Goal: Task Accomplishment & Management: Complete application form

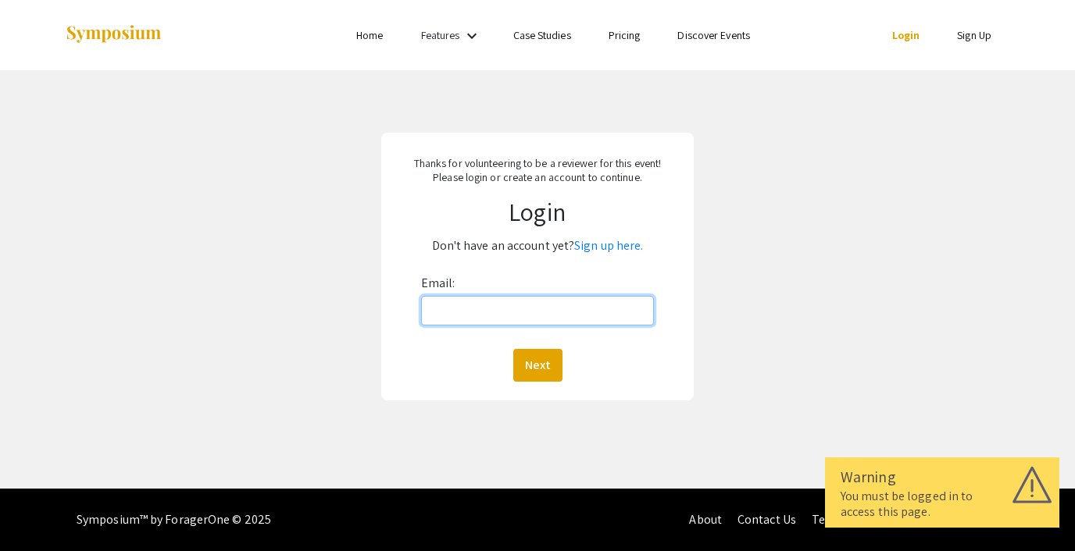
click at [486, 315] on input "Email:" at bounding box center [537, 311] width 233 height 30
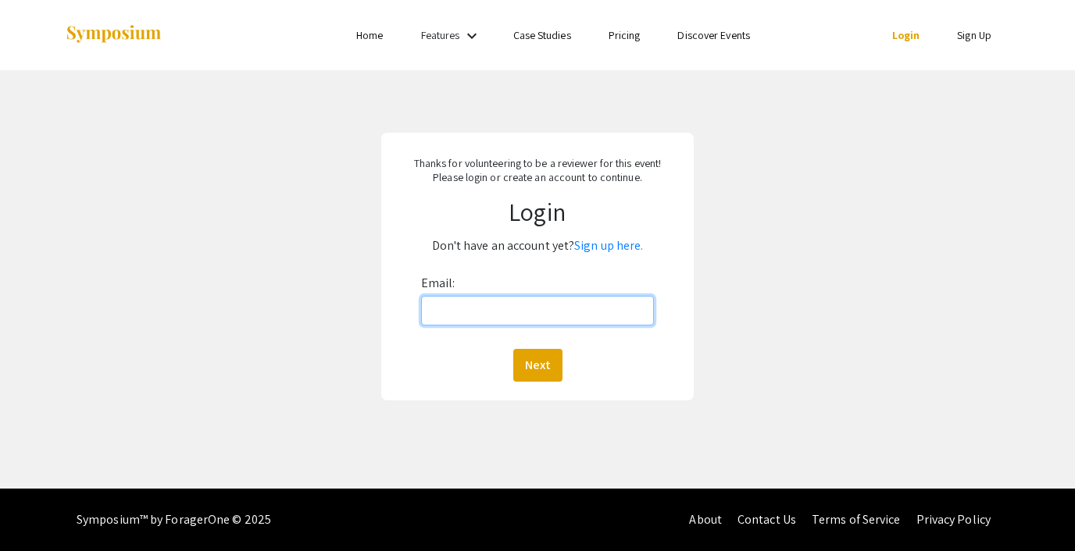
type input "steph@foragerone.com"
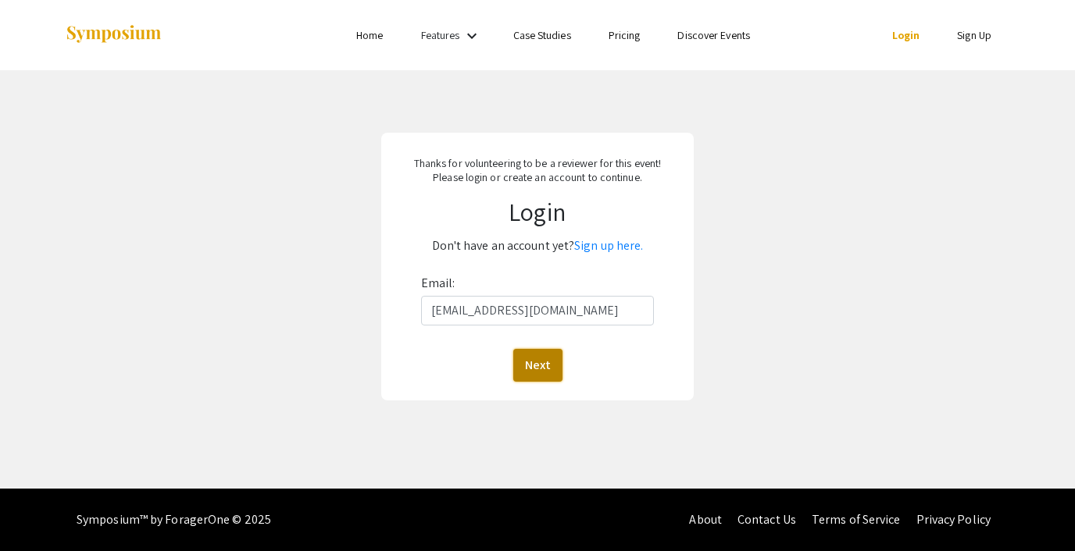
click at [547, 366] on button "Next" at bounding box center [537, 365] width 49 height 33
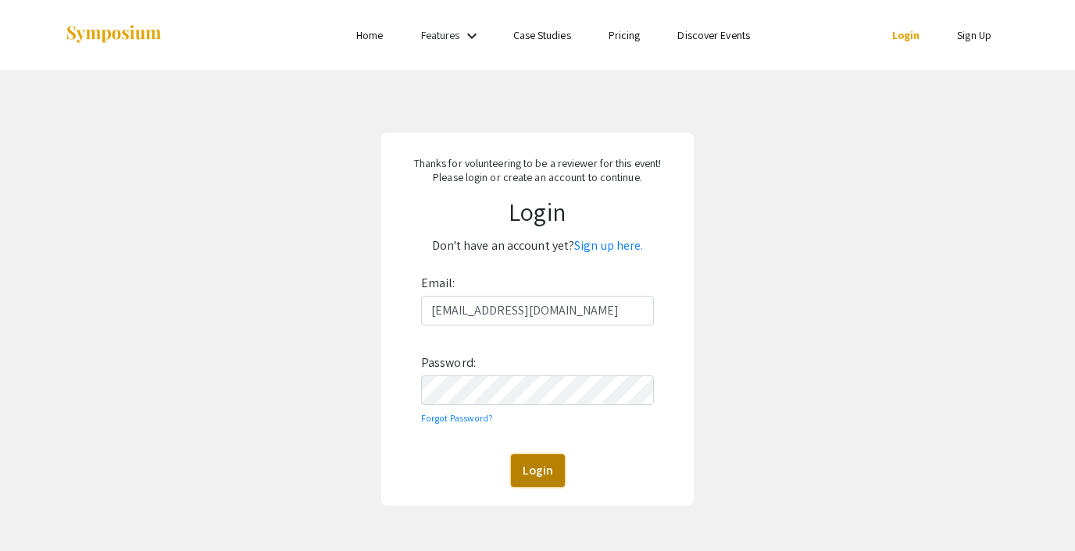
click at [548, 463] on button "Login" at bounding box center [538, 471] width 54 height 33
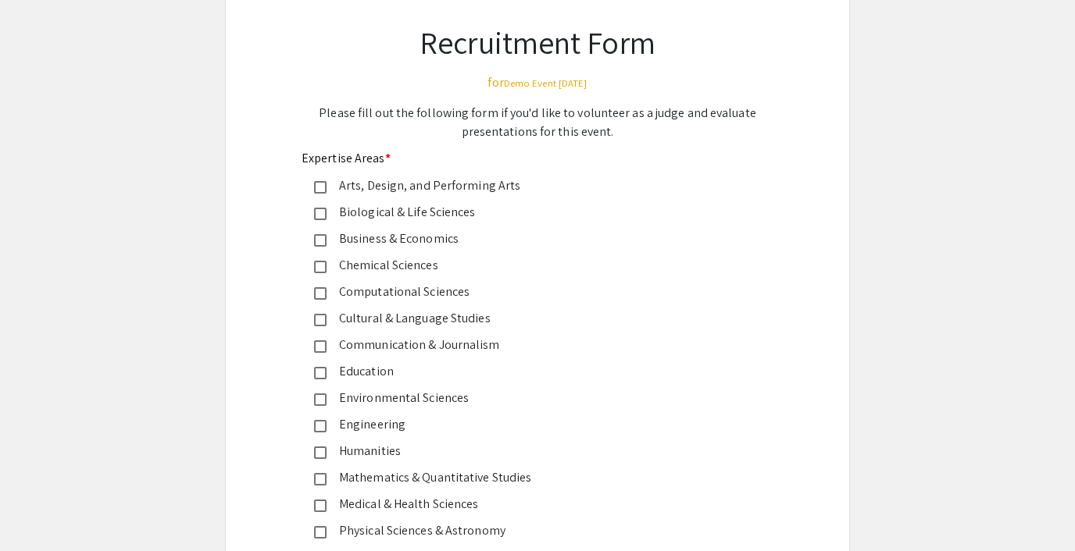
scroll to position [105, 0]
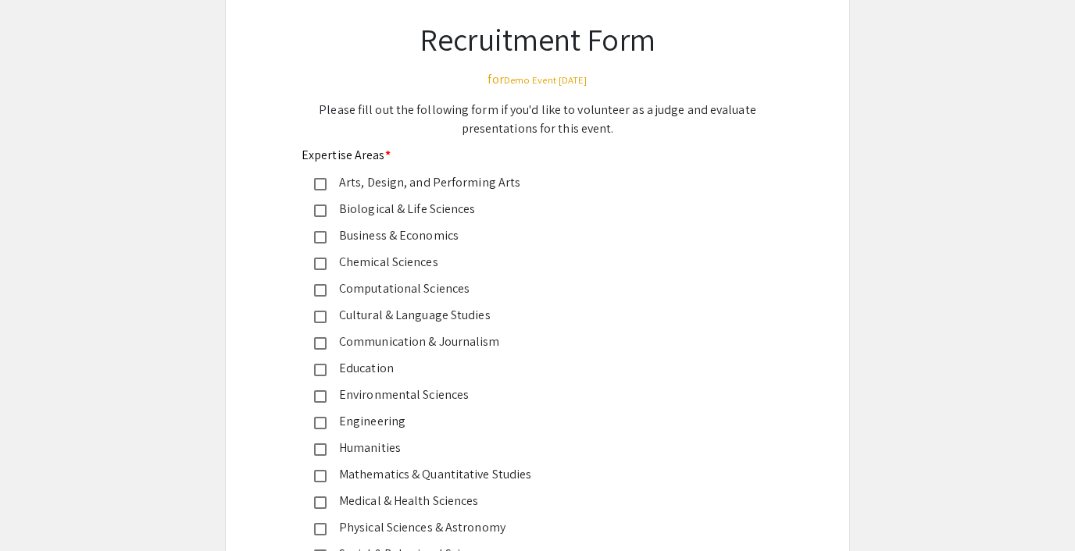
click at [331, 243] on div "Business & Economics" at bounding box center [531, 236] width 409 height 19
click at [321, 266] on mat-pseudo-checkbox at bounding box center [320, 264] width 12 height 12
click at [321, 241] on mat-pseudo-checkbox at bounding box center [320, 237] width 12 height 12
click at [321, 262] on mat-pseudo-checkbox at bounding box center [320, 264] width 12 height 12
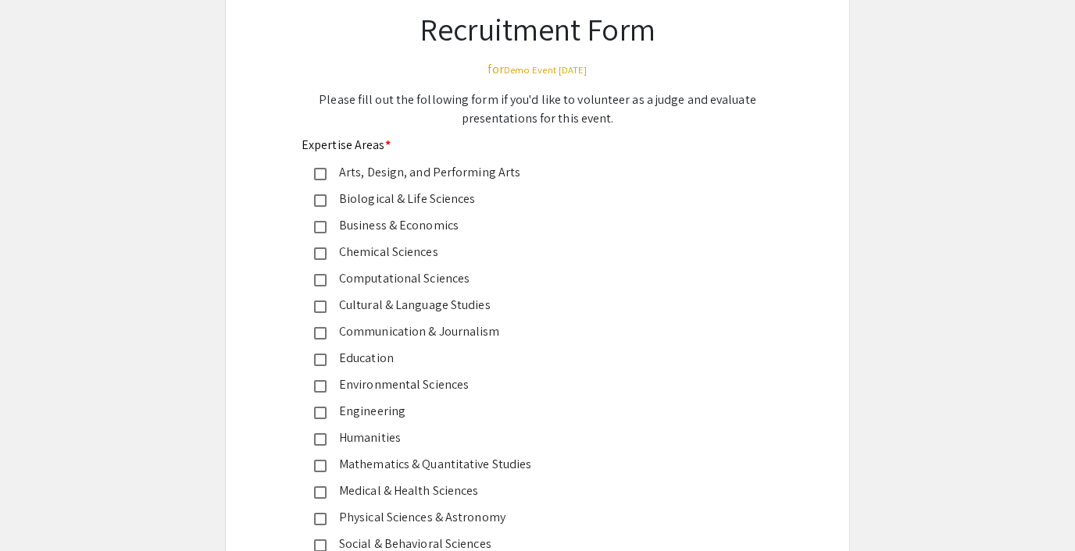
scroll to position [116, 0]
click at [320, 252] on mat-pseudo-checkbox at bounding box center [320, 253] width 12 height 12
click at [320, 328] on mat-pseudo-checkbox at bounding box center [320, 333] width 12 height 12
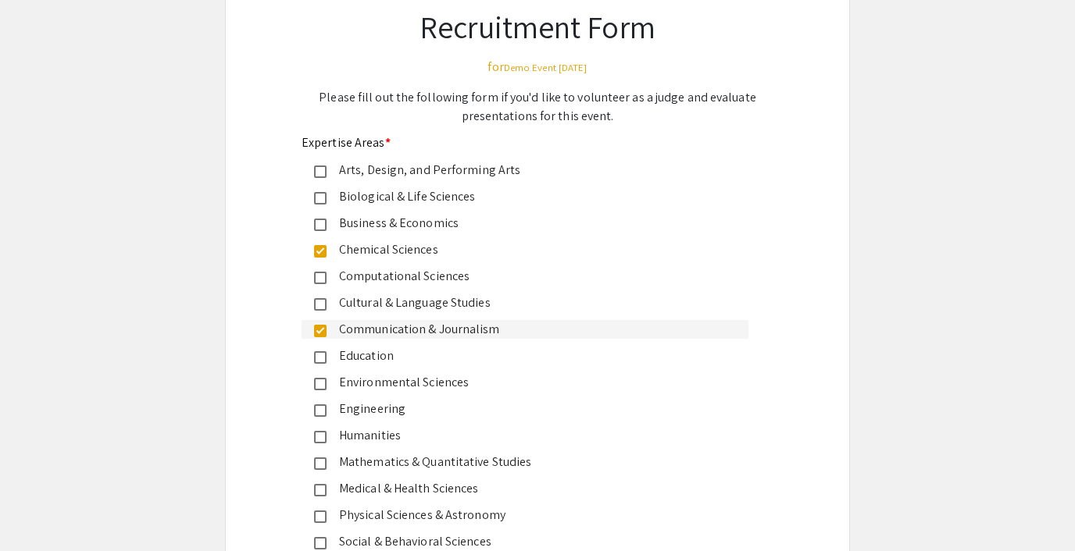
scroll to position [115, 0]
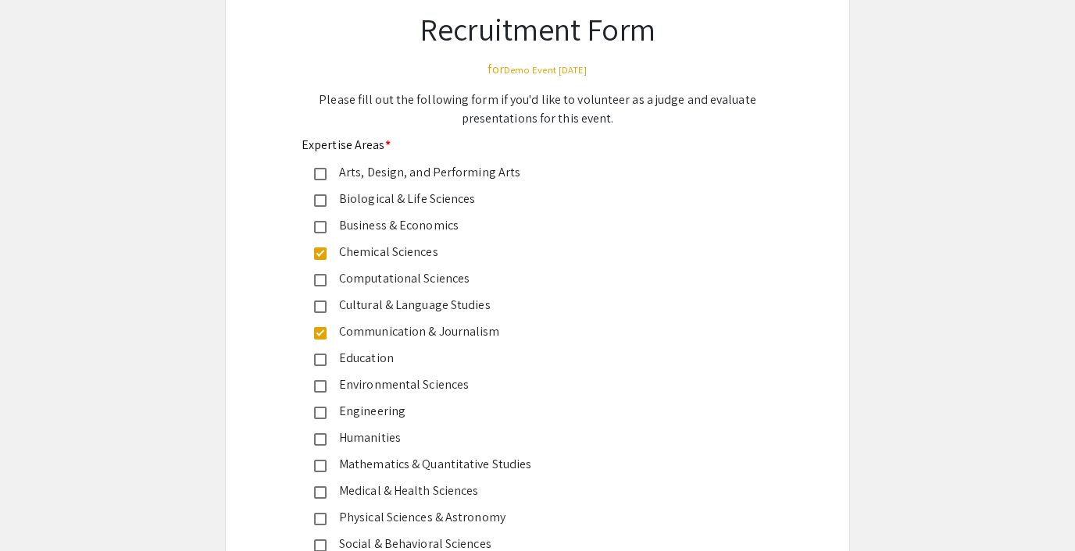
click at [317, 334] on mat-pseudo-checkbox at bounding box center [320, 333] width 12 height 12
click at [319, 257] on mat-pseudo-checkbox at bounding box center [320, 254] width 12 height 12
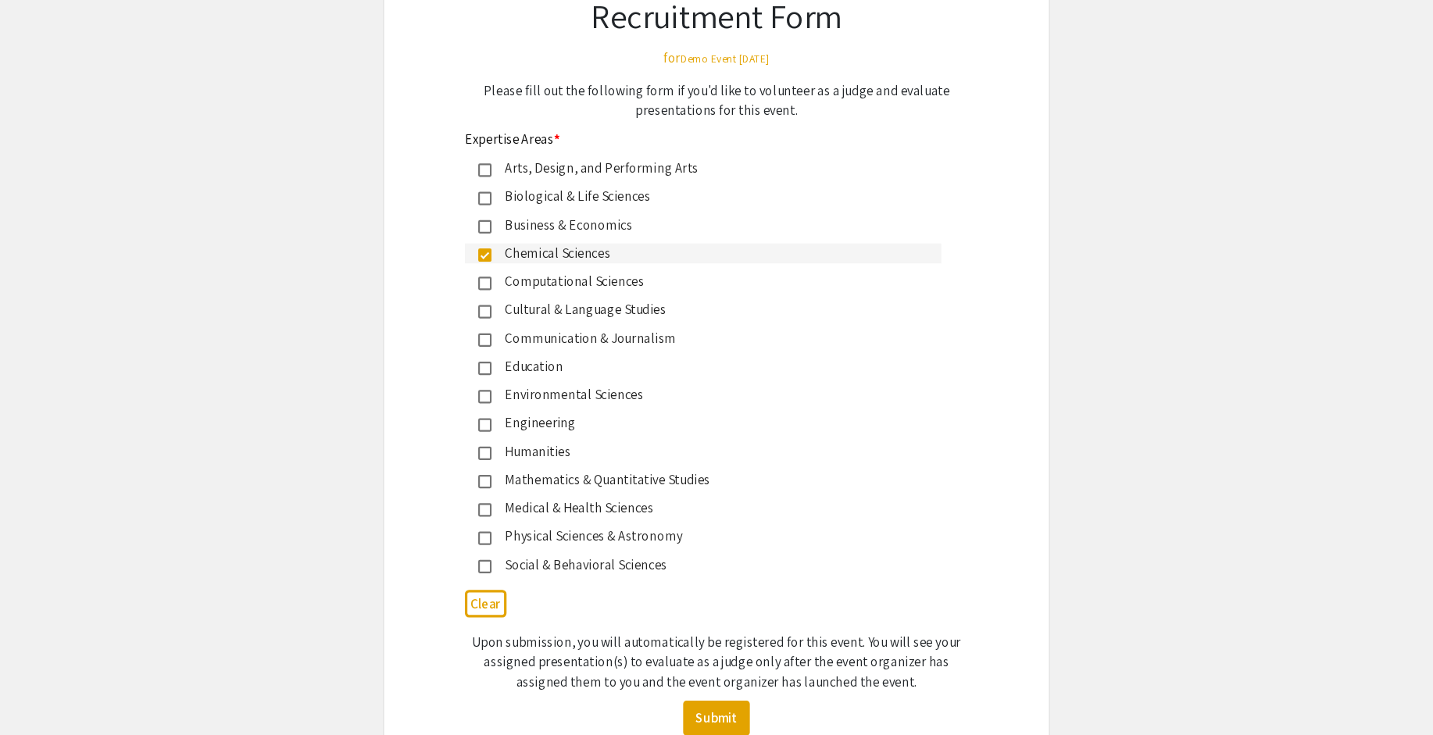
scroll to position [133, 0]
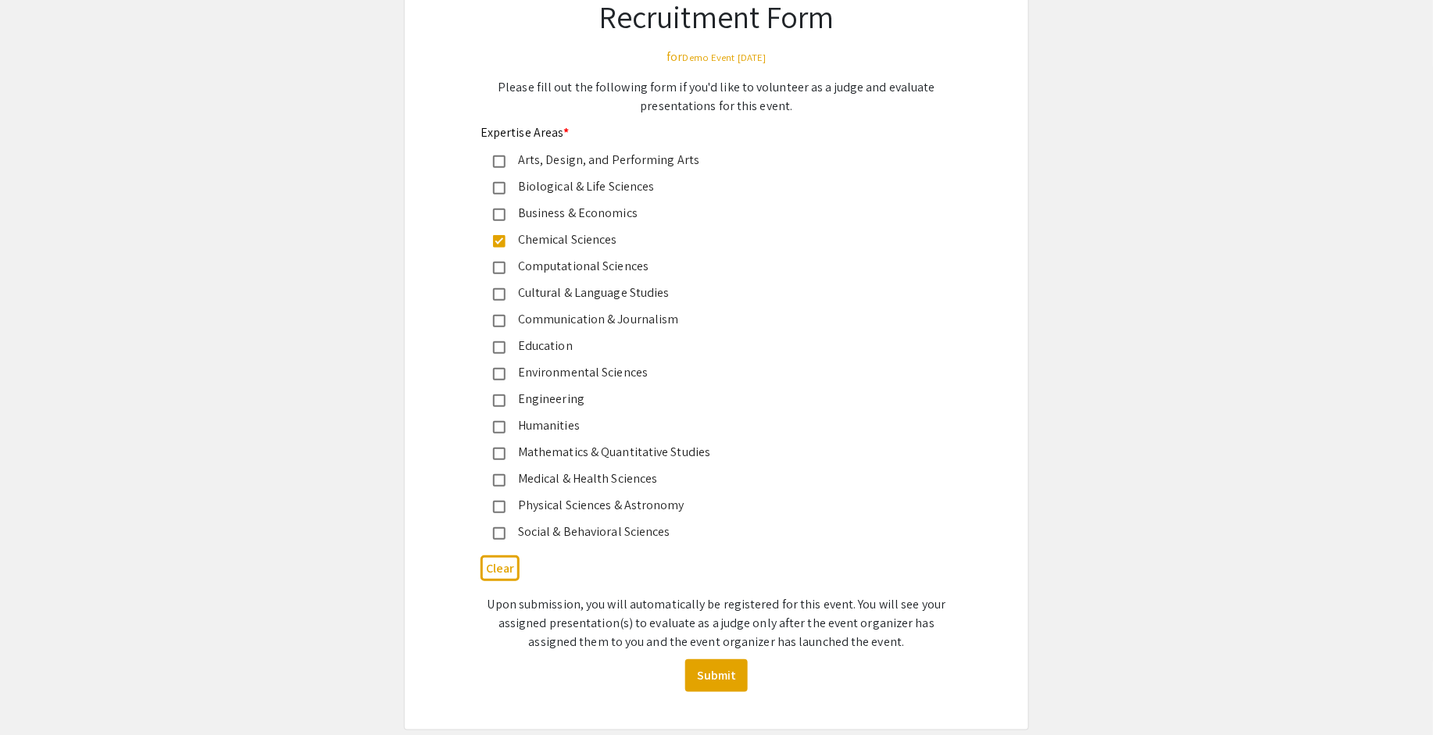
click at [498, 241] on mat-pseudo-checkbox at bounding box center [499, 241] width 12 height 12
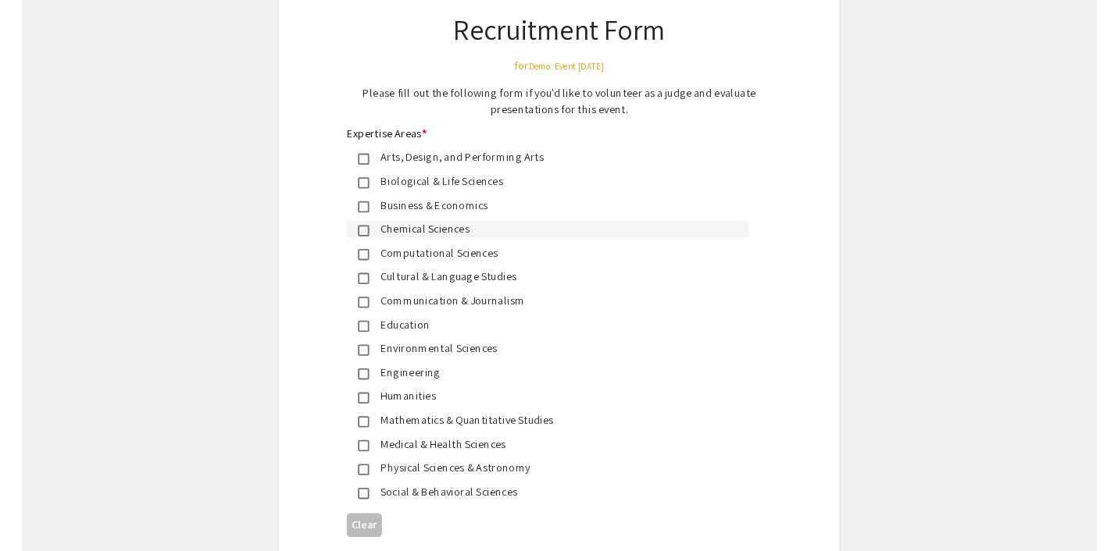
scroll to position [115, 0]
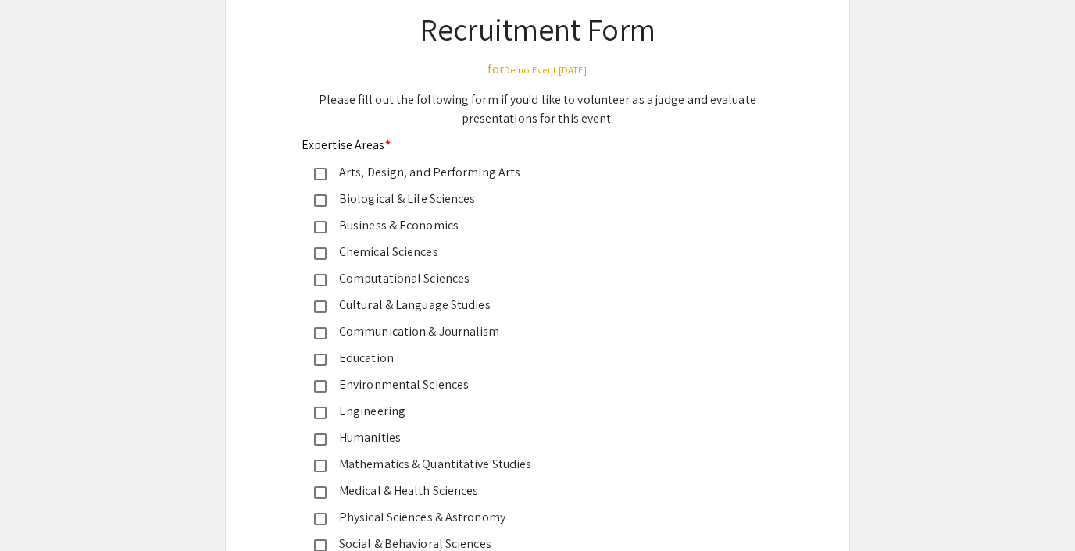
click at [913, 231] on app-event-submission "Recruitment Form for Demo Event September 2025 Please fill out the following fo…" at bounding box center [537, 357] width 1075 height 771
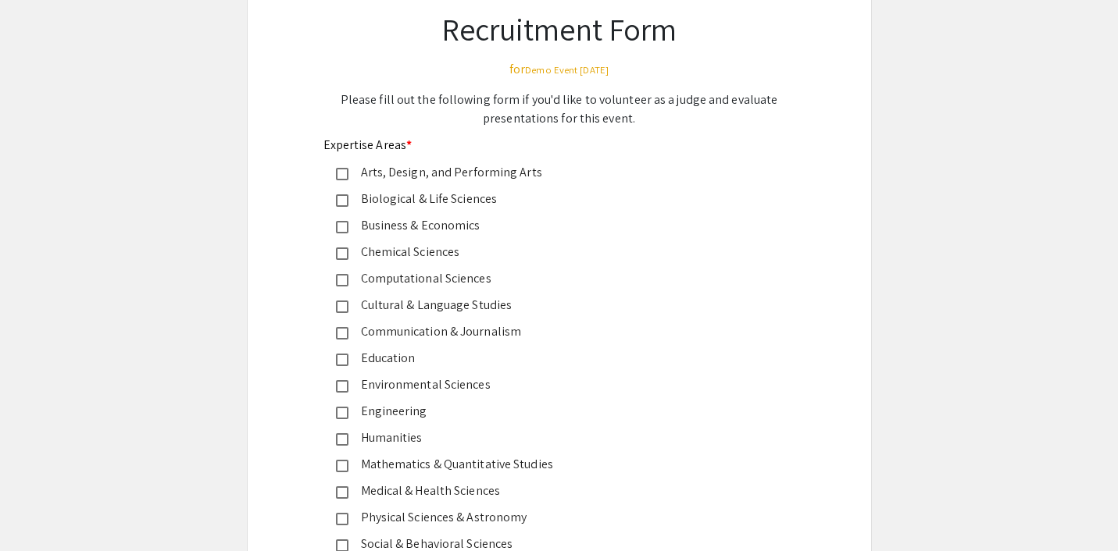
click at [344, 254] on mat-pseudo-checkbox at bounding box center [342, 254] width 12 height 12
click at [348, 413] on div "Engineering" at bounding box center [552, 411] width 409 height 19
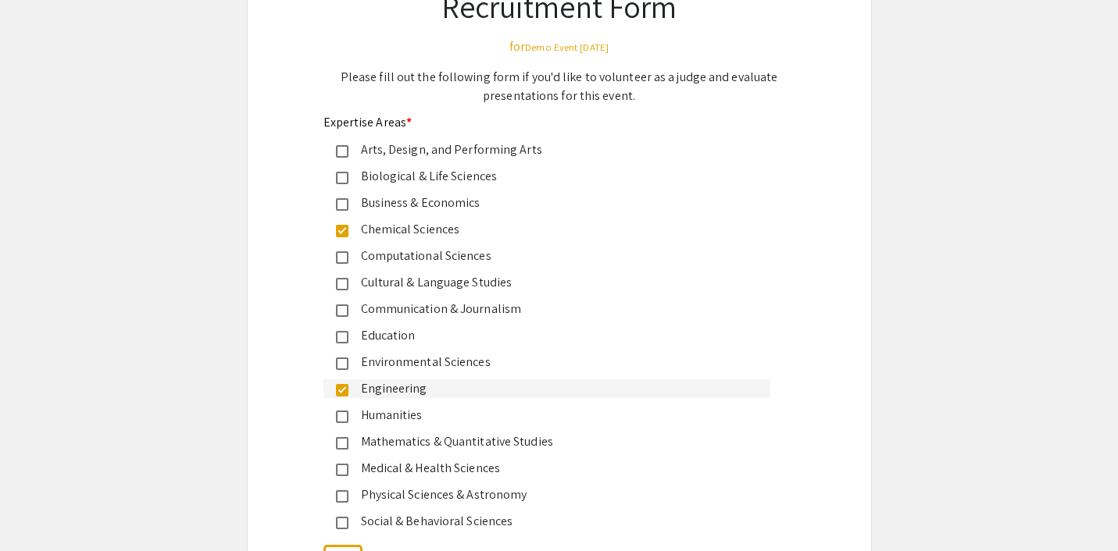
scroll to position [138, 0]
click at [346, 227] on mat-pseudo-checkbox at bounding box center [342, 230] width 12 height 12
click at [341, 385] on mat-pseudo-checkbox at bounding box center [342, 390] width 12 height 12
click at [975, 241] on app-event-submission "Recruitment Form for Demo Event September 2025 Please fill out the following fo…" at bounding box center [559, 333] width 1118 height 771
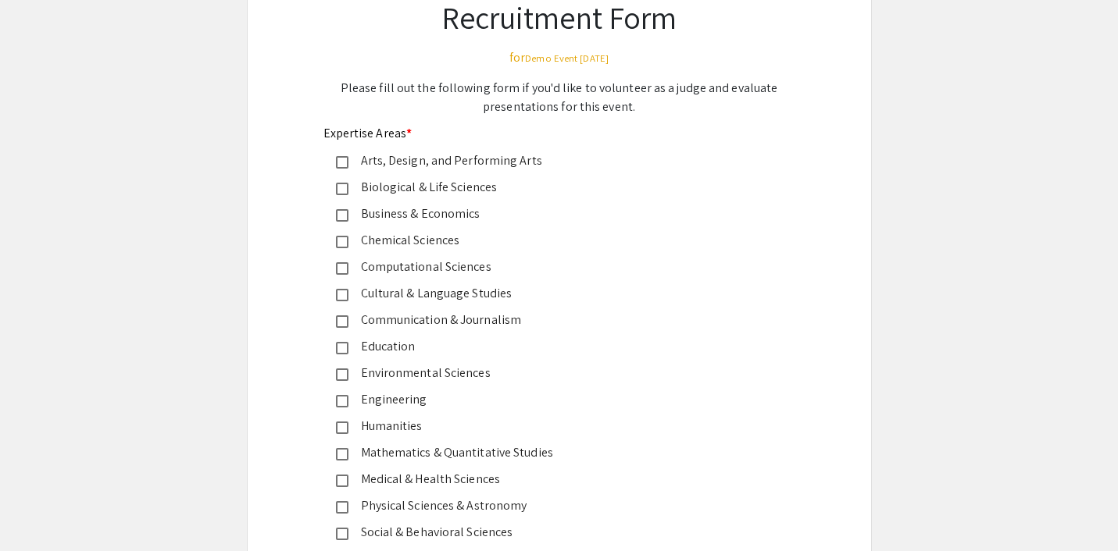
scroll to position [127, 0]
click at [343, 237] on mat-pseudo-checkbox at bounding box center [342, 241] width 12 height 12
click at [349, 345] on div "Education" at bounding box center [552, 346] width 409 height 19
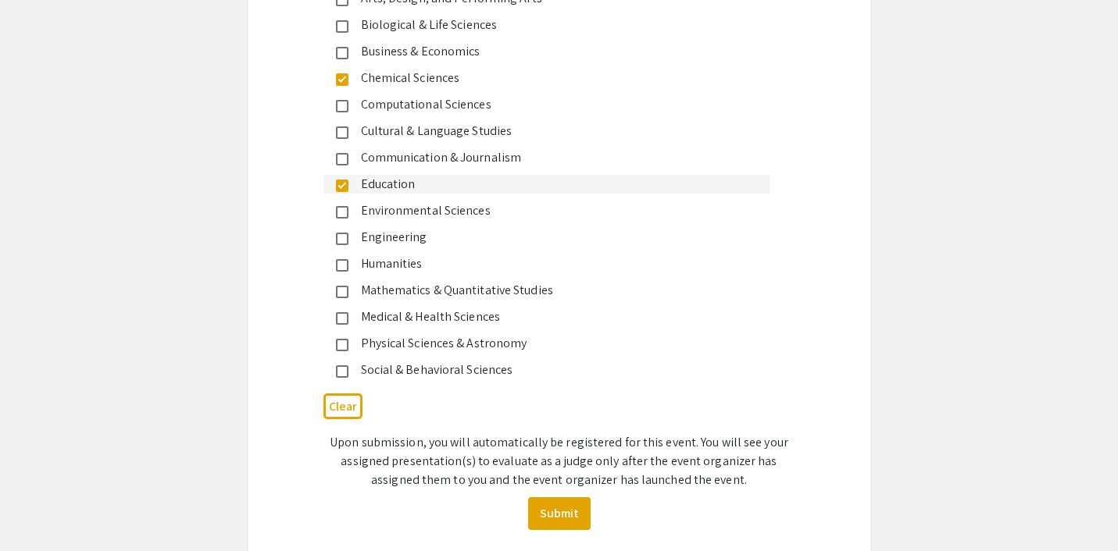
scroll to position [281, 0]
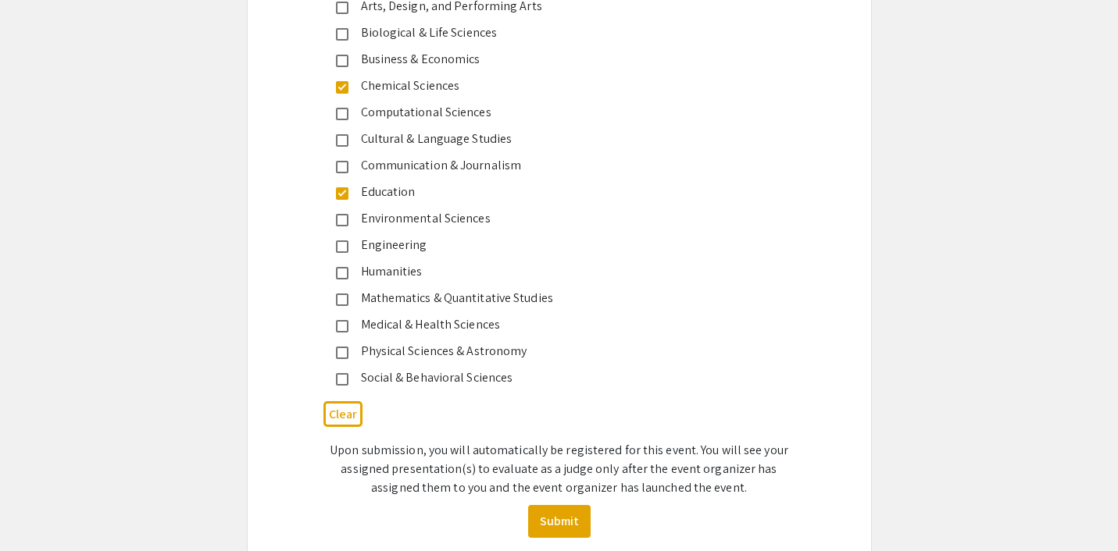
click at [343, 193] on mat-pseudo-checkbox at bounding box center [342, 193] width 12 height 12
click at [344, 86] on mat-pseudo-checkbox at bounding box center [342, 87] width 12 height 12
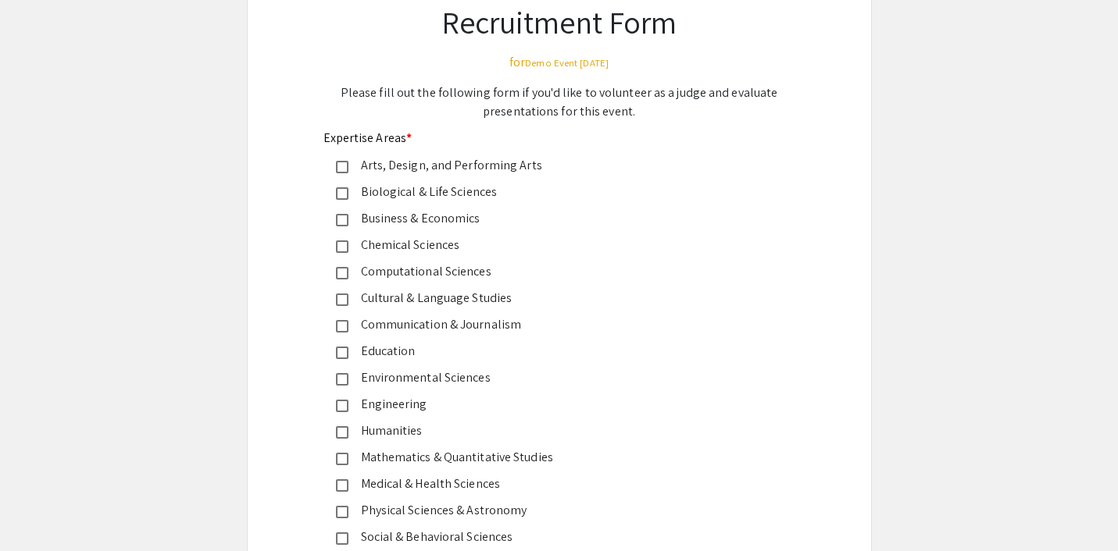
scroll to position [127, 0]
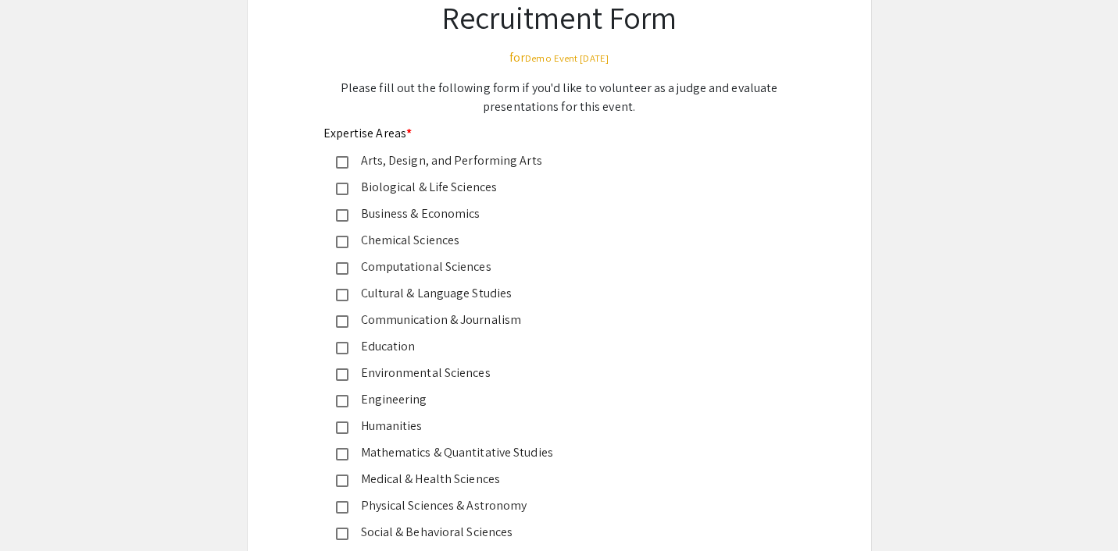
click at [923, 248] on app-event-submission "Recruitment Form for Demo Event September 2025 Please fill out the following fo…" at bounding box center [559, 345] width 1118 height 771
click at [342, 238] on mat-pseudo-checkbox at bounding box center [342, 242] width 12 height 12
click at [344, 398] on mat-pseudo-checkbox at bounding box center [342, 401] width 12 height 12
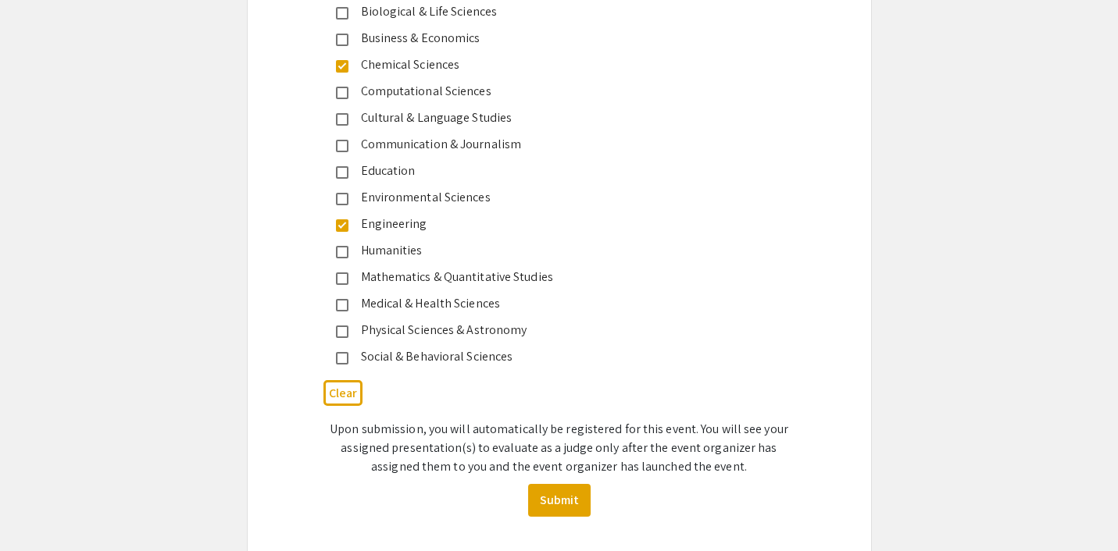
scroll to position [319, 0]
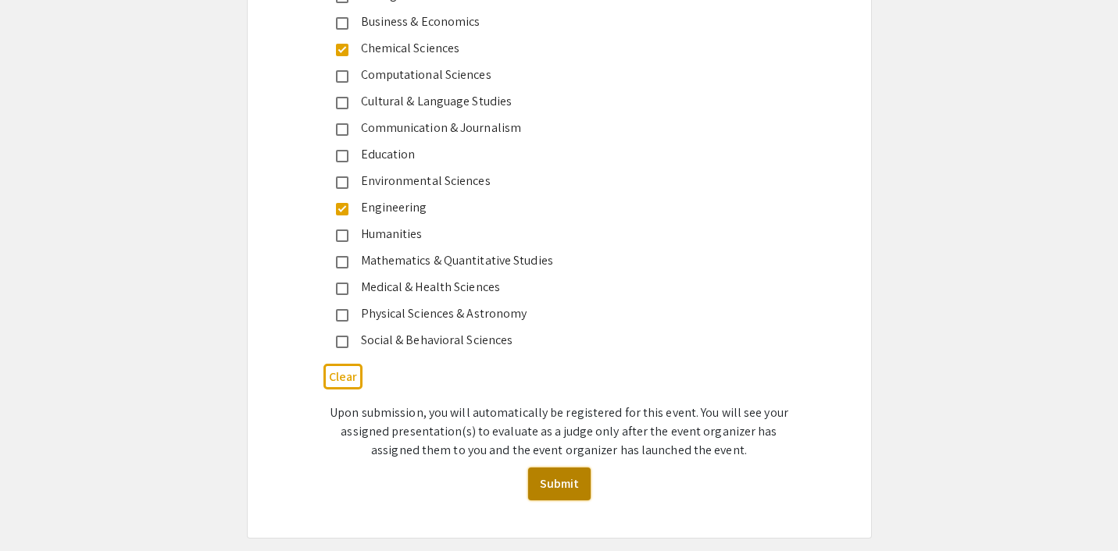
click at [573, 479] on button "Submit" at bounding box center [559, 484] width 62 height 33
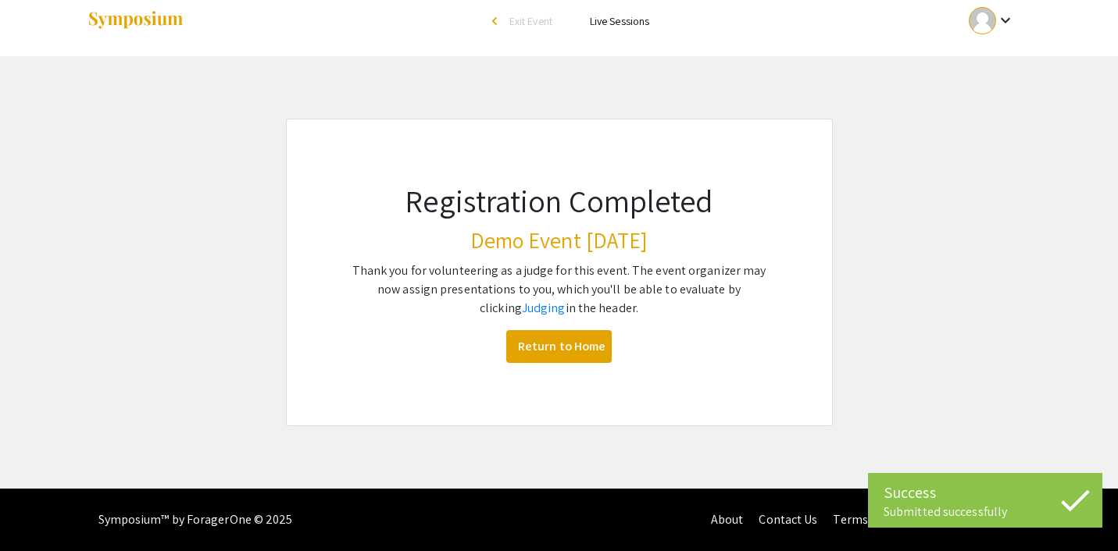
scroll to position [14, 0]
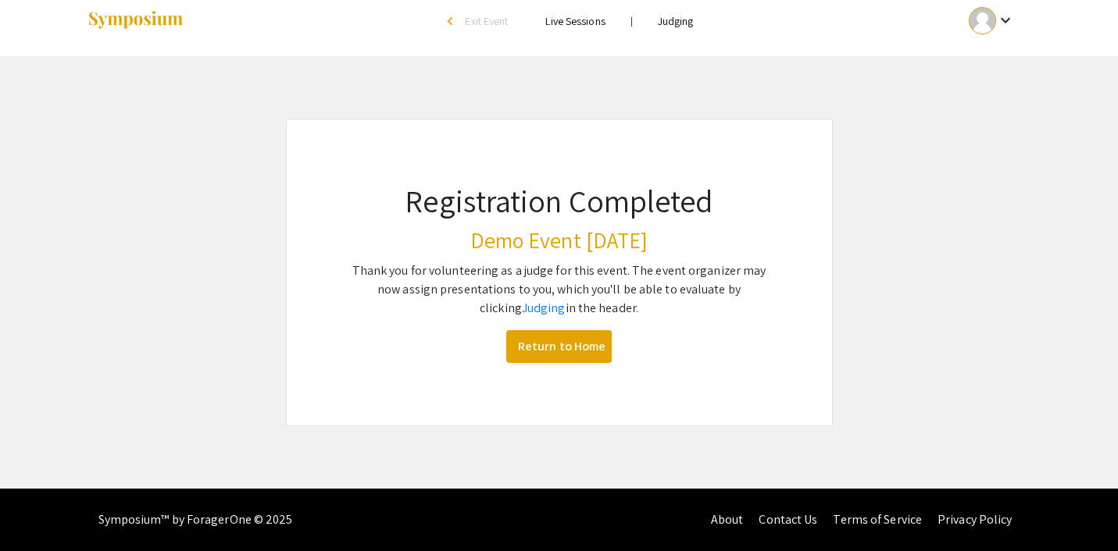
click at [679, 25] on link "Judging" at bounding box center [676, 21] width 36 height 14
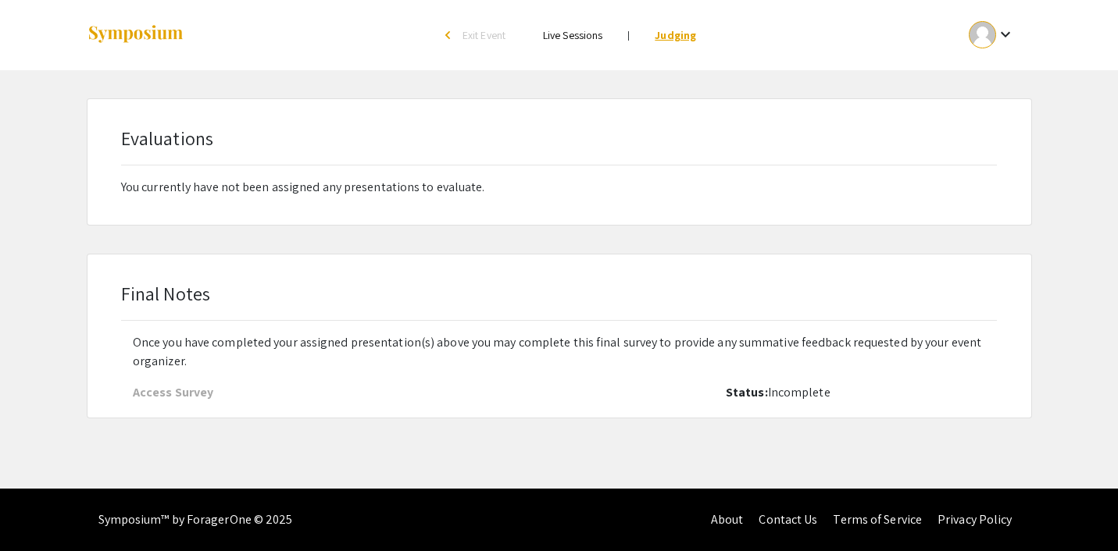
click at [673, 35] on link "Judging" at bounding box center [675, 35] width 41 height 14
click at [676, 35] on link "Judging" at bounding box center [675, 35] width 41 height 14
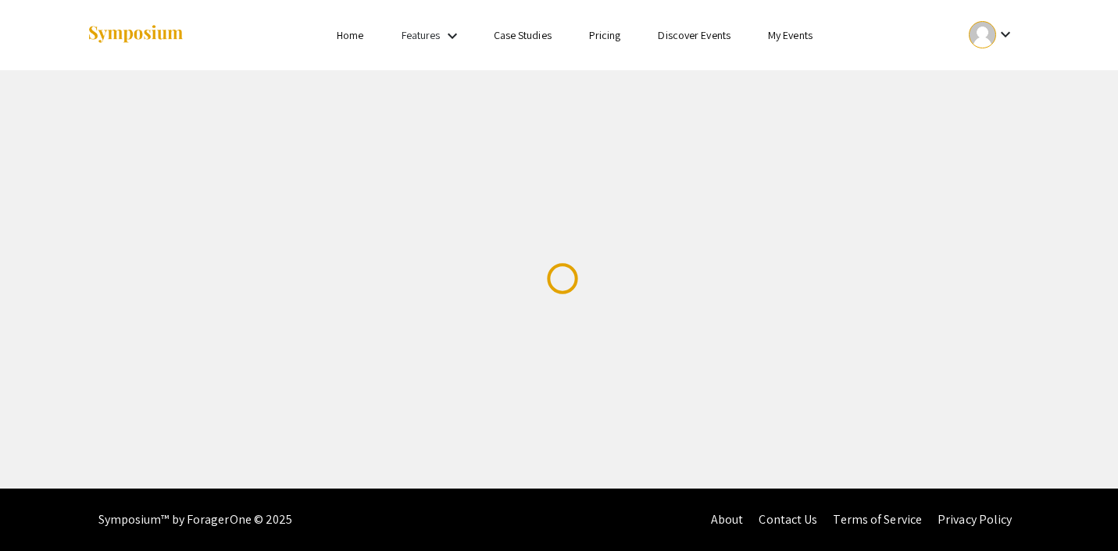
click at [110, 34] on img at bounding box center [136, 34] width 98 height 21
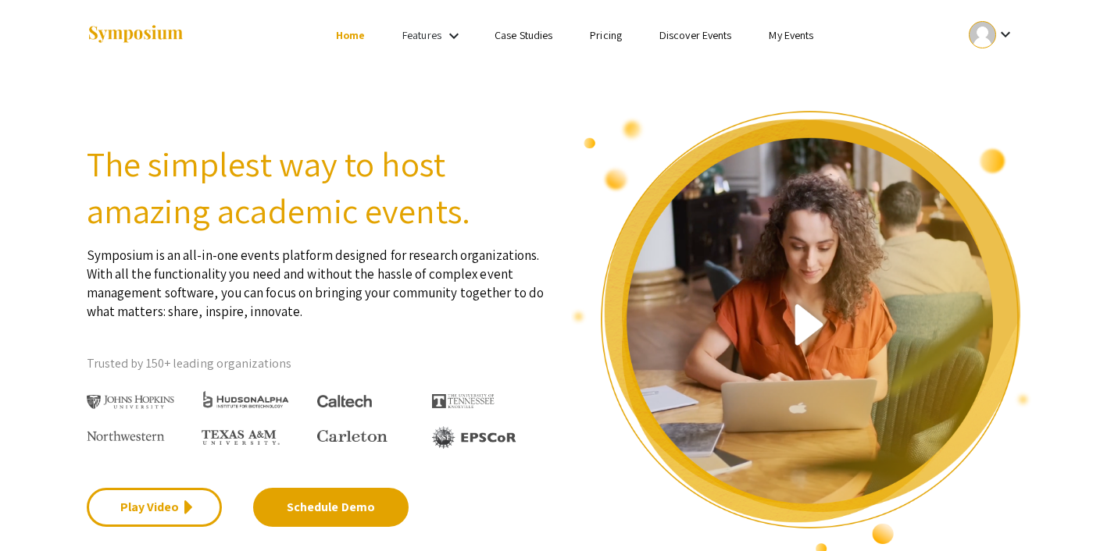
click at [794, 38] on link "My Events" at bounding box center [791, 35] width 45 height 14
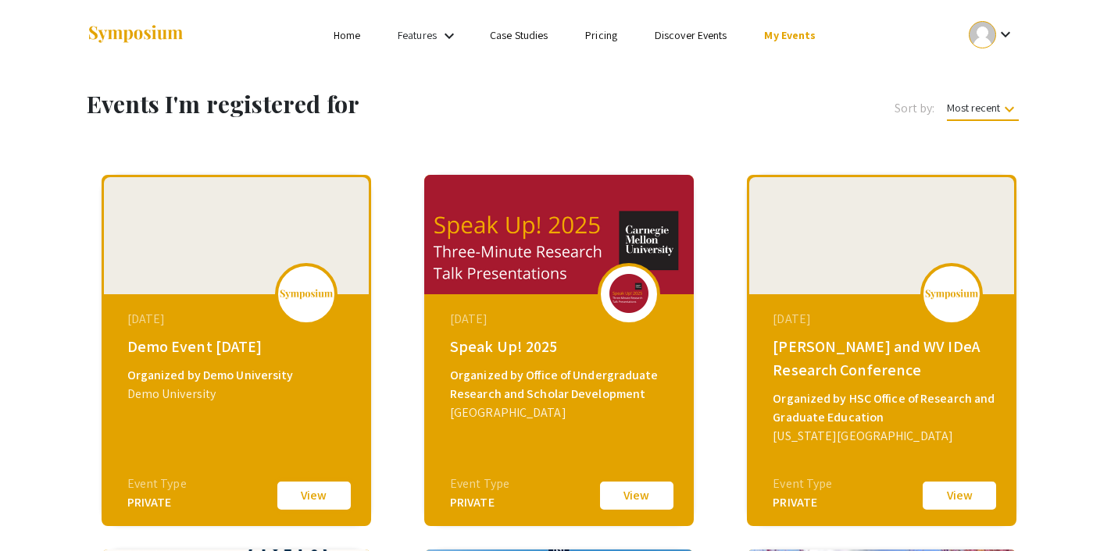
click at [323, 490] on button "View" at bounding box center [314, 496] width 78 height 33
click at [673, 31] on link "Discover Events" at bounding box center [691, 35] width 73 height 14
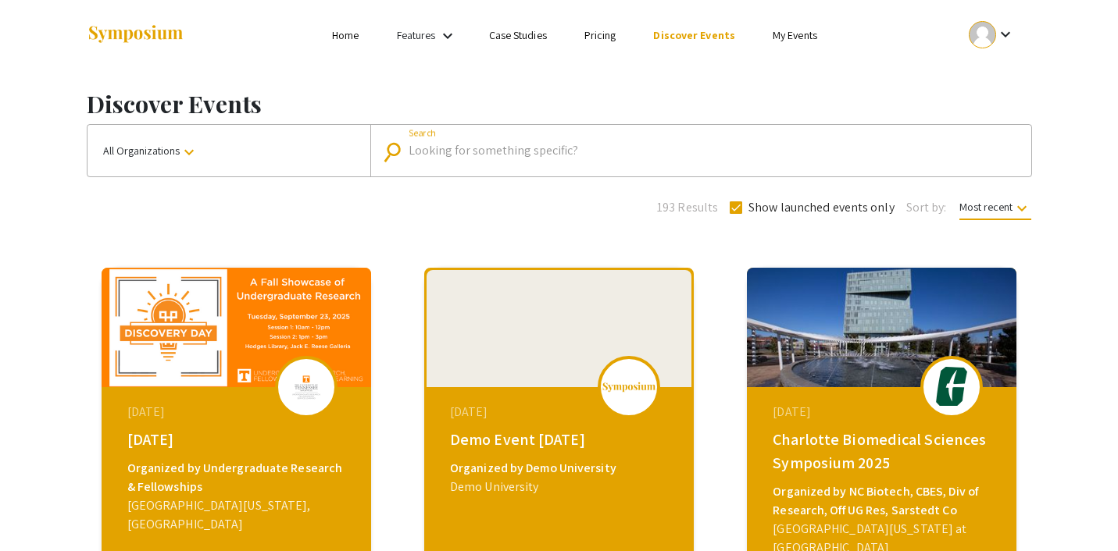
click at [416, 152] on input "Search" at bounding box center [709, 151] width 601 height 14
type input "d"
click at [478, 193] on div "193 Results Show launched events only Sort by: Most recent keyboard_arrow_down" at bounding box center [559, 205] width 969 height 24
click at [452, 156] on input "Search" at bounding box center [709, 151] width 601 height 14
type input "demo"
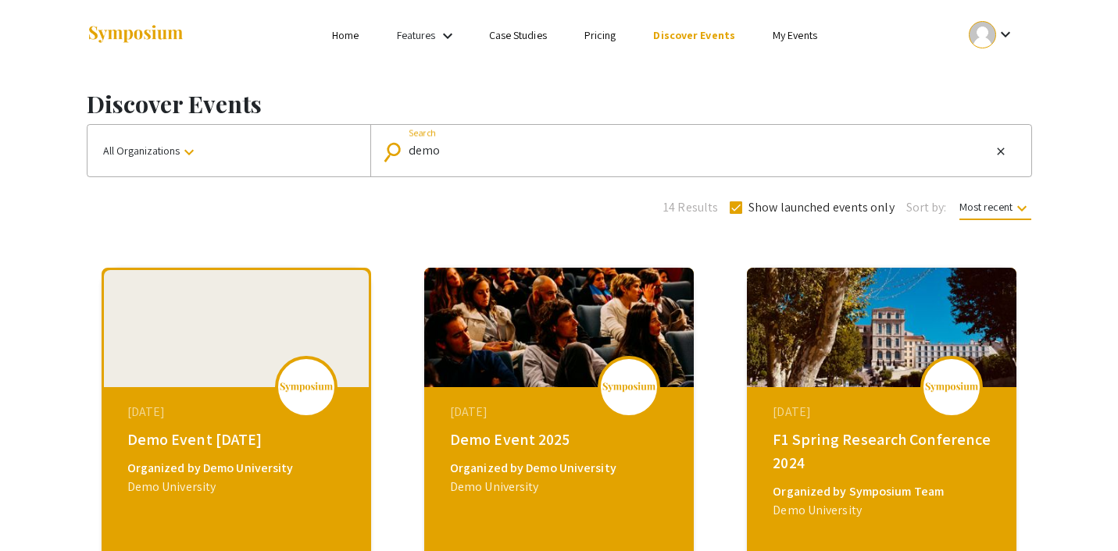
click at [784, 35] on link "My Events" at bounding box center [795, 35] width 45 height 14
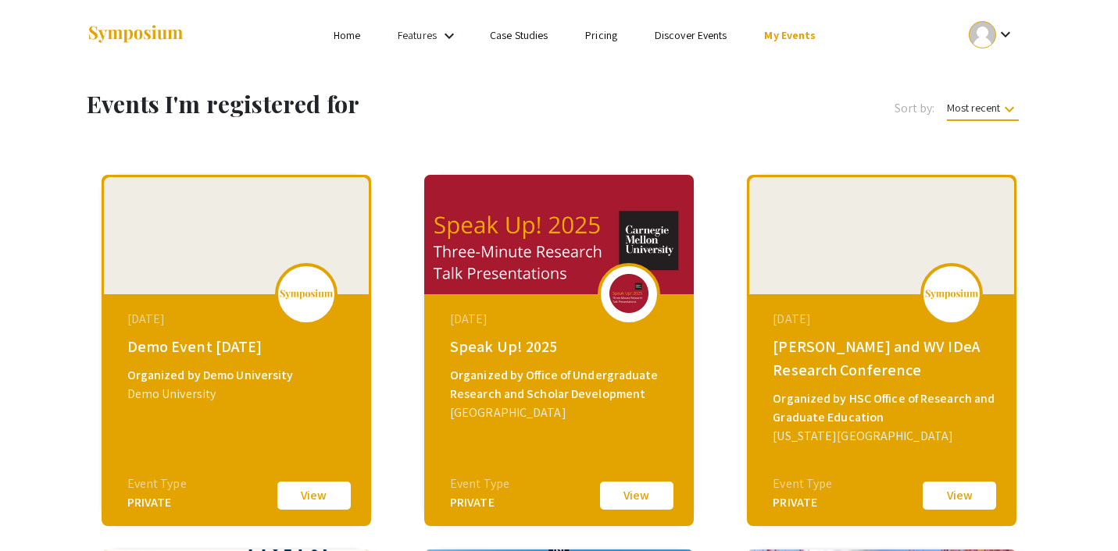
click at [688, 31] on link "Discover Events" at bounding box center [691, 35] width 73 height 14
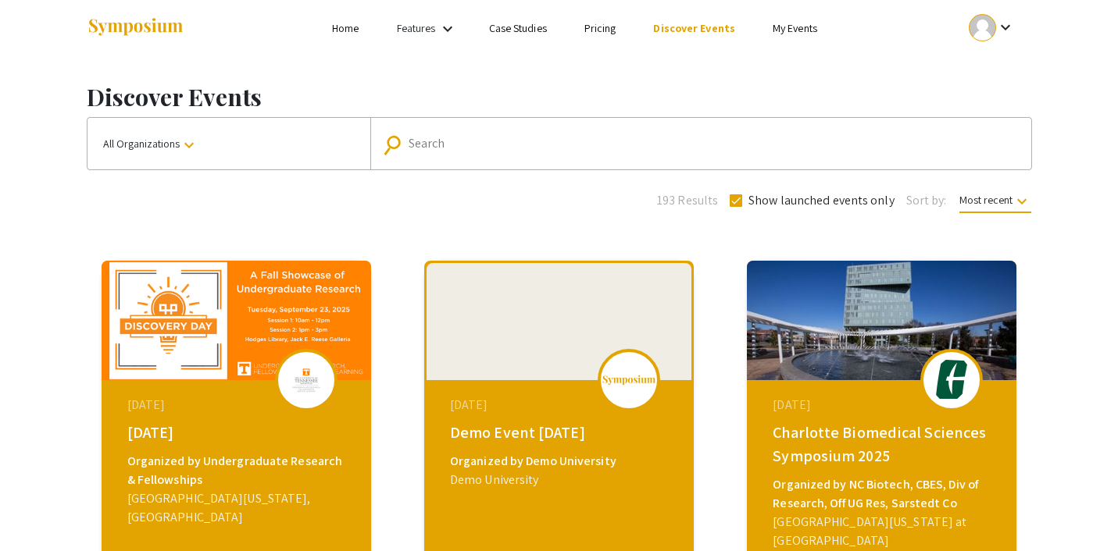
scroll to position [9, 0]
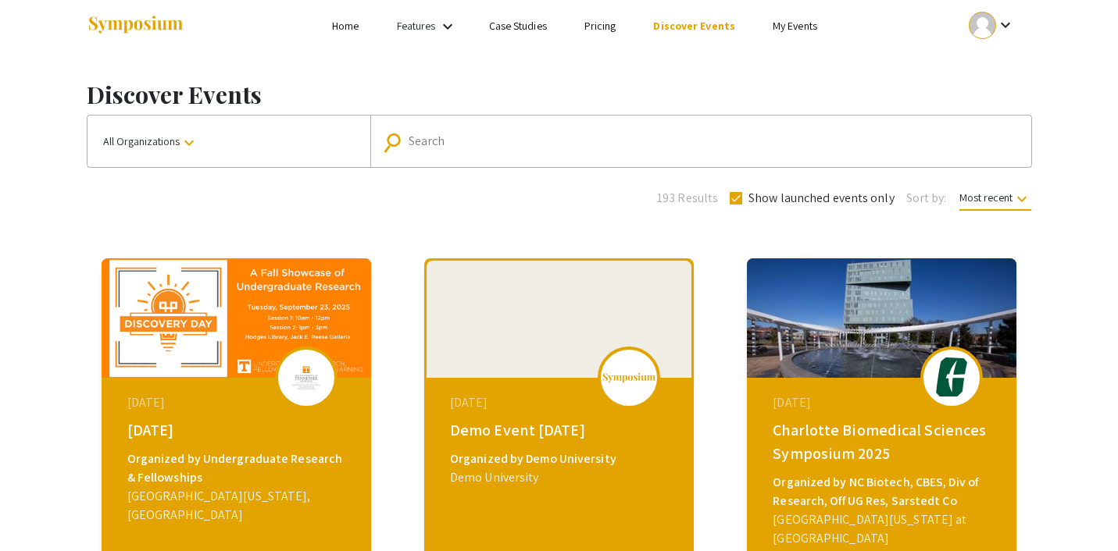
click at [208, 134] on button "All Organizations keyboard_arrow_down" at bounding box center [228, 142] width 283 height 52
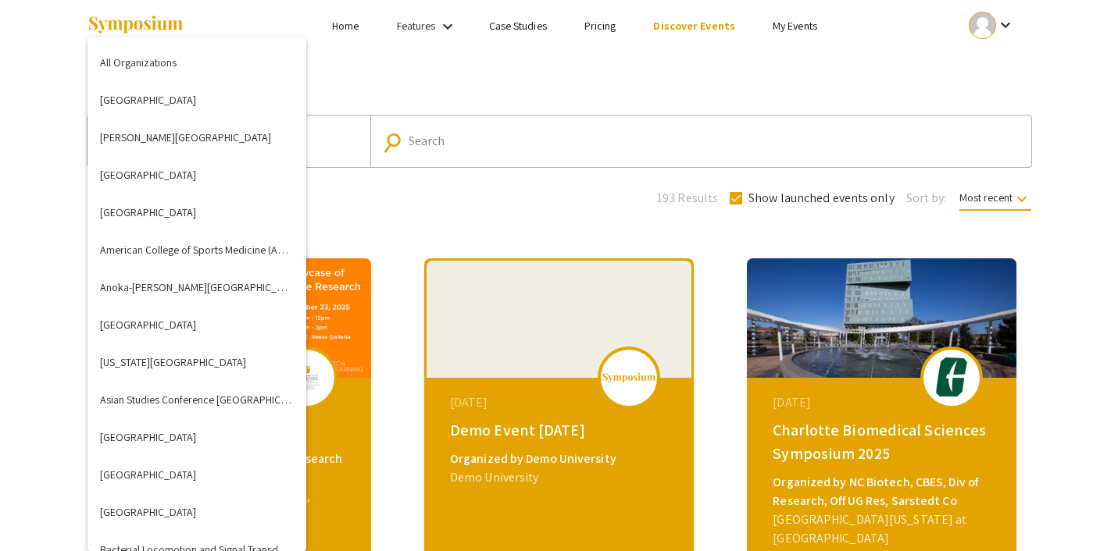
click at [341, 87] on div at bounding box center [559, 275] width 1118 height 551
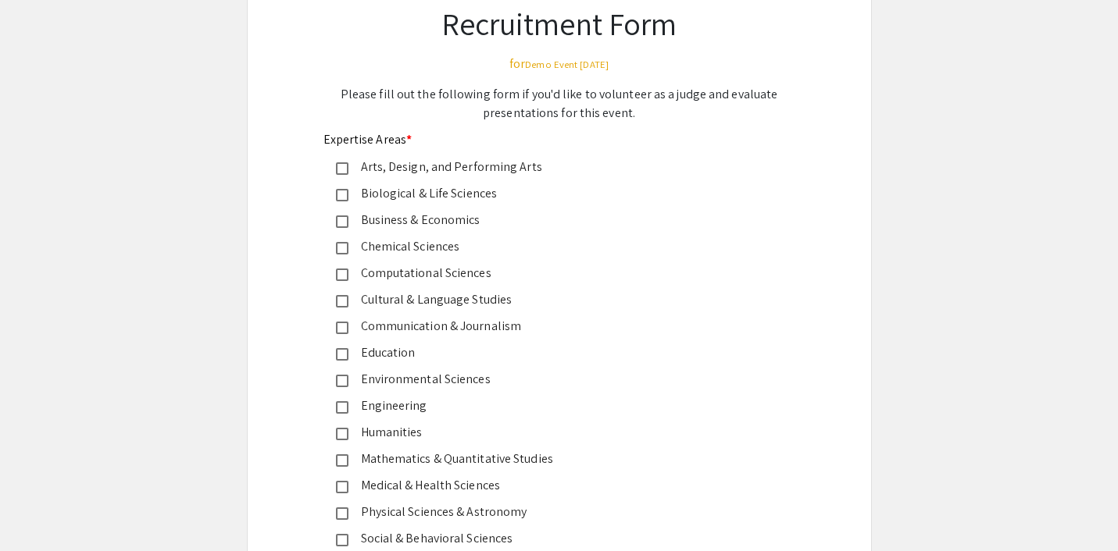
scroll to position [120, 0]
click at [344, 412] on mat-pseudo-checkbox at bounding box center [342, 408] width 12 height 12
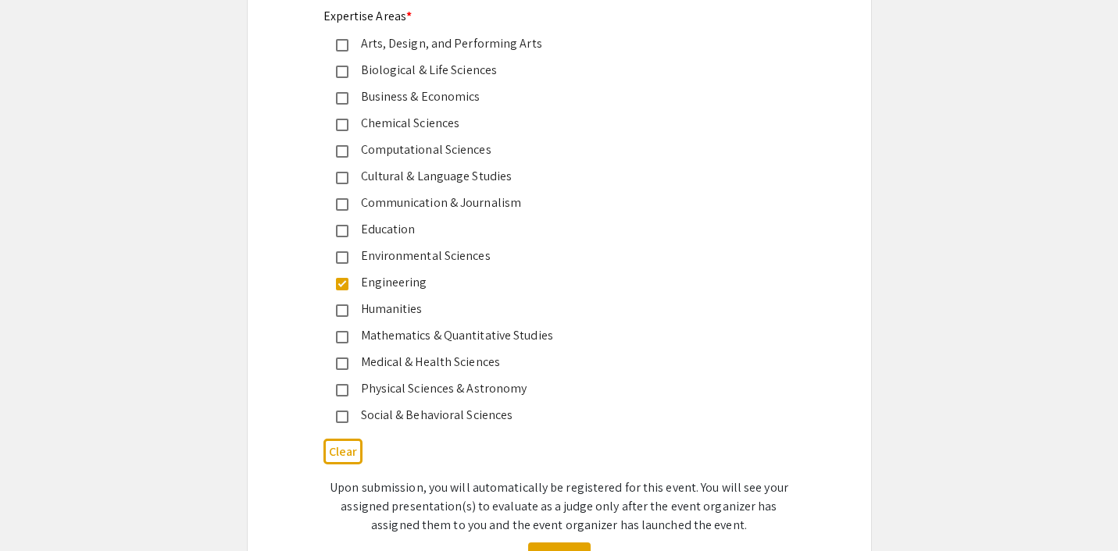
scroll to position [244, 0]
click at [341, 284] on mat-pseudo-checkbox at bounding box center [342, 283] width 12 height 12
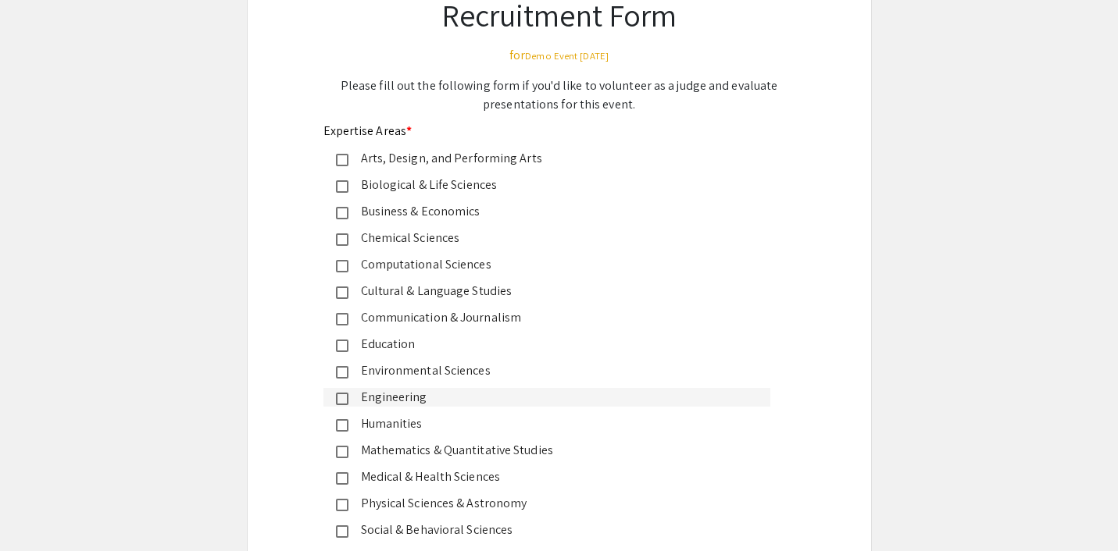
scroll to position [130, 0]
click at [901, 334] on app-event-submission "Recruitment Form for Demo Event September 2025 Please fill out the following fo…" at bounding box center [559, 342] width 1118 height 771
click at [479, 446] on div "Mathematics & Quantitative Studies" at bounding box center [552, 450] width 409 height 19
click at [955, 426] on app-event-submission "Recruitment Form for Demo Event September 2025 Please fill out the following fo…" at bounding box center [559, 342] width 1118 height 771
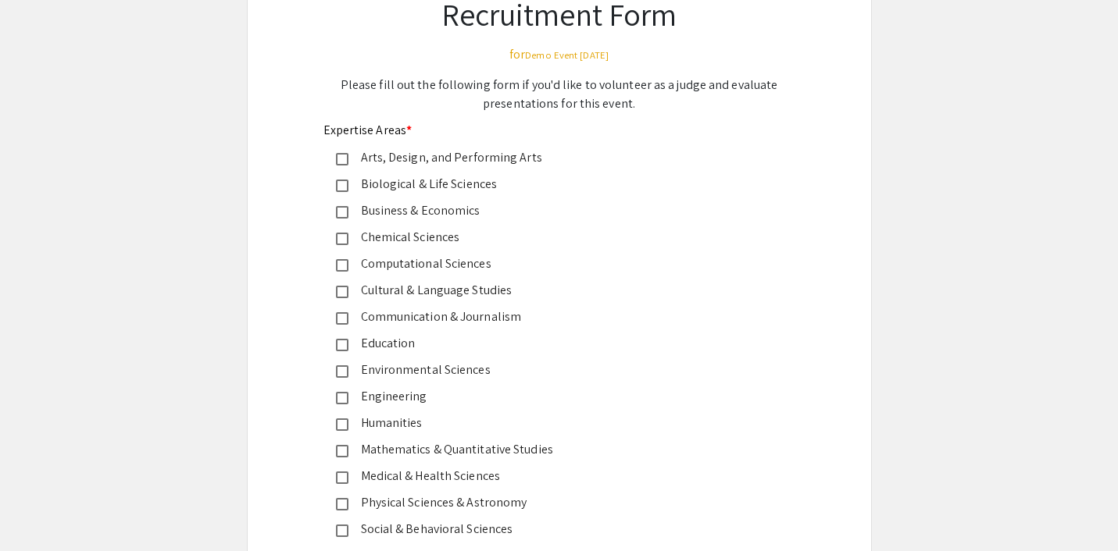
click at [343, 396] on mat-pseudo-checkbox at bounding box center [342, 398] width 12 height 12
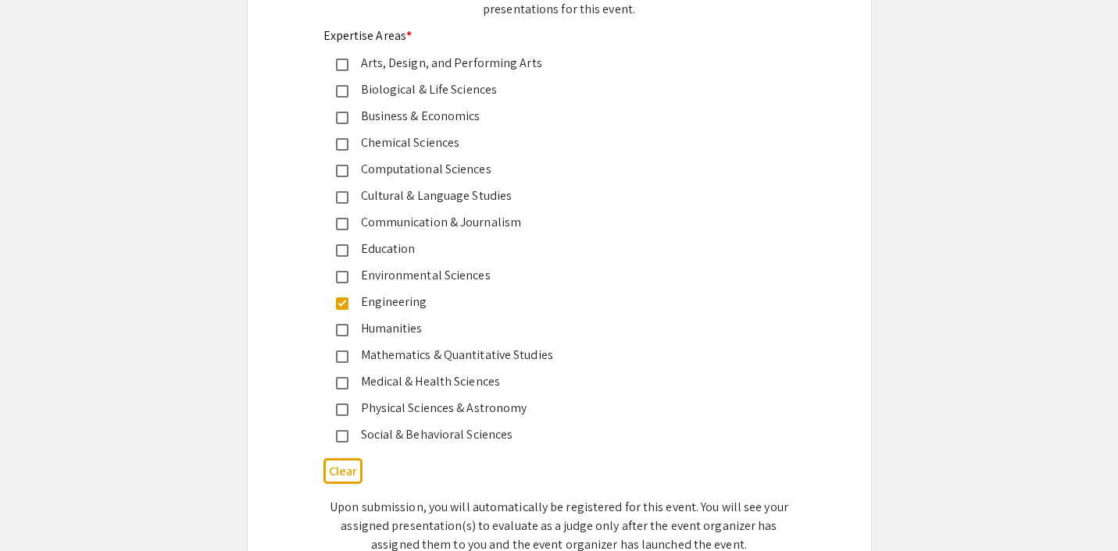
scroll to position [230, 0]
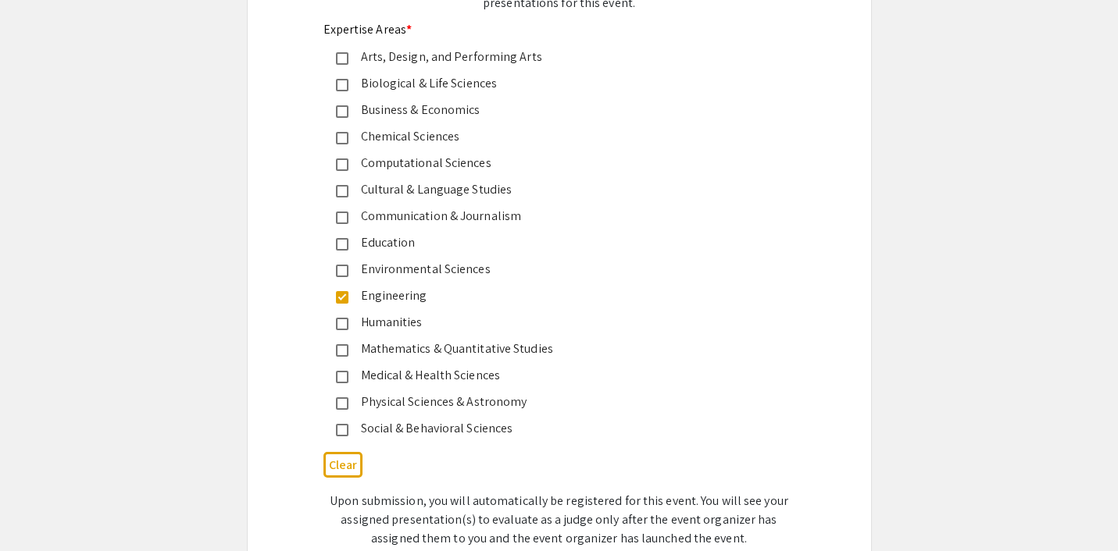
click at [346, 296] on mat-pseudo-checkbox at bounding box center [342, 297] width 12 height 12
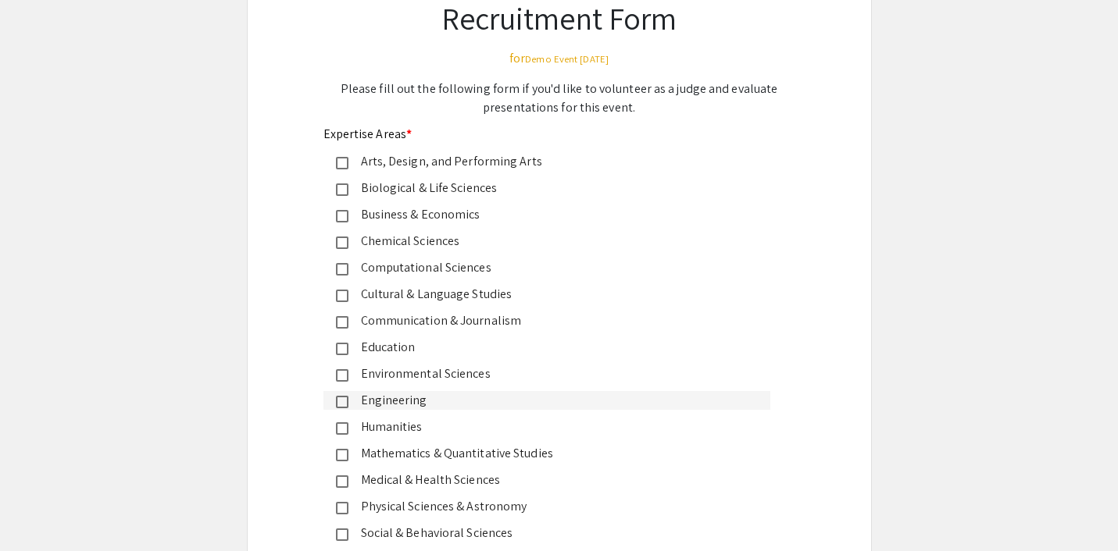
scroll to position [127, 0]
click at [840, 420] on div "Recruitment Form for Demo Event September 2025 Please fill out the following fo…" at bounding box center [559, 344] width 625 height 771
click at [398, 396] on div "Engineering" at bounding box center [552, 399] width 409 height 19
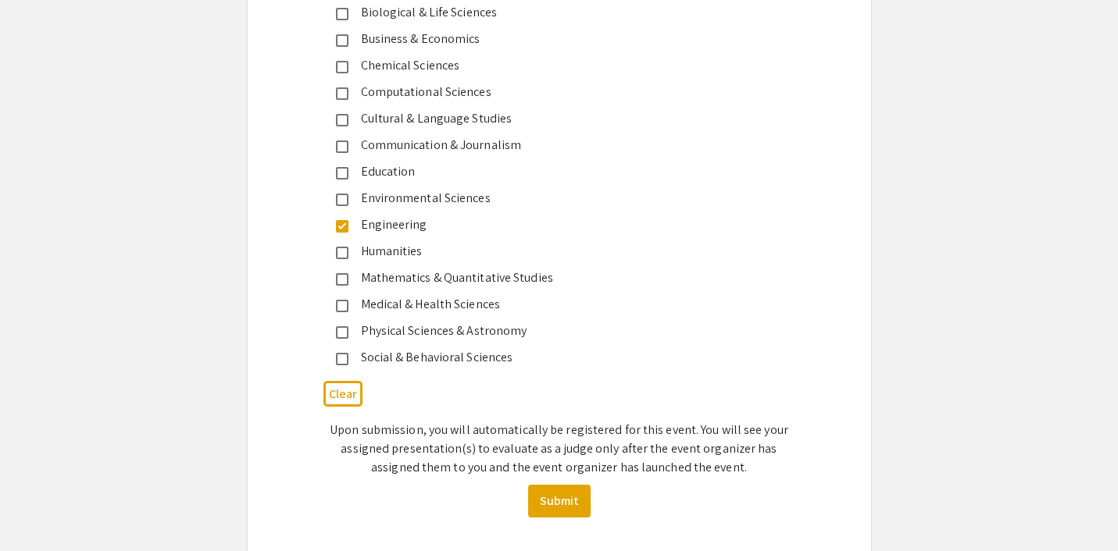
scroll to position [335, 0]
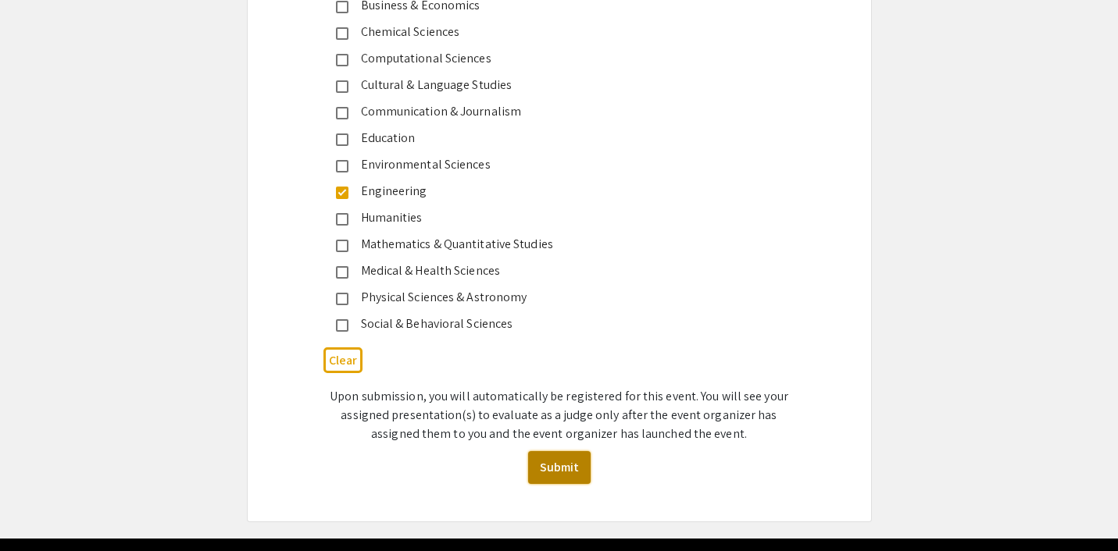
click at [558, 464] on button "Submit" at bounding box center [559, 467] width 62 height 33
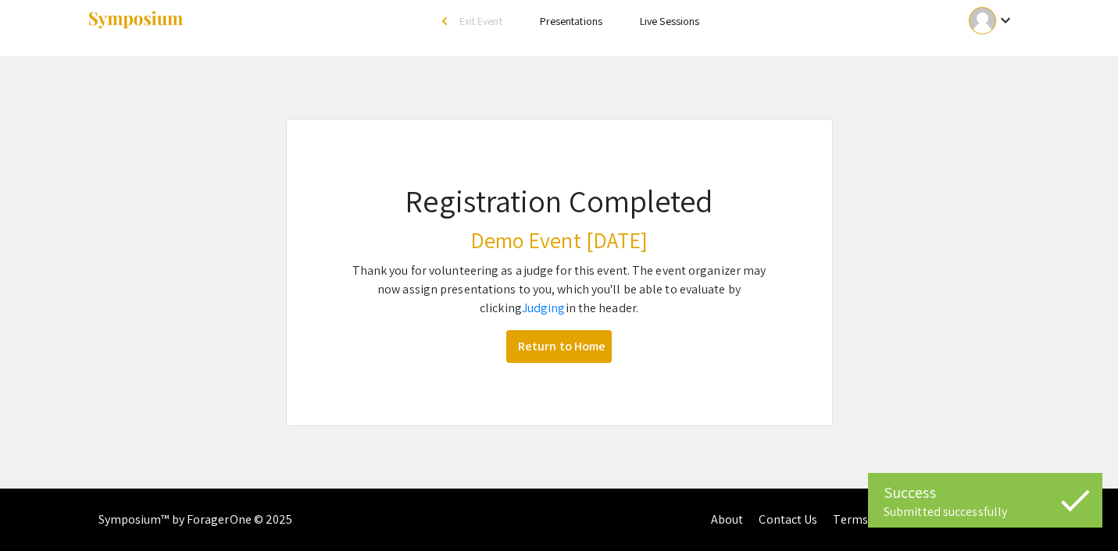
scroll to position [14, 0]
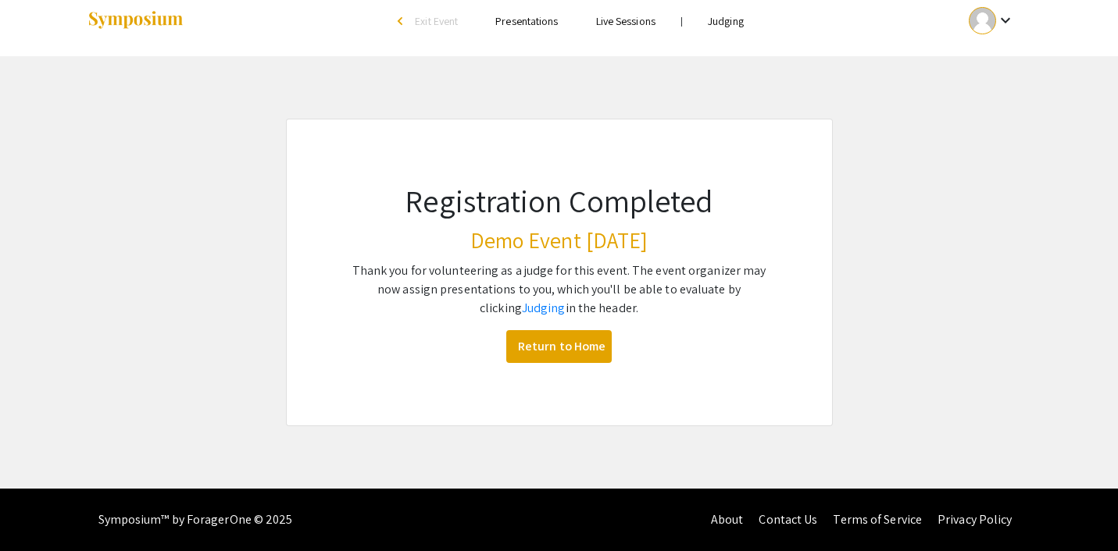
click at [726, 23] on link "Judging" at bounding box center [726, 21] width 36 height 14
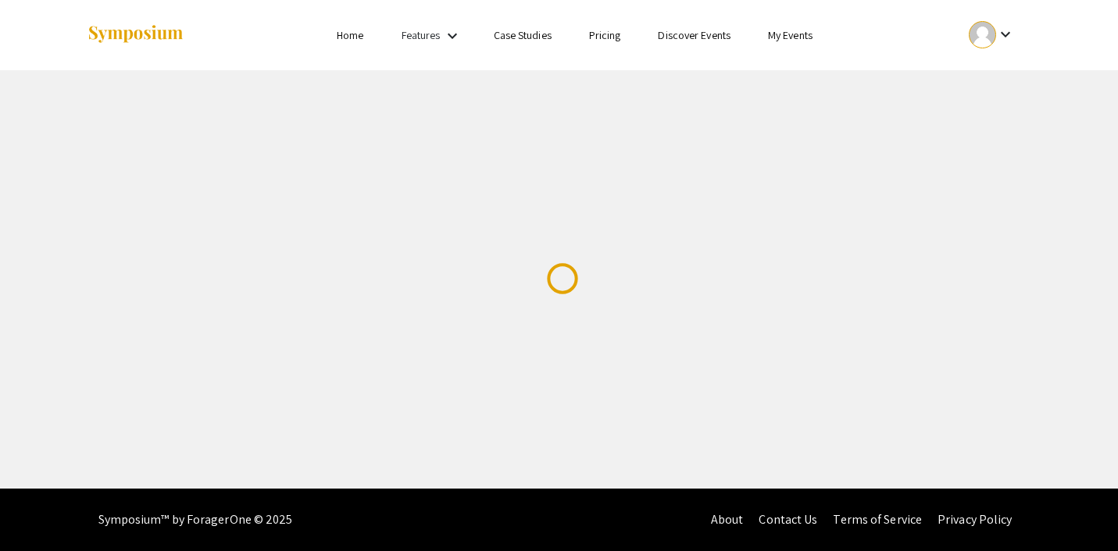
click at [791, 35] on link "My Events" at bounding box center [790, 35] width 45 height 14
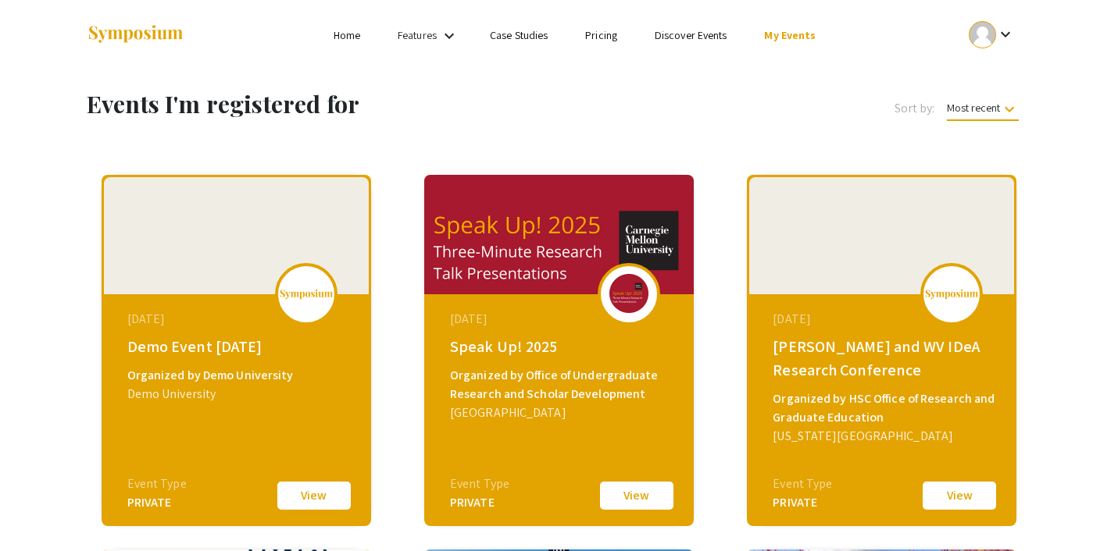
click at [298, 486] on button "View" at bounding box center [314, 496] width 78 height 33
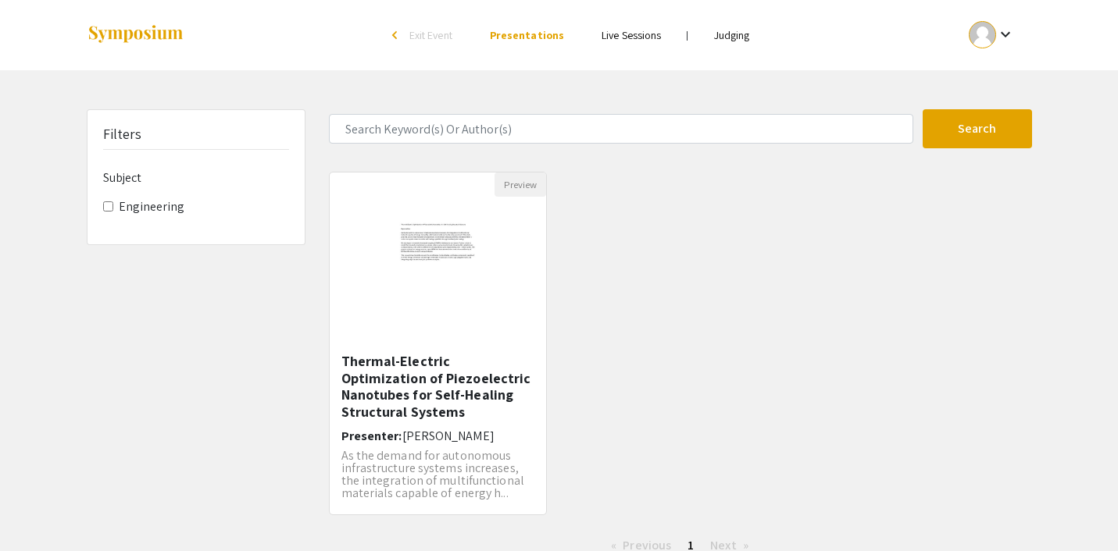
click at [725, 28] on link "Judging" at bounding box center [732, 35] width 36 height 14
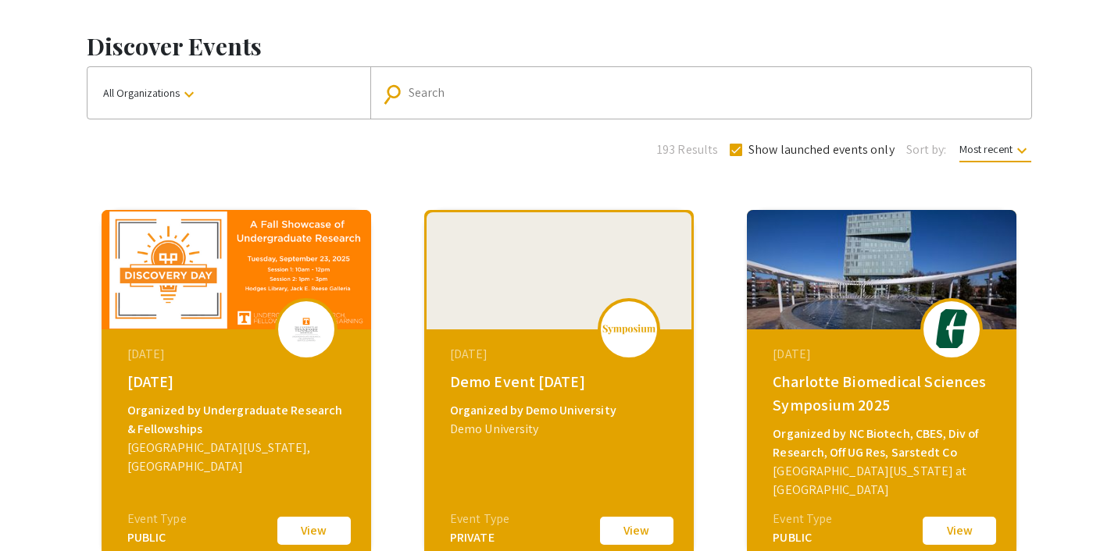
scroll to position [70, 0]
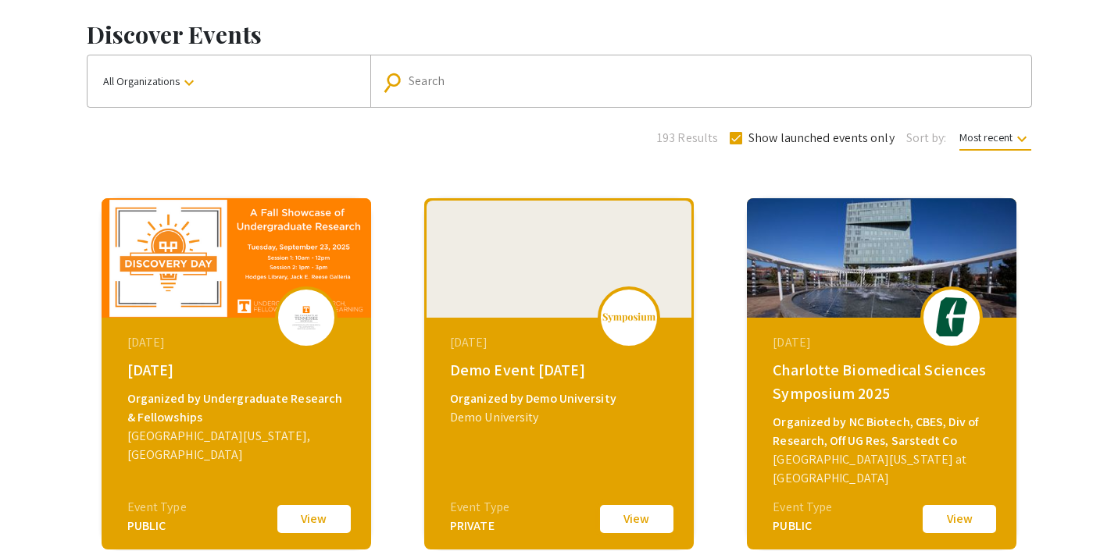
click at [616, 517] on button "View" at bounding box center [637, 519] width 78 height 33
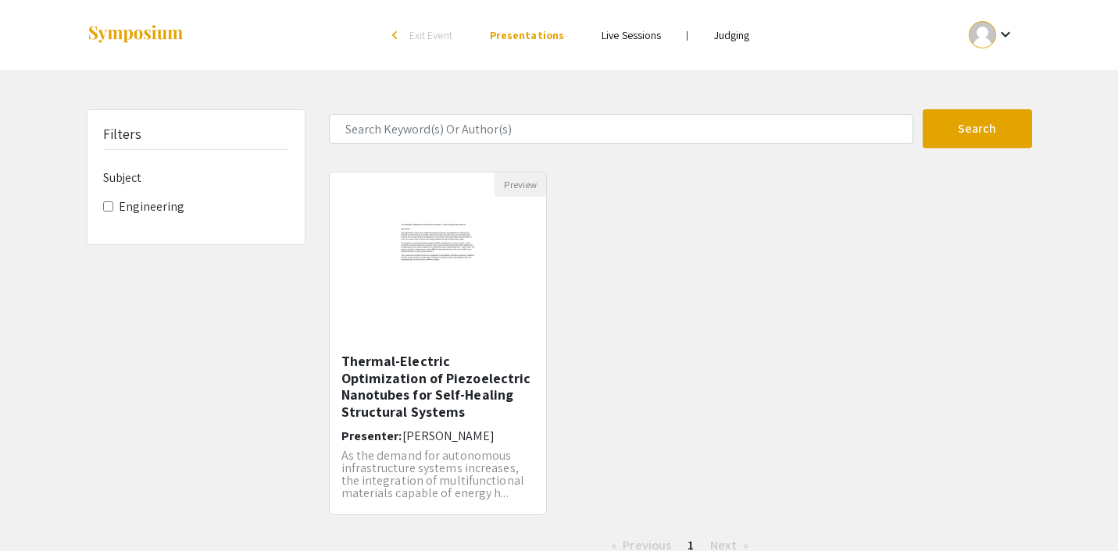
click at [733, 34] on link "Judging" at bounding box center [732, 35] width 36 height 14
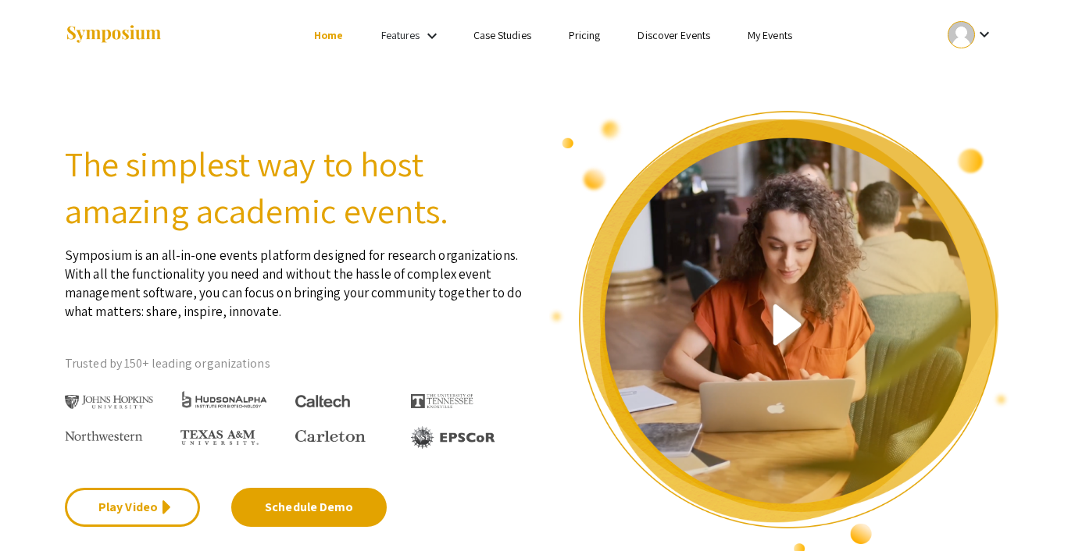
click at [764, 31] on link "My Events" at bounding box center [770, 35] width 45 height 14
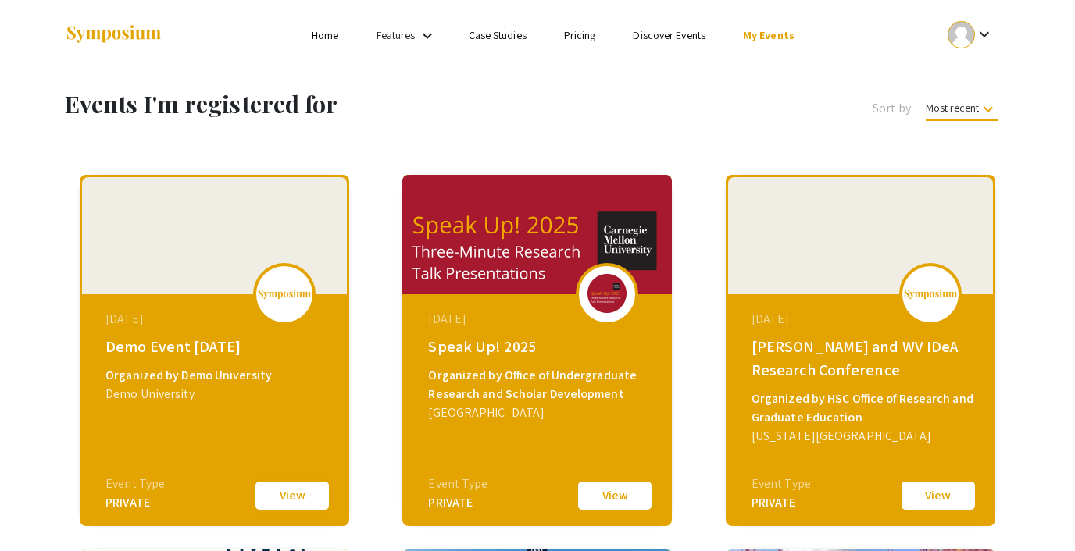
click at [273, 493] on button "View" at bounding box center [292, 496] width 78 height 33
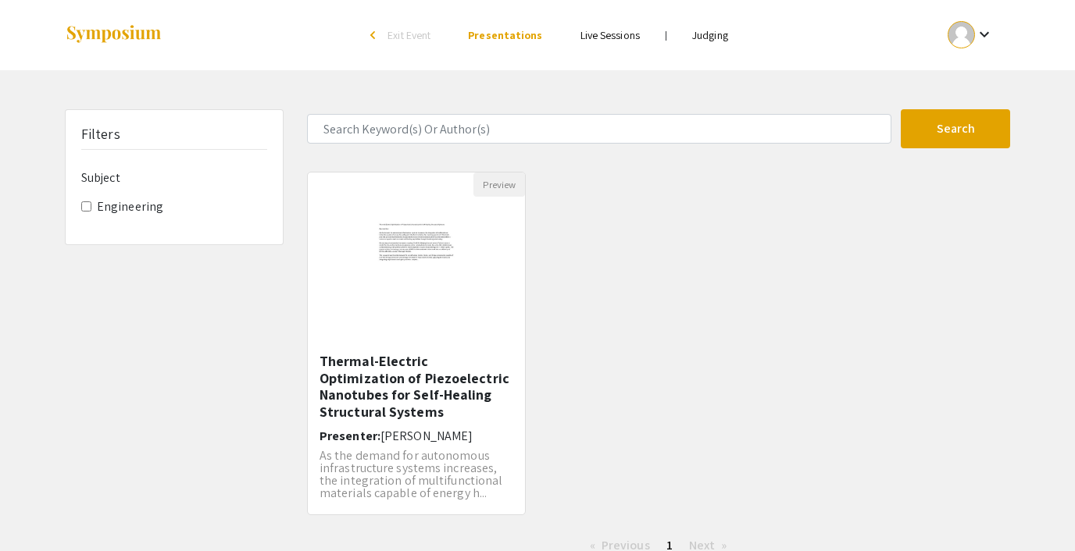
click at [706, 37] on link "Judging" at bounding box center [710, 35] width 36 height 14
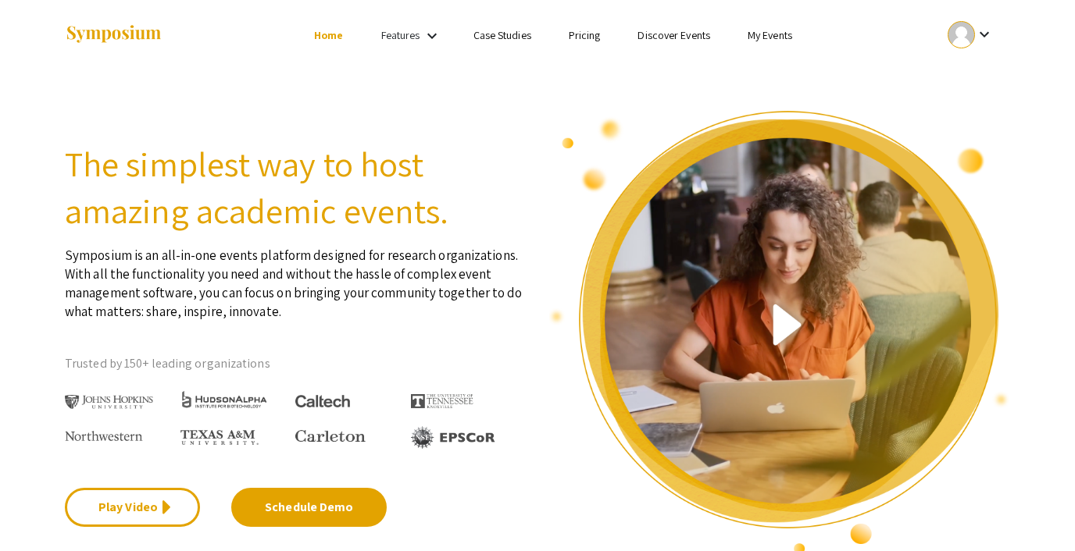
click at [763, 33] on link "My Events" at bounding box center [770, 35] width 45 height 14
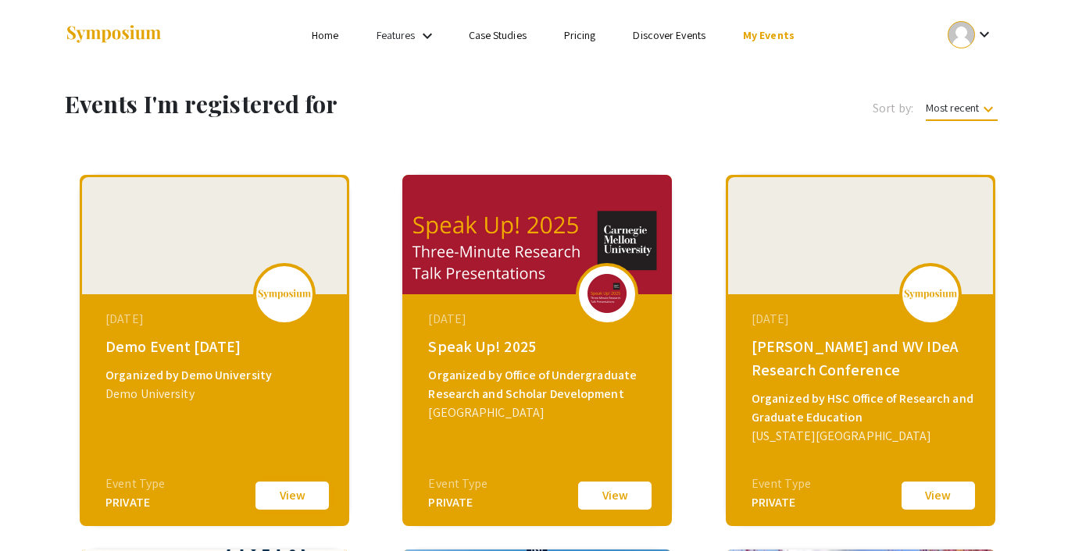
click at [299, 500] on button "View" at bounding box center [292, 496] width 78 height 33
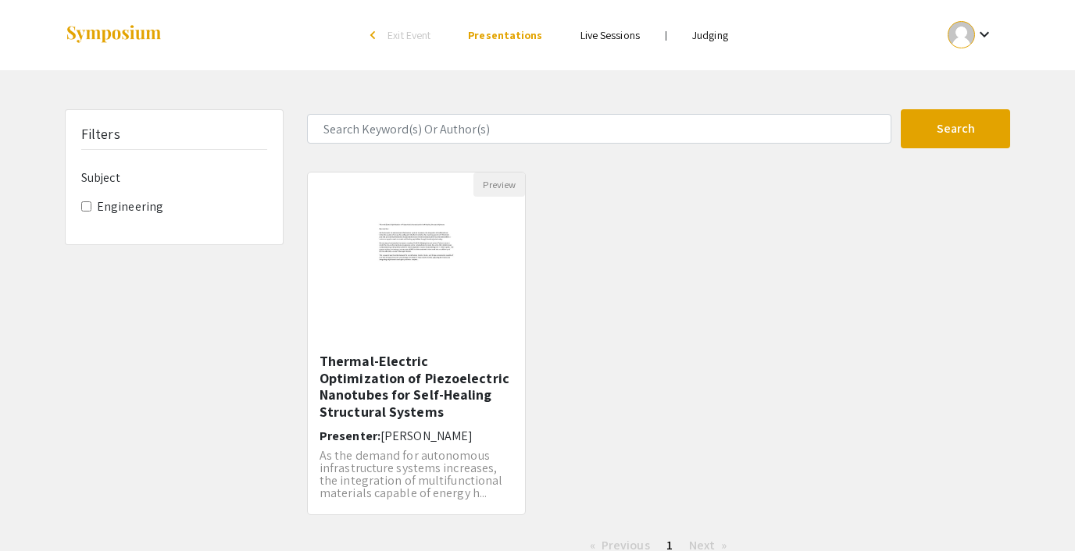
click at [717, 39] on link "Judging" at bounding box center [710, 35] width 36 height 14
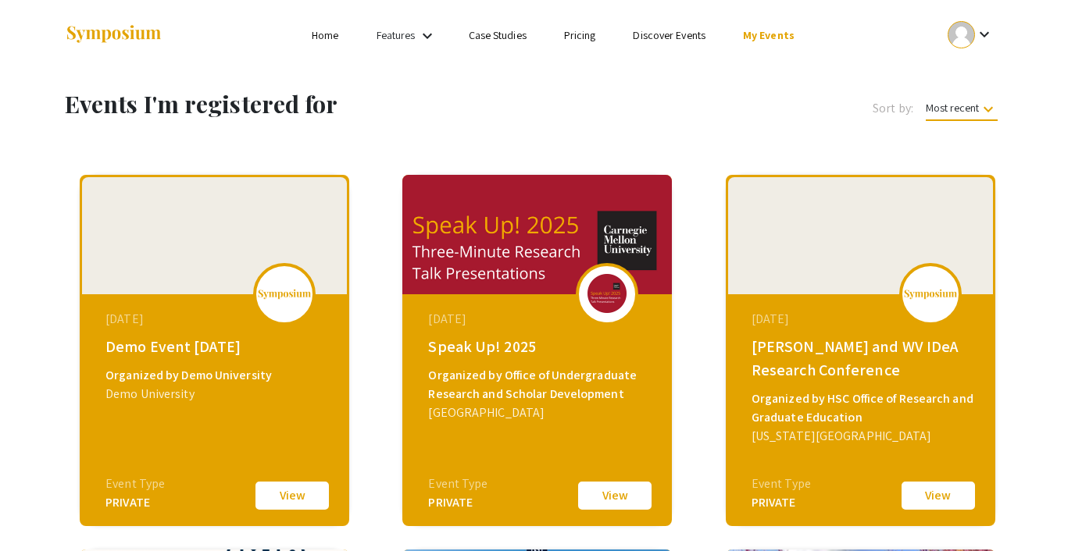
scroll to position [34, 0]
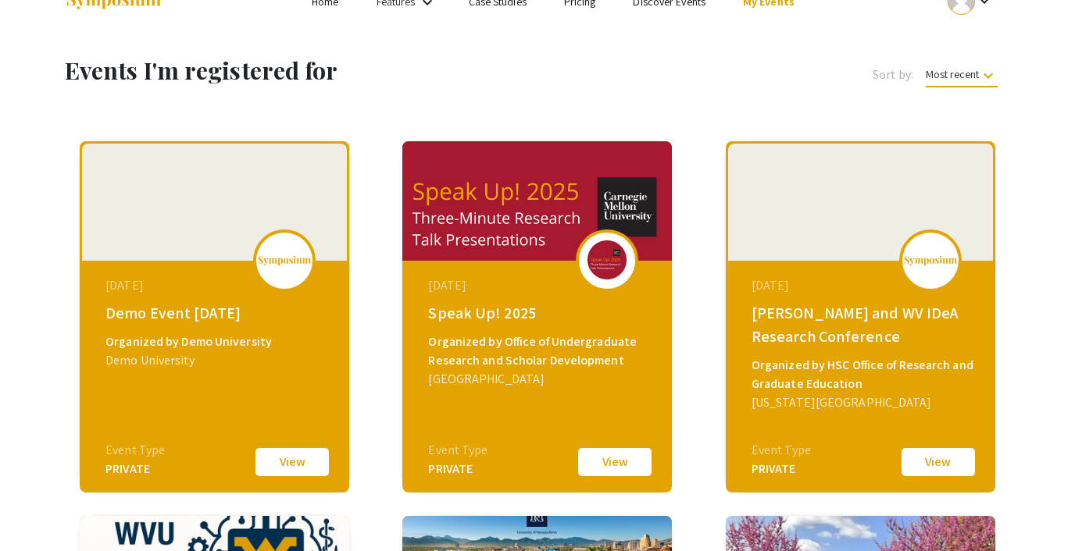
click at [287, 459] on button "View" at bounding box center [292, 462] width 78 height 33
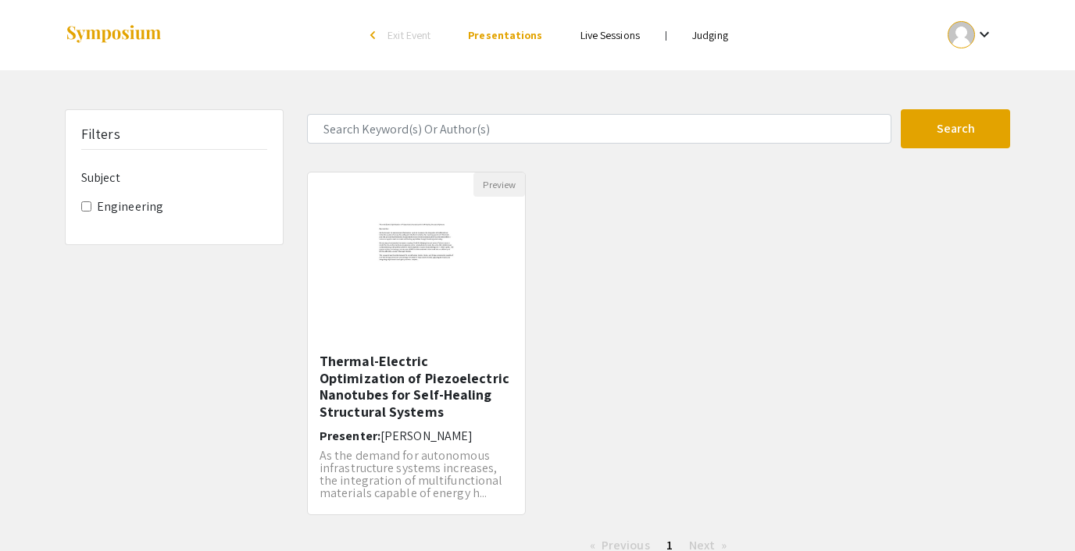
click at [603, 34] on link "Live Sessions" at bounding box center [609, 35] width 59 height 14
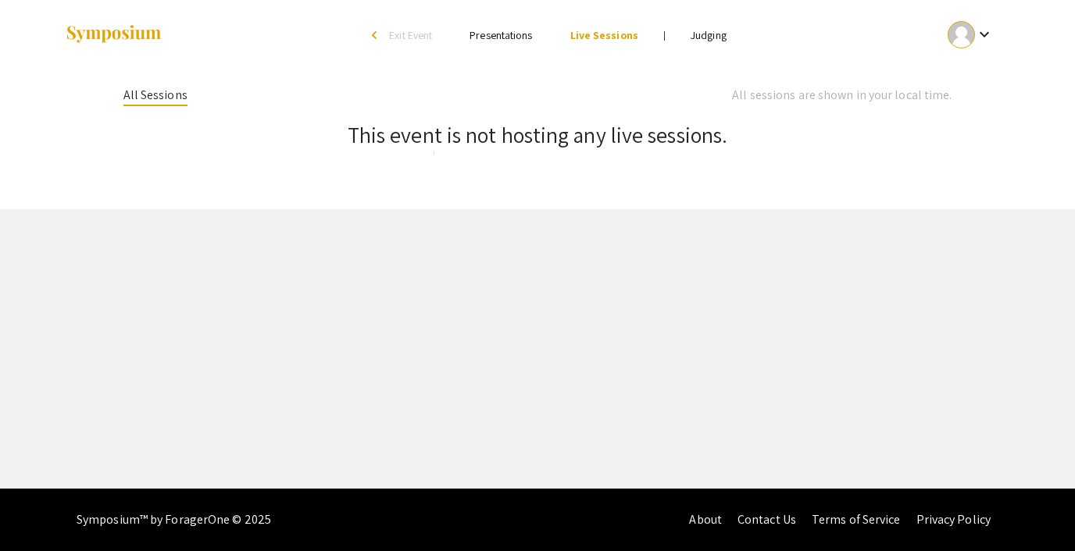
click at [695, 40] on link "Judging" at bounding box center [708, 35] width 36 height 14
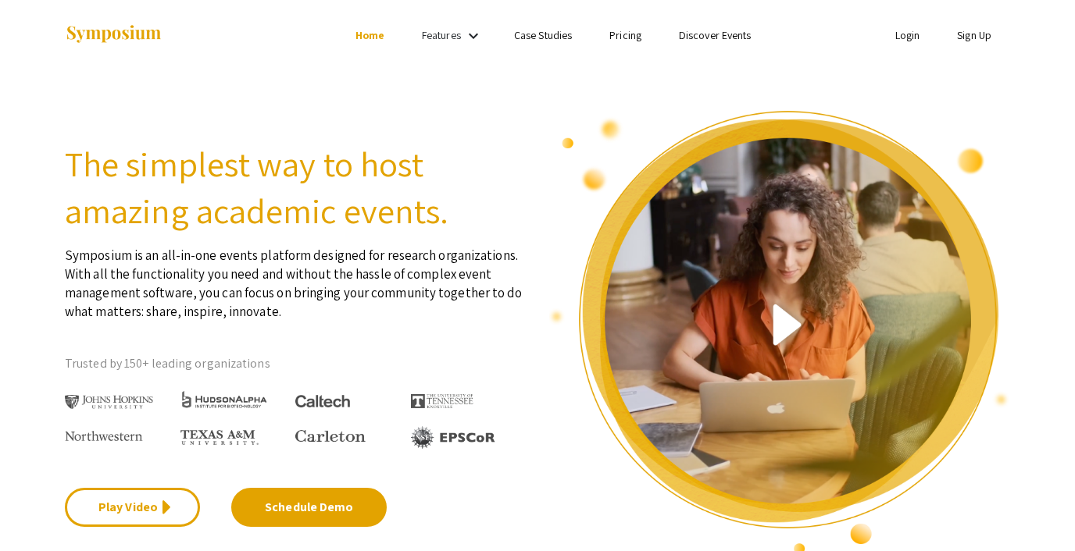
click at [905, 30] on link "Login" at bounding box center [907, 35] width 25 height 14
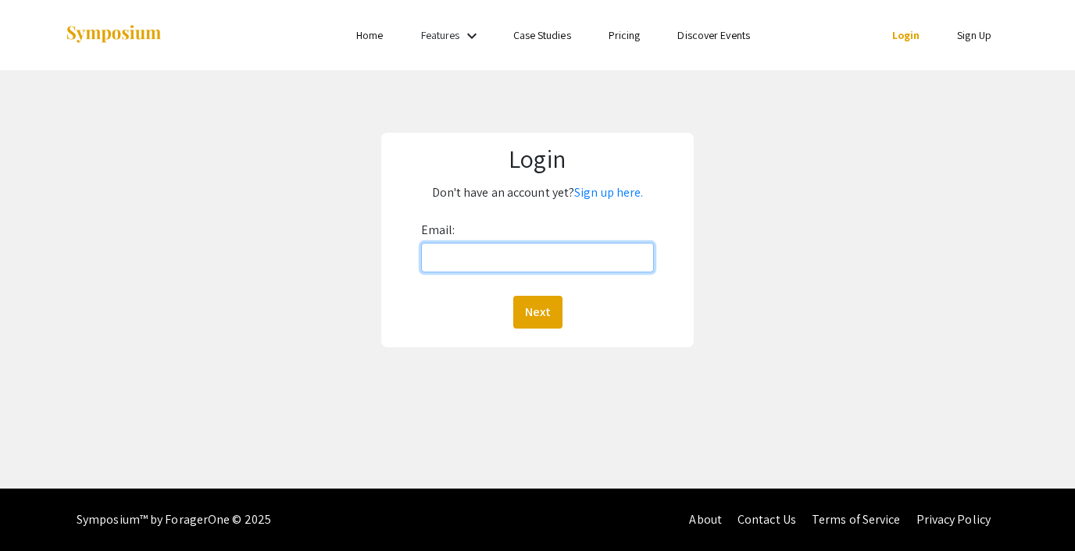
click at [530, 255] on input "Email:" at bounding box center [537, 258] width 233 height 30
type input "[EMAIL_ADDRESS][DOMAIN_NAME]"
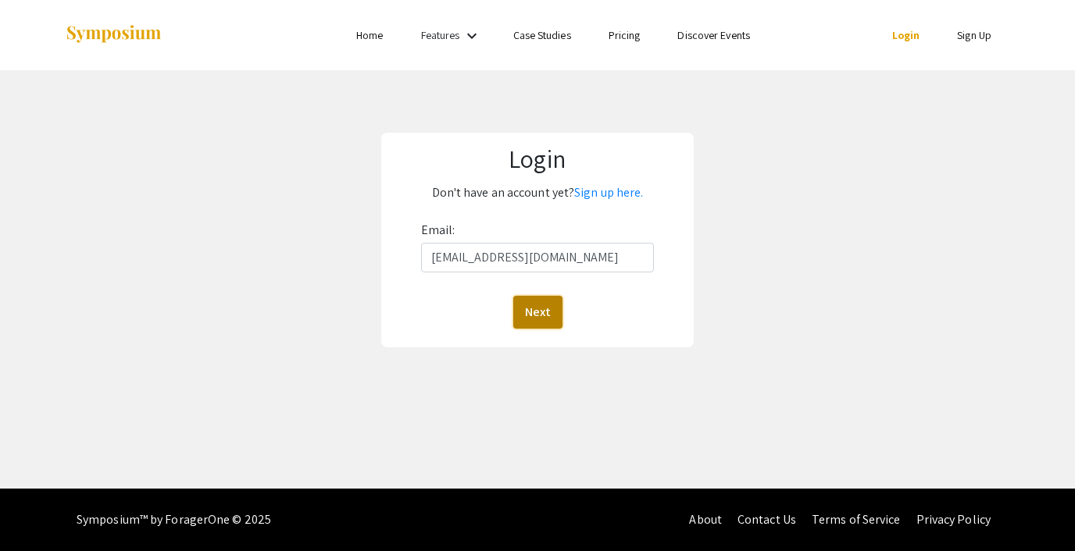
click at [537, 313] on button "Next" at bounding box center [537, 312] width 49 height 33
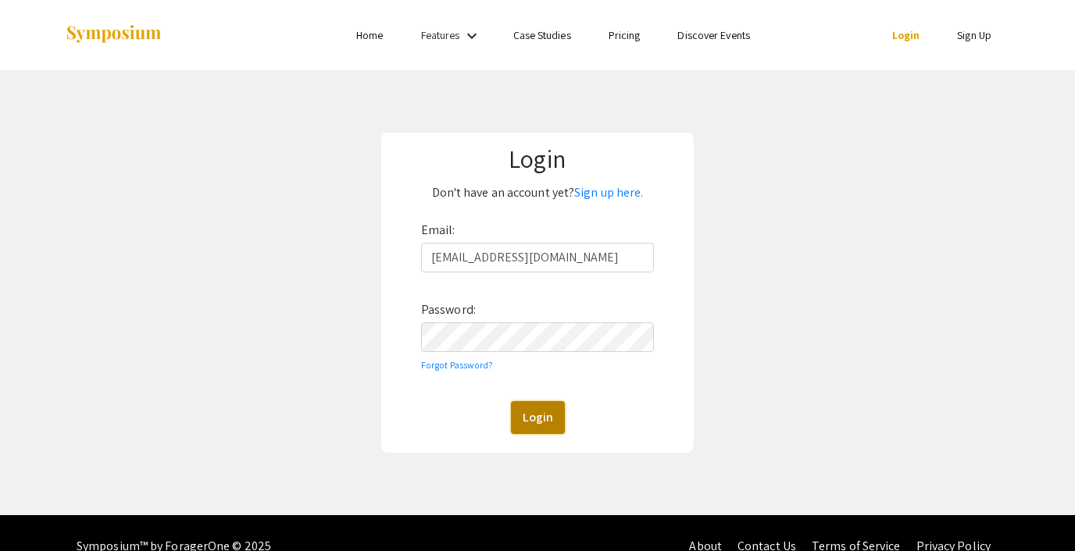
click at [550, 426] on button "Login" at bounding box center [538, 417] width 54 height 33
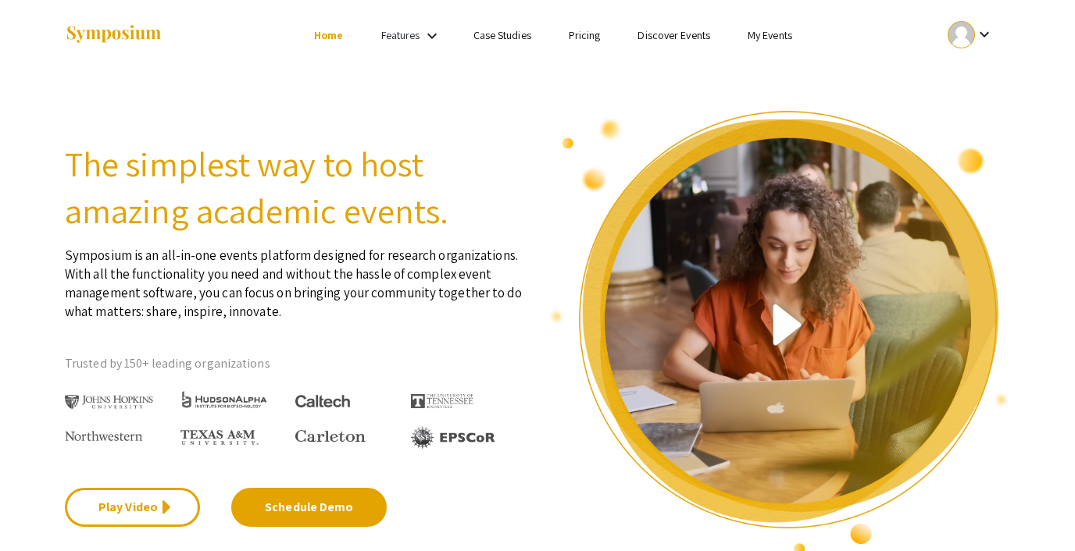
click at [760, 35] on link "My Events" at bounding box center [770, 35] width 45 height 14
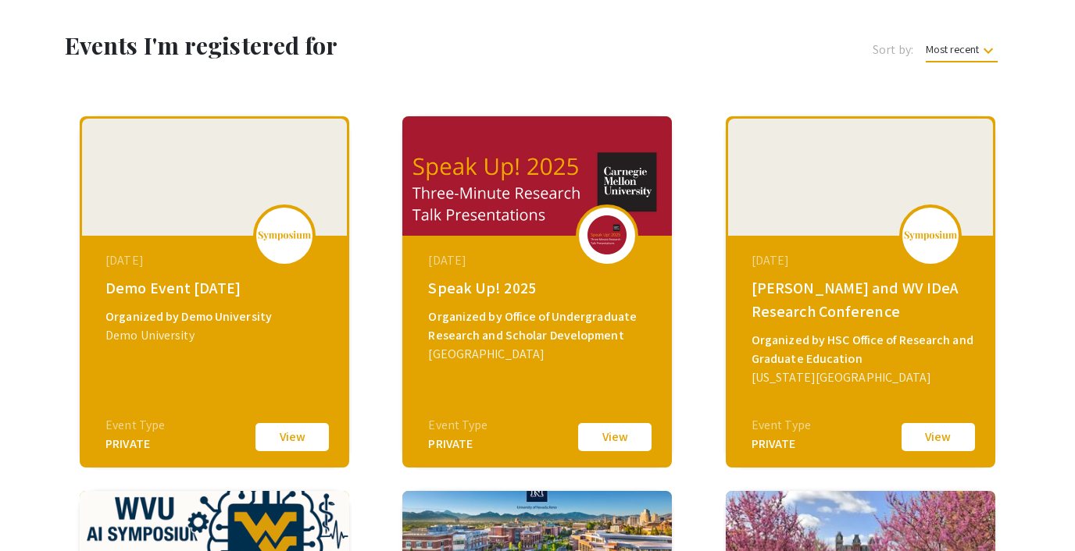
scroll to position [64, 0]
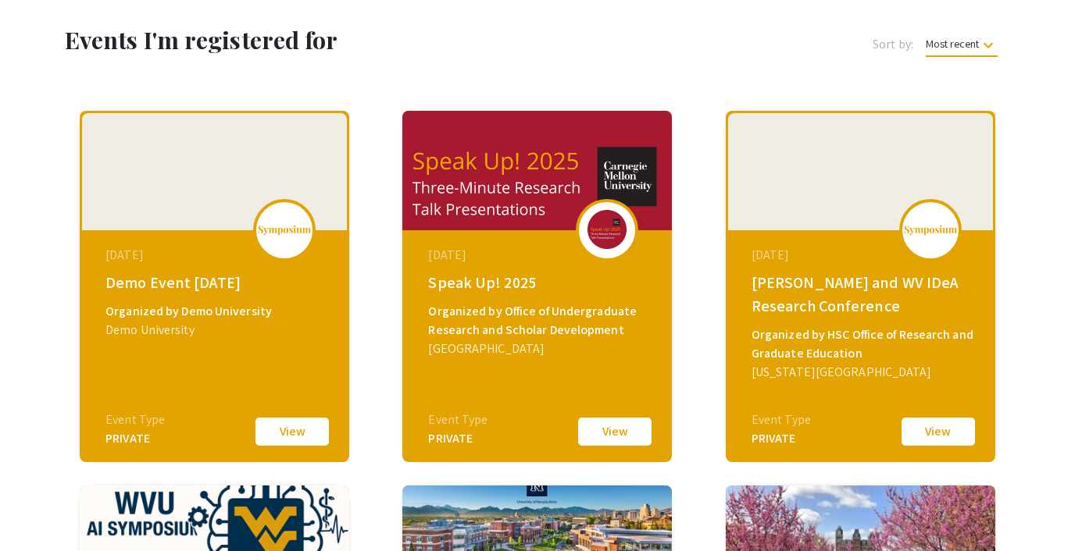
click at [284, 422] on button "View" at bounding box center [292, 432] width 78 height 33
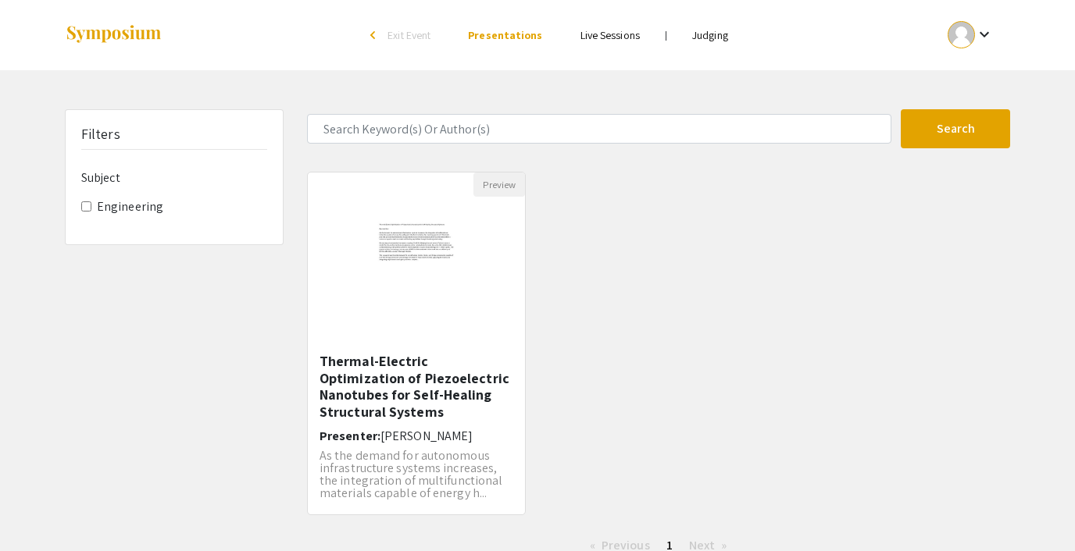
click at [712, 29] on link "Judging" at bounding box center [710, 35] width 36 height 14
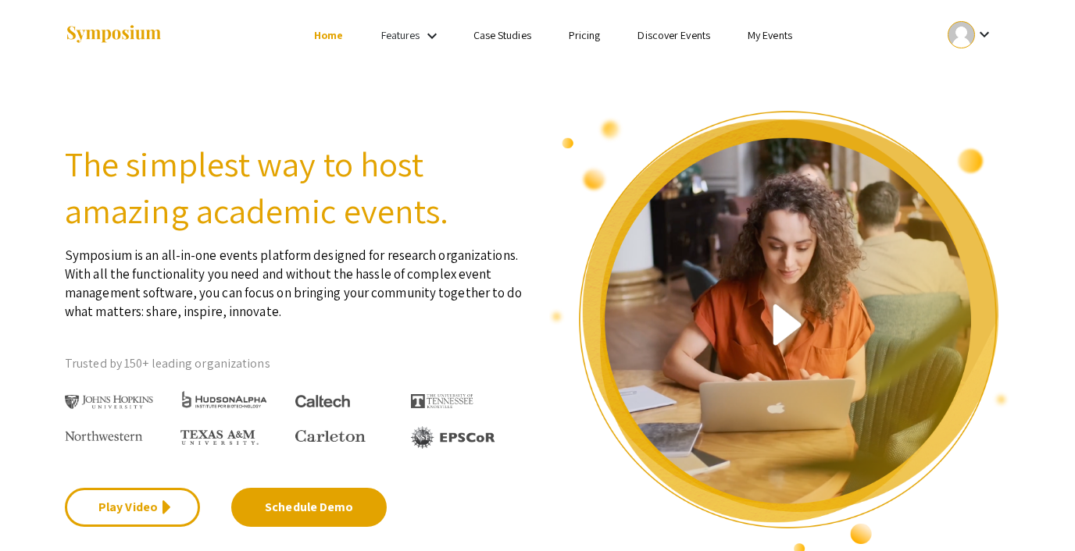
click at [785, 37] on link "My Events" at bounding box center [770, 35] width 45 height 14
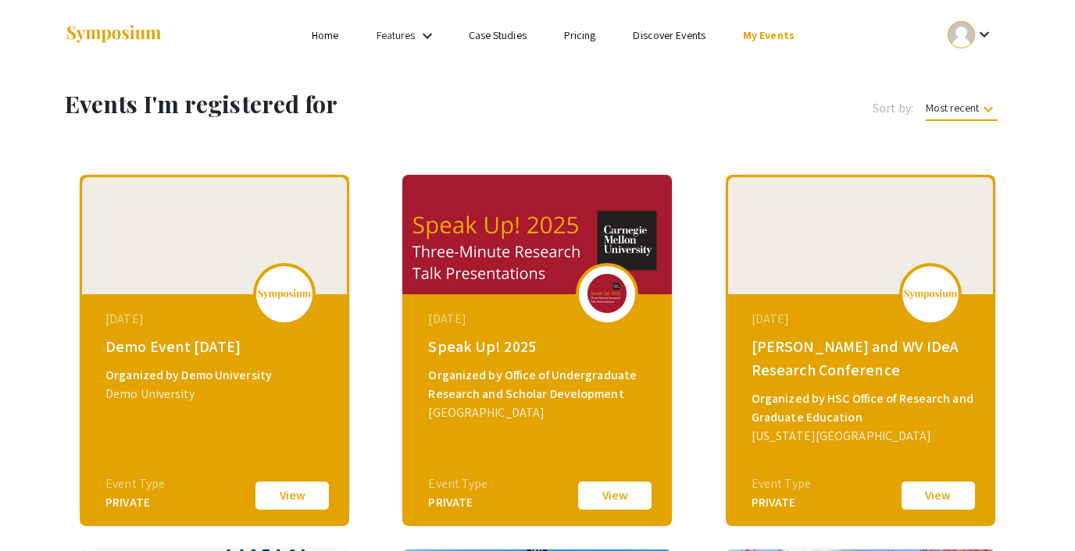
click at [277, 507] on button "View" at bounding box center [292, 496] width 78 height 33
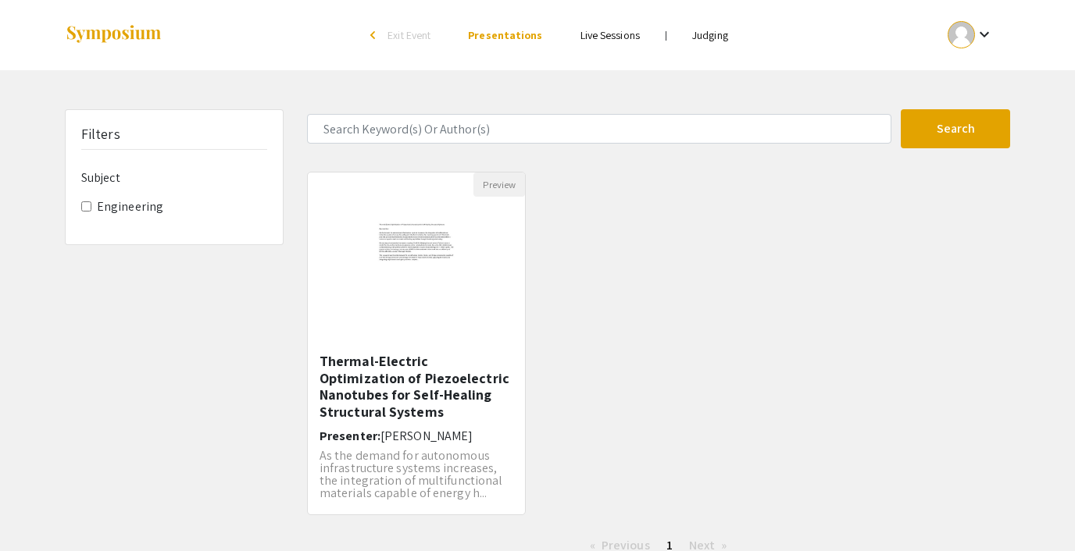
click at [711, 37] on link "Judging" at bounding box center [710, 35] width 36 height 14
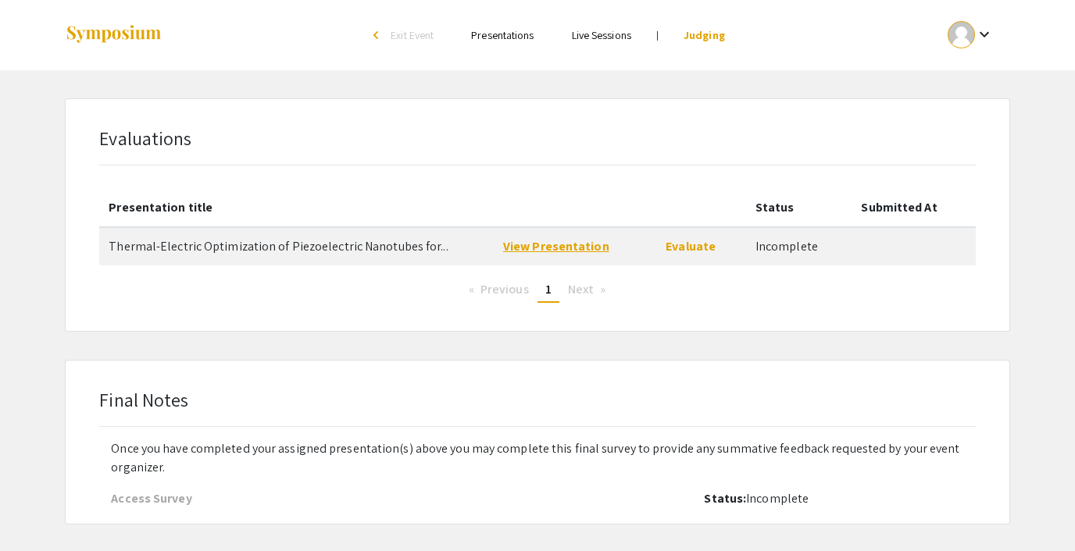
click at [555, 242] on link "View Presentation" at bounding box center [556, 246] width 106 height 16
click at [683, 244] on link "Evaluate" at bounding box center [691, 246] width 50 height 16
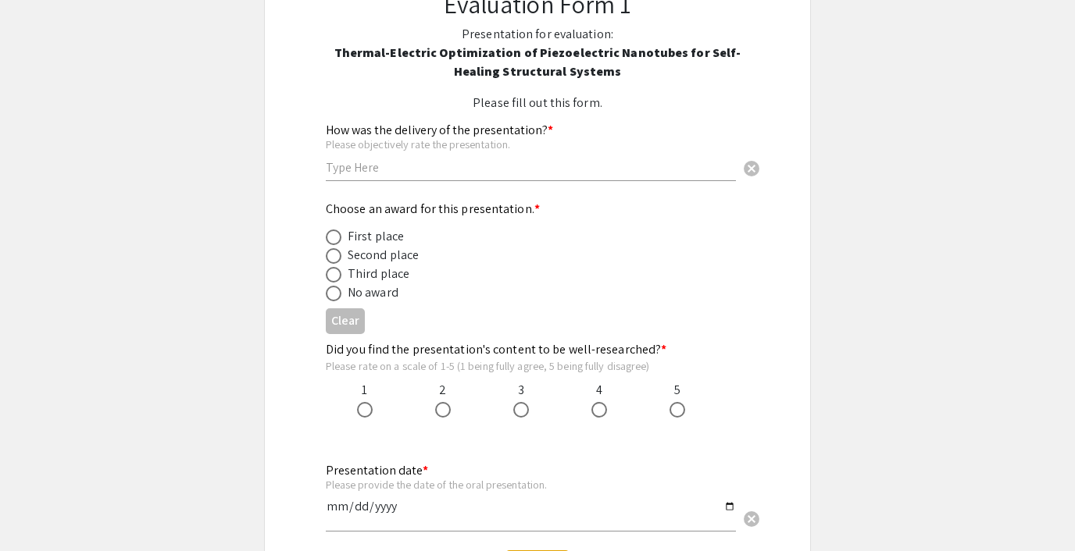
scroll to position [220, 0]
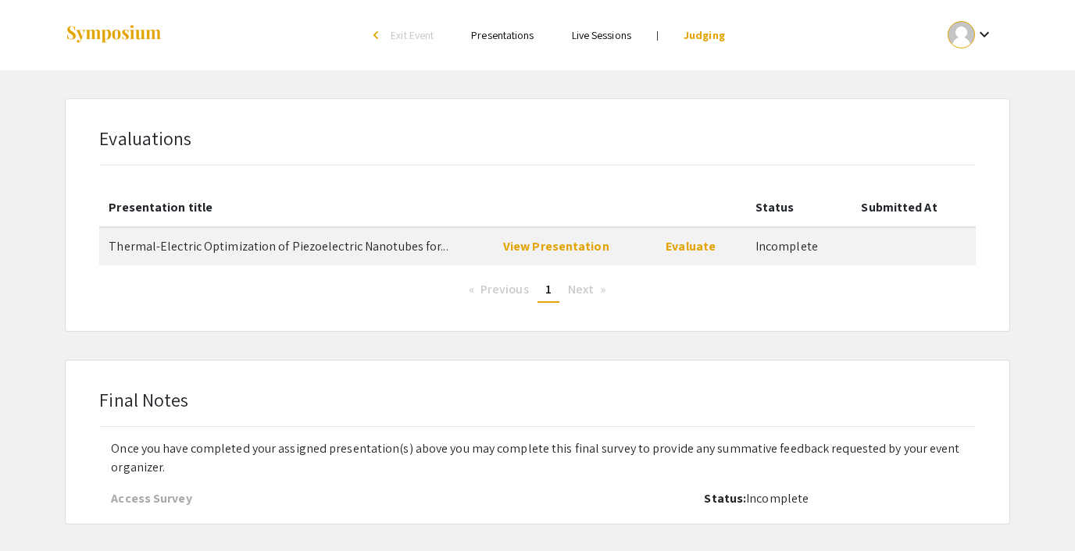
scroll to position [3, 0]
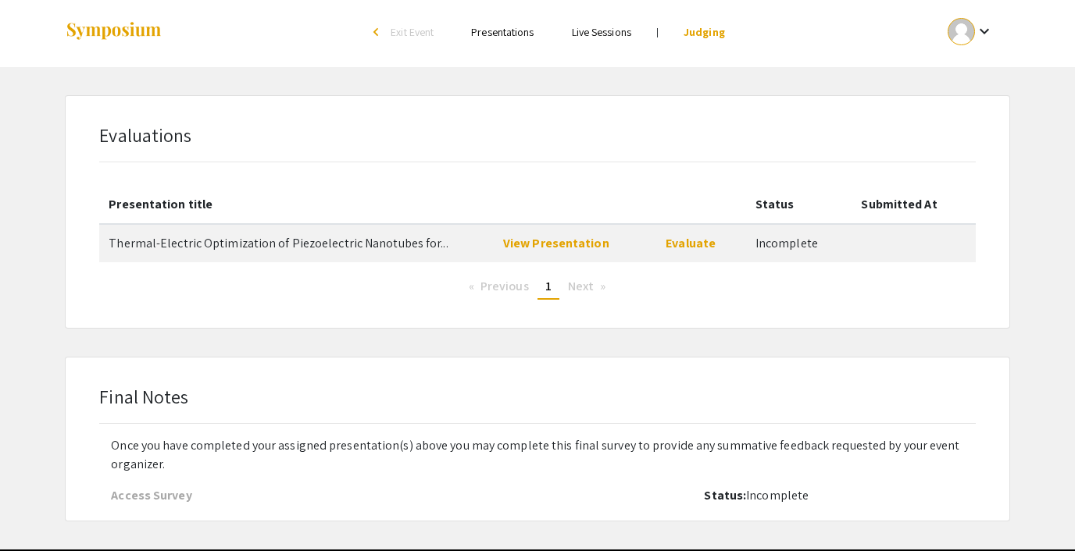
click at [420, 33] on span "Exit Event" at bounding box center [412, 32] width 43 height 14
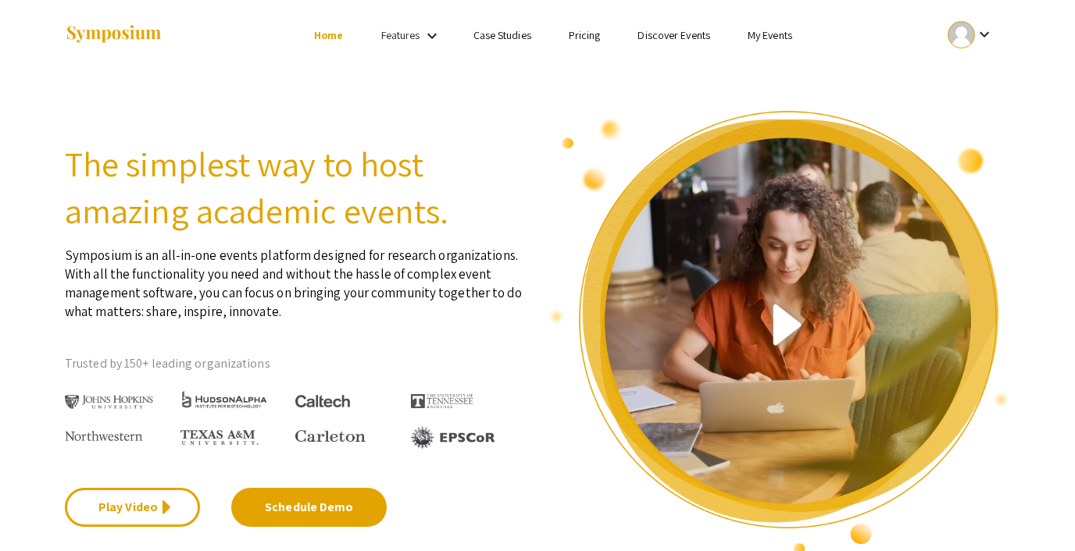
click at [768, 37] on link "My Events" at bounding box center [770, 35] width 45 height 14
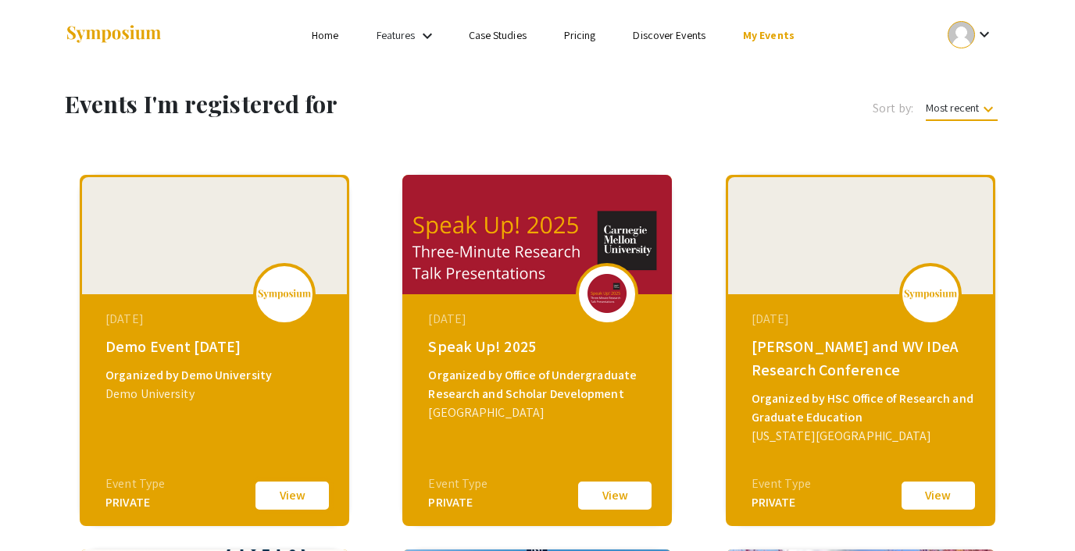
click at [303, 493] on button "View" at bounding box center [292, 496] width 78 height 33
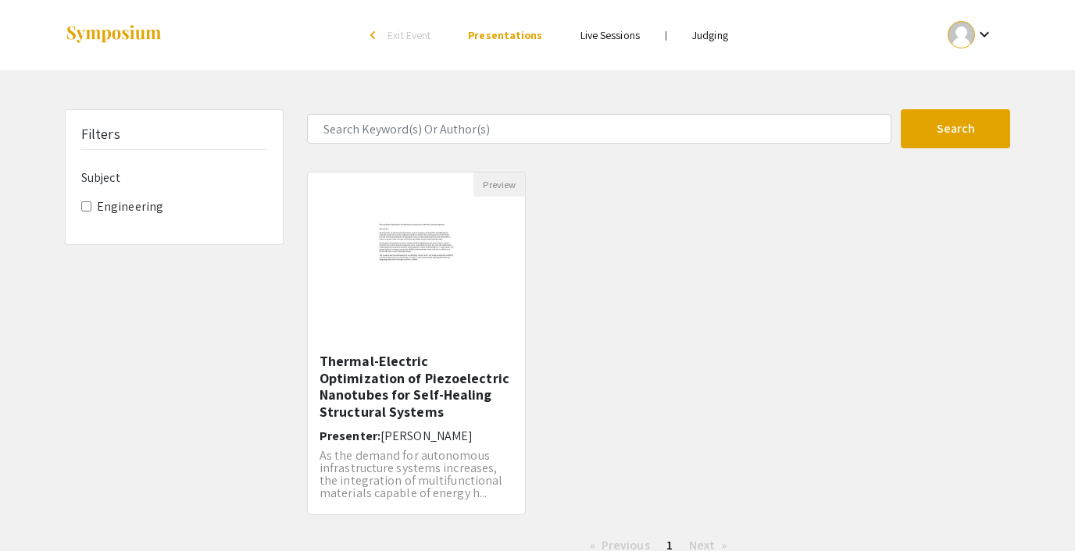
click at [710, 39] on link "Judging" at bounding box center [710, 35] width 36 height 14
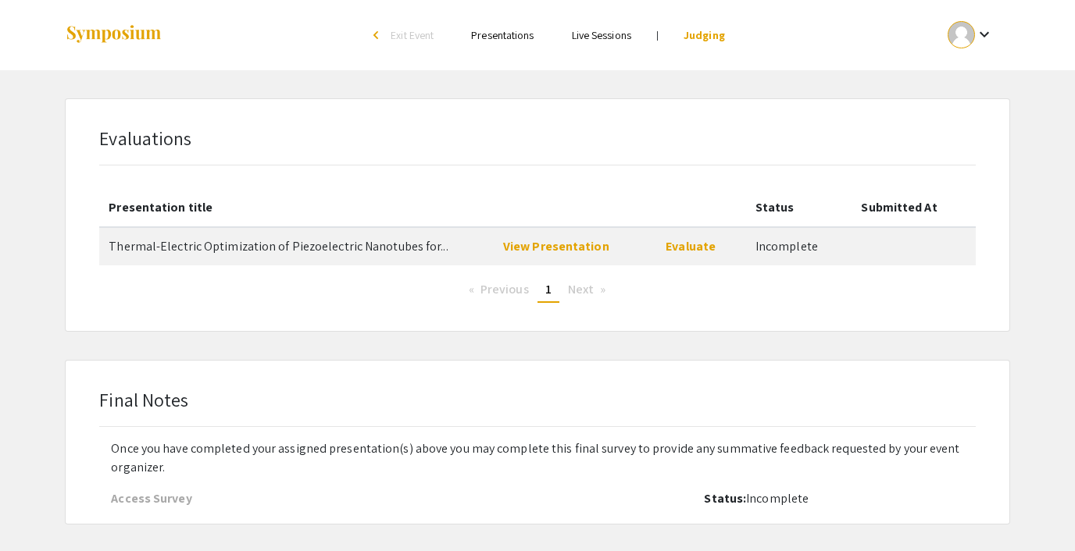
click at [412, 34] on span "Exit Event" at bounding box center [412, 35] width 43 height 14
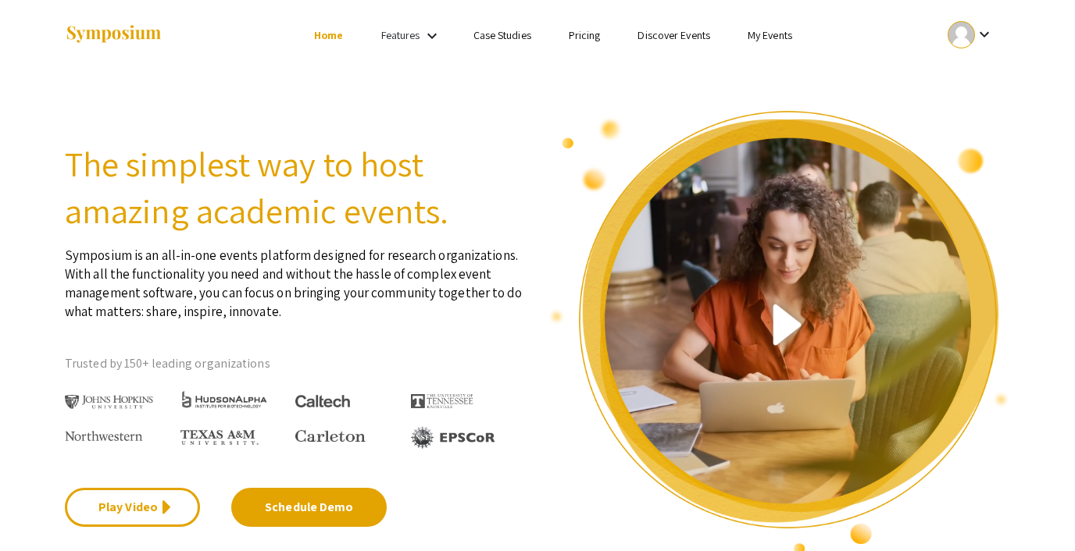
click at [690, 34] on link "Discover Events" at bounding box center [673, 35] width 73 height 14
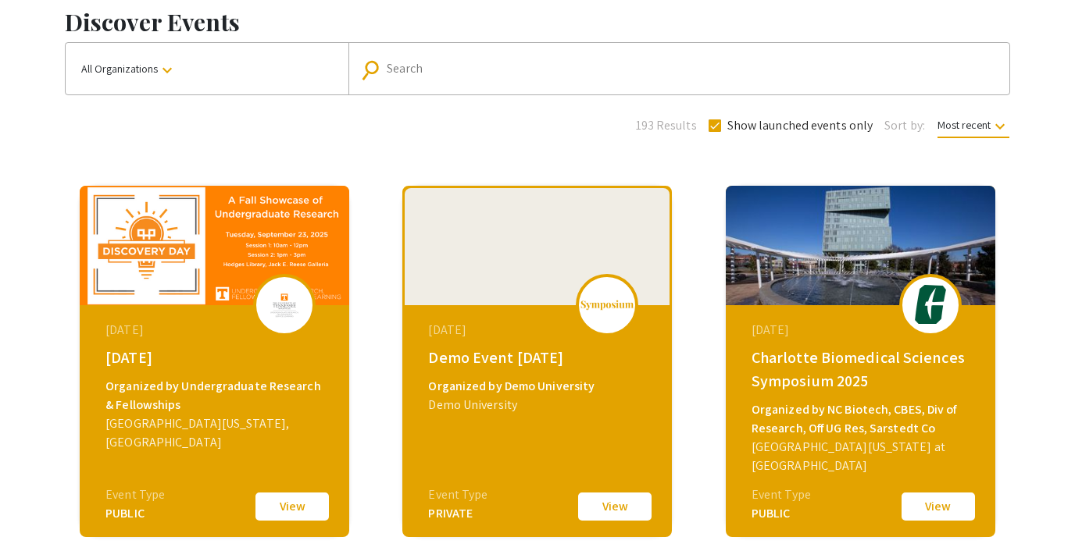
scroll to position [104, 0]
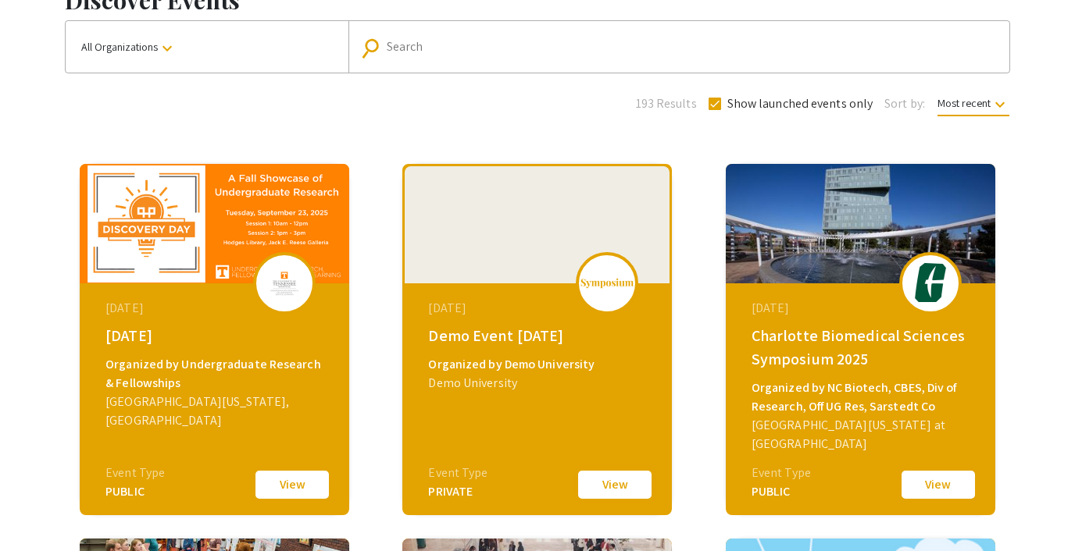
click at [607, 478] on button "View" at bounding box center [615, 485] width 78 height 33
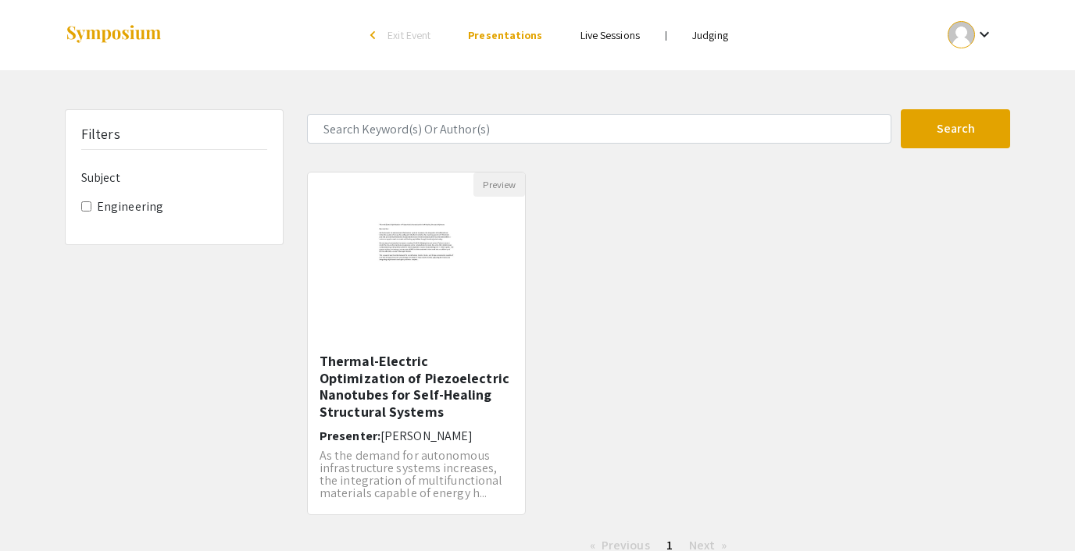
click at [703, 39] on link "Judging" at bounding box center [710, 35] width 36 height 14
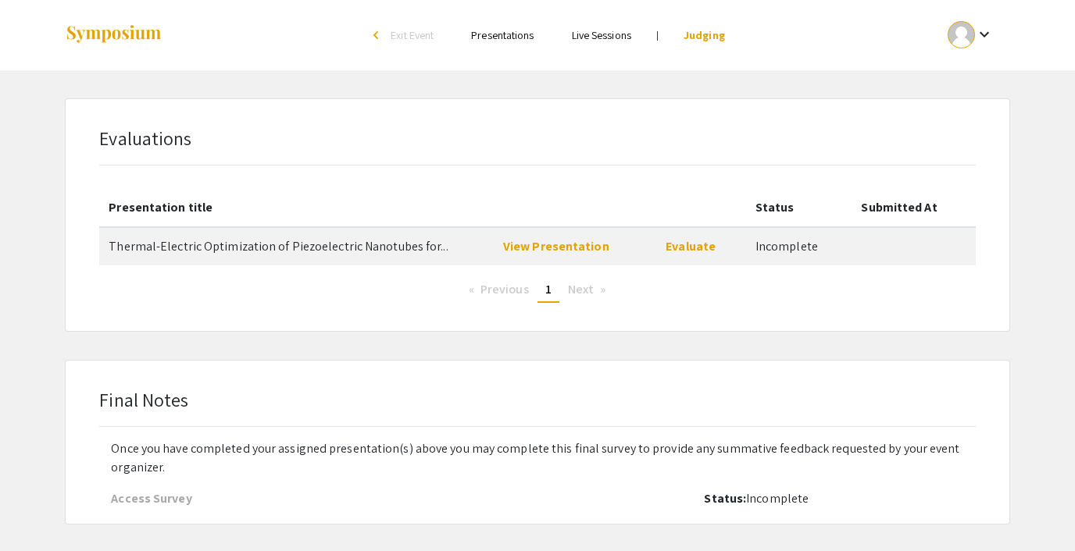
click at [391, 32] on span "Exit Event" at bounding box center [412, 35] width 43 height 14
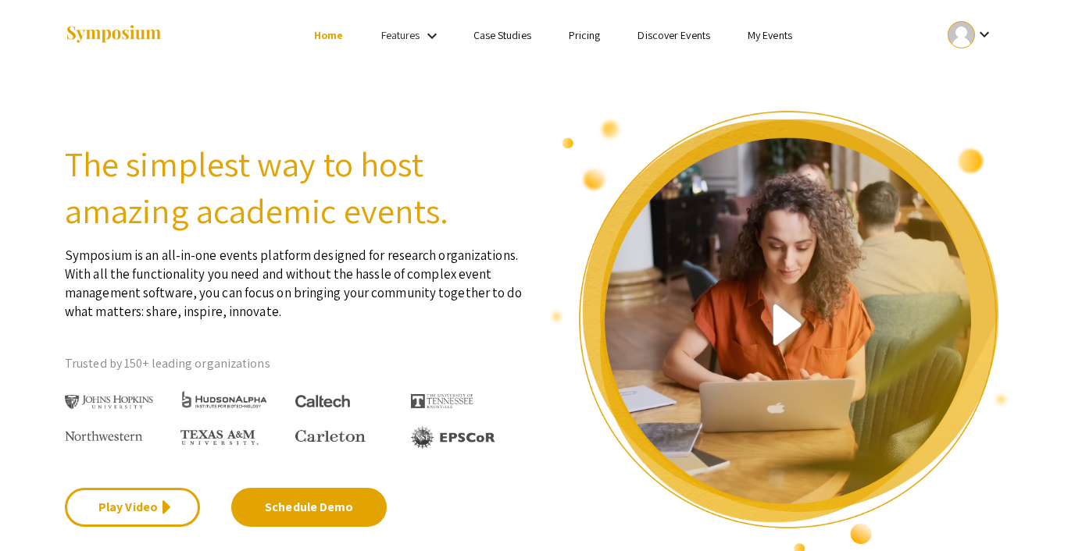
click at [776, 33] on link "My Events" at bounding box center [770, 35] width 45 height 14
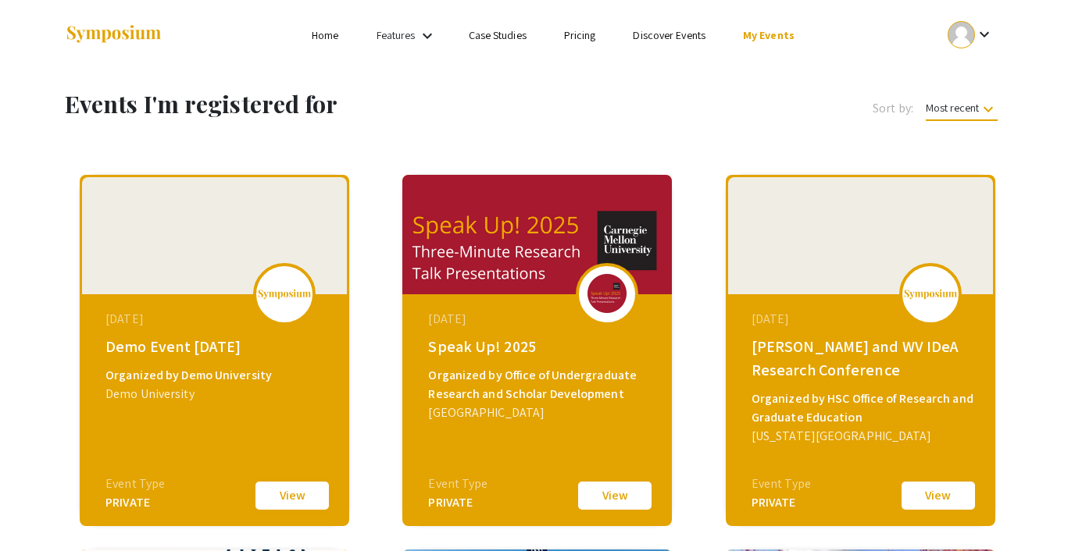
click at [303, 493] on button "View" at bounding box center [292, 496] width 78 height 33
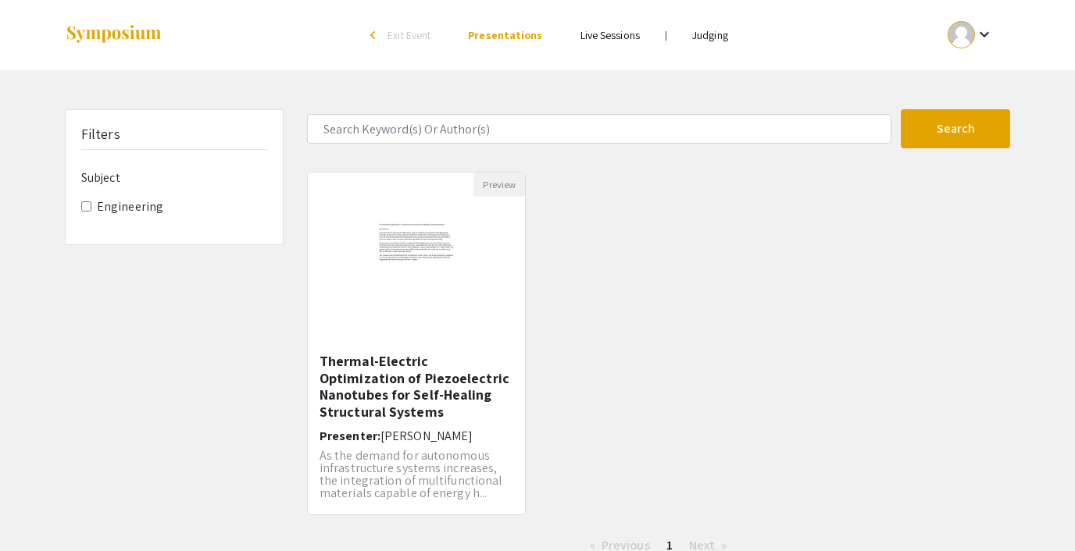
click at [714, 32] on link "Judging" at bounding box center [710, 35] width 36 height 14
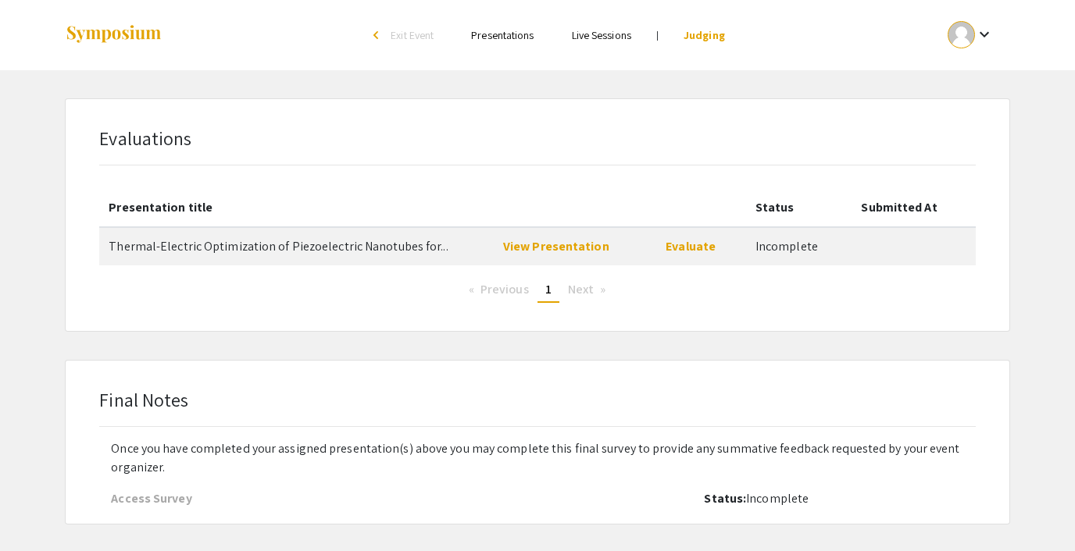
click at [413, 33] on span "Exit Event" at bounding box center [412, 35] width 43 height 14
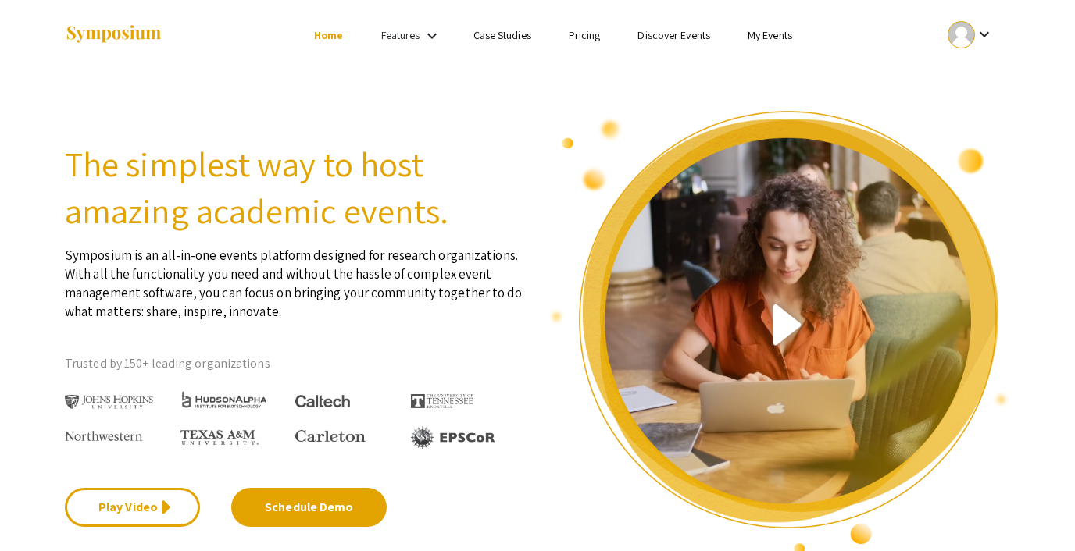
click at [675, 37] on link "Discover Events" at bounding box center [673, 35] width 73 height 14
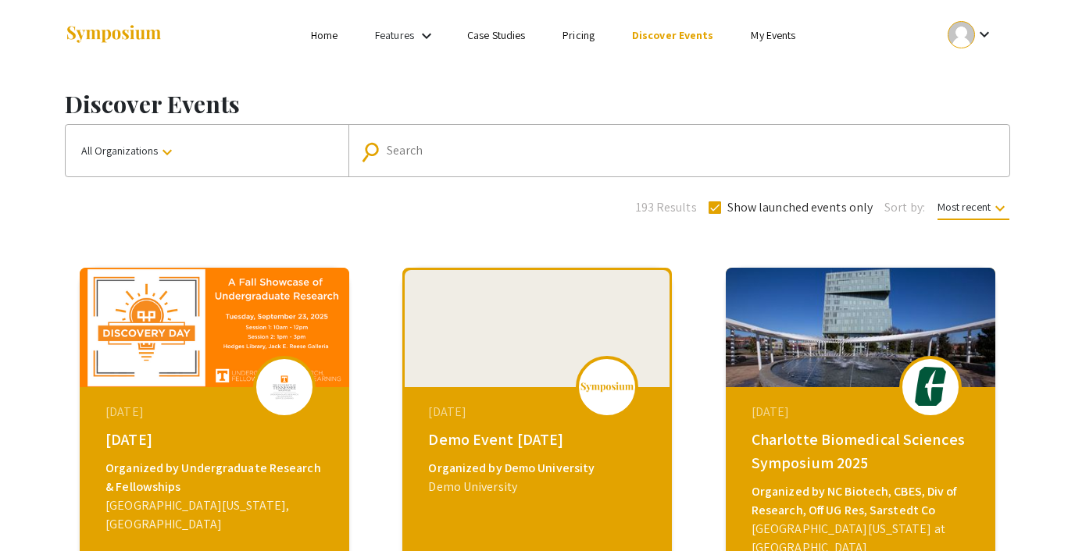
click at [460, 145] on input "Search" at bounding box center [687, 151] width 601 height 14
type input "demo"
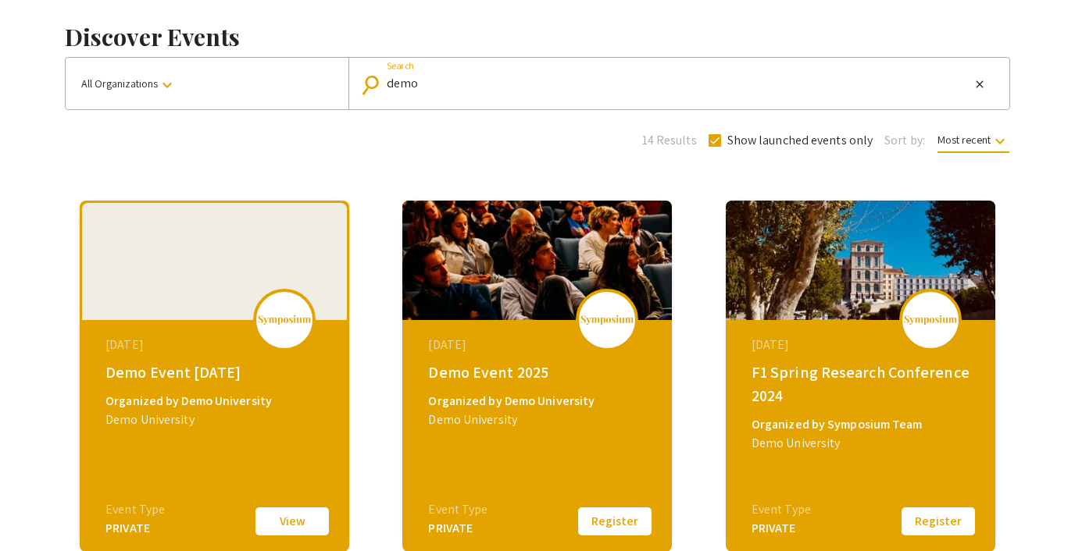
scroll to position [69, 0]
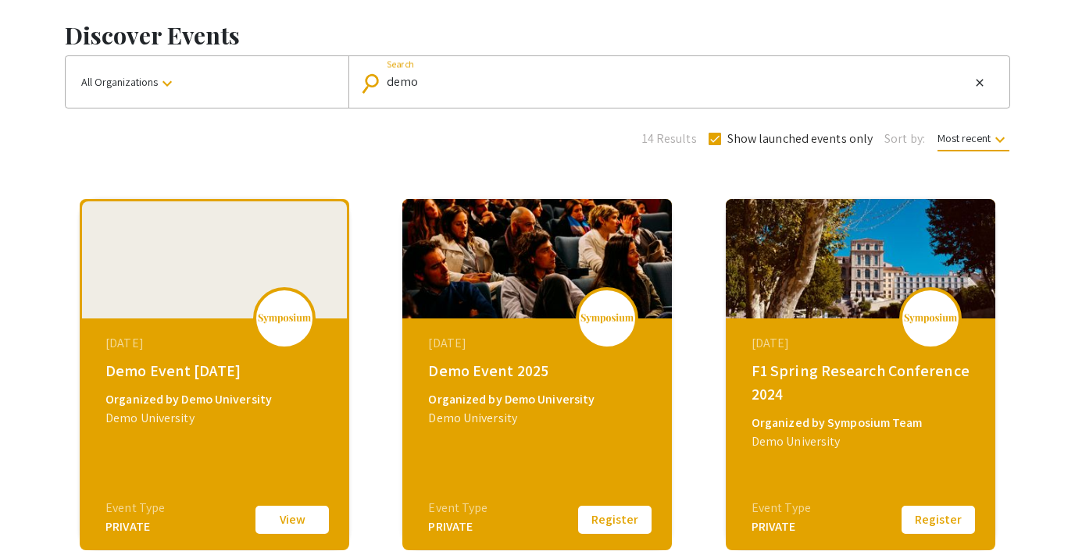
click at [178, 84] on button "All Organizations keyboard_arrow_down" at bounding box center [207, 82] width 283 height 52
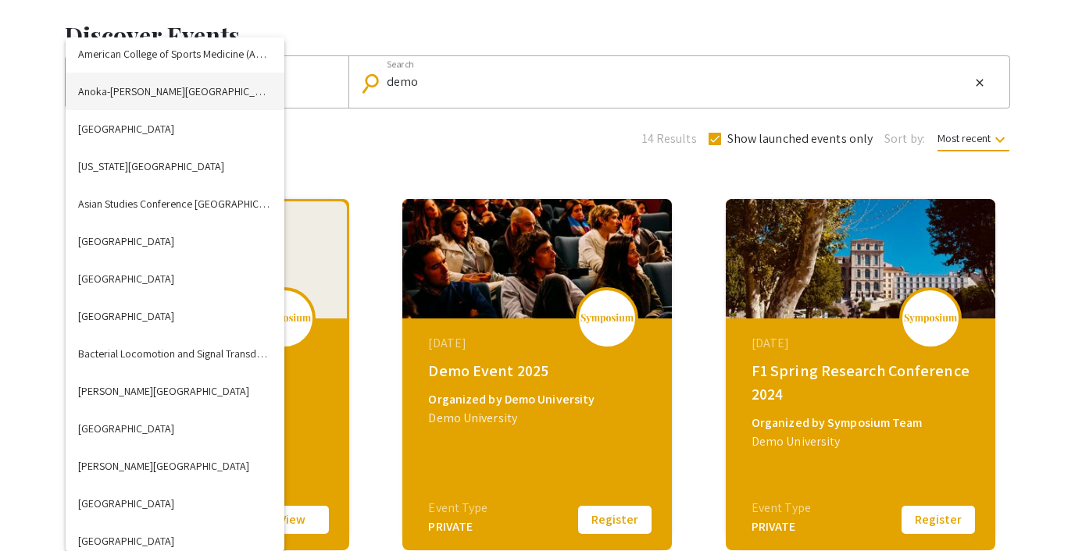
scroll to position [277, 0]
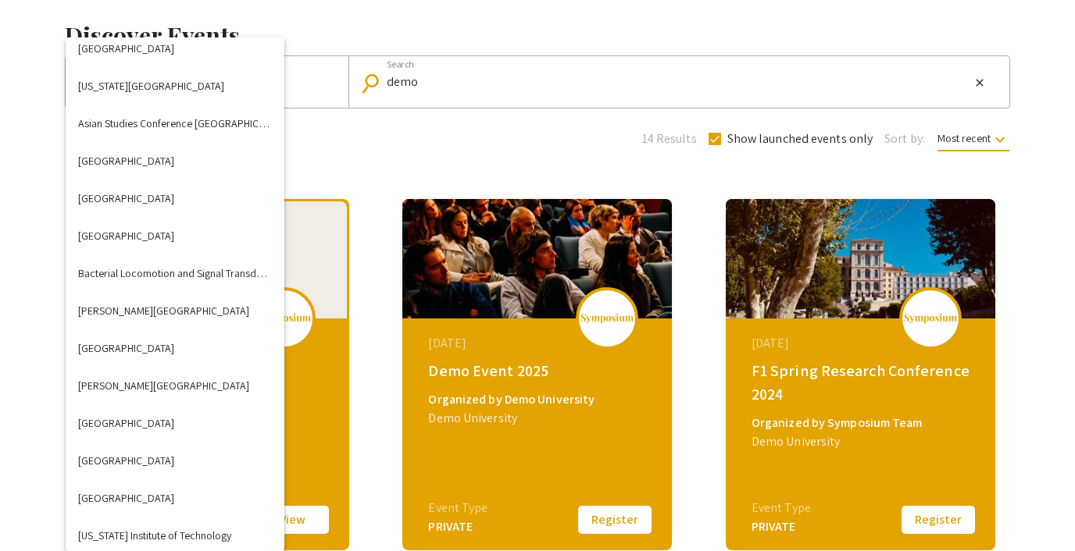
click at [392, 121] on div at bounding box center [537, 275] width 1075 height 551
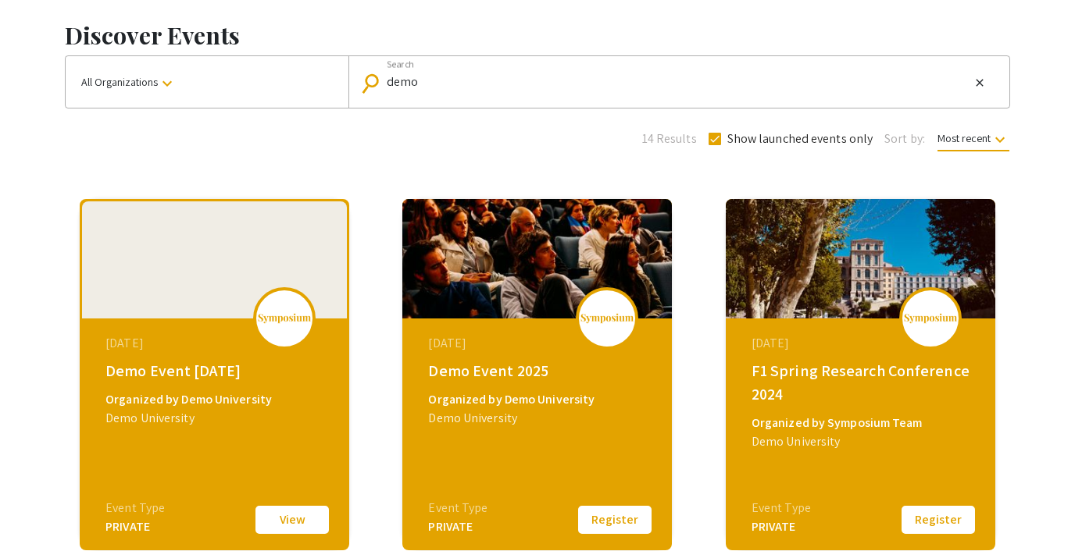
scroll to position [0, 0]
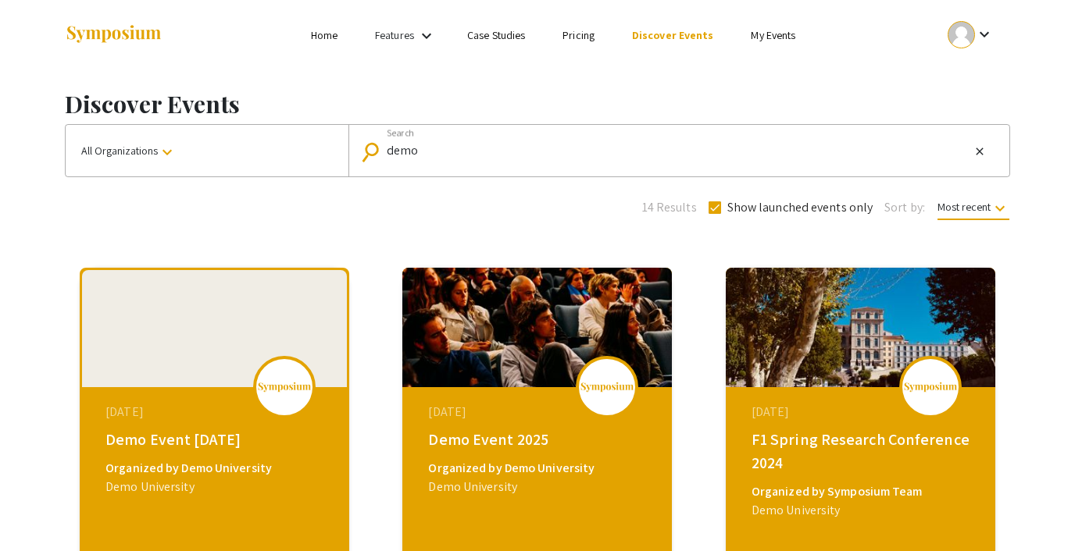
click at [751, 34] on link "My Events" at bounding box center [773, 35] width 45 height 14
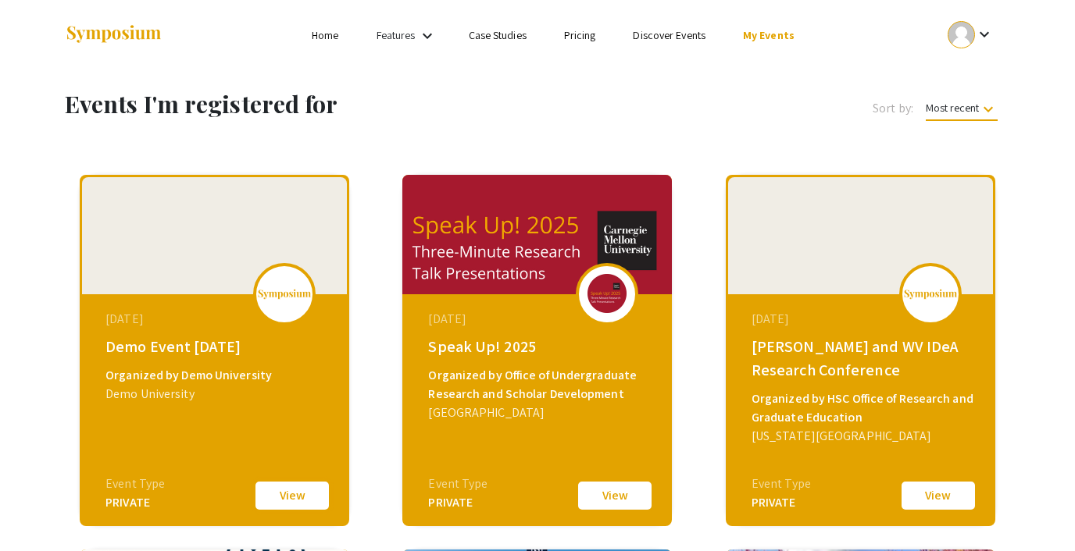
click at [280, 491] on button "View" at bounding box center [292, 496] width 78 height 33
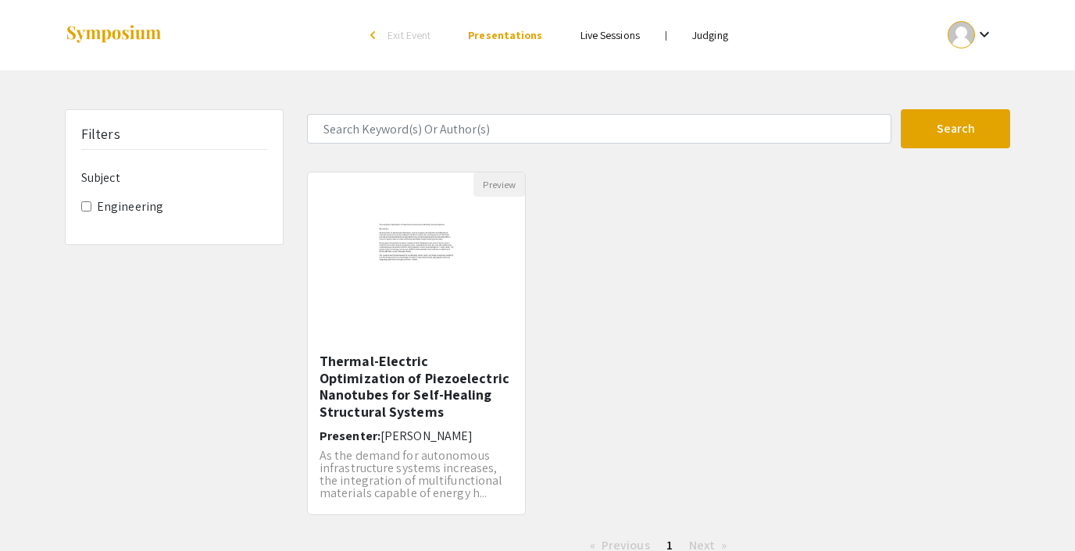
click at [705, 36] on link "Judging" at bounding box center [710, 35] width 36 height 14
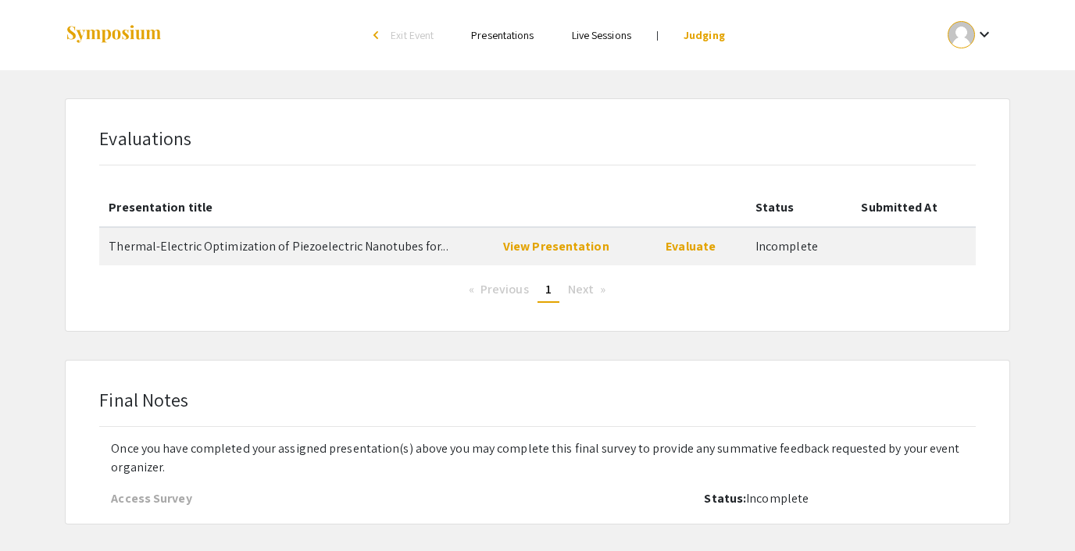
click at [417, 34] on span "Exit Event" at bounding box center [412, 35] width 43 height 14
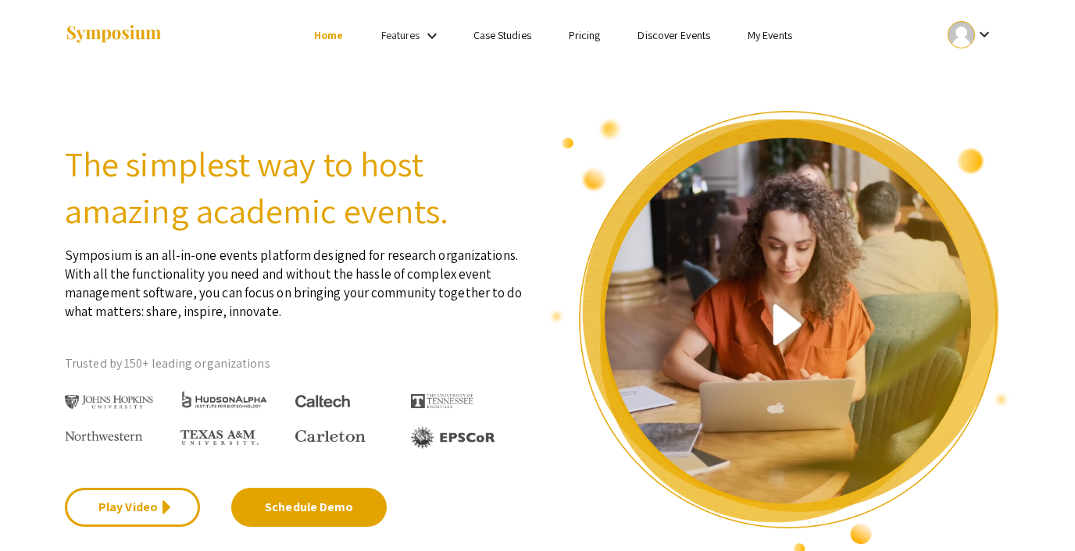
click at [673, 33] on link "Discover Events" at bounding box center [673, 35] width 73 height 14
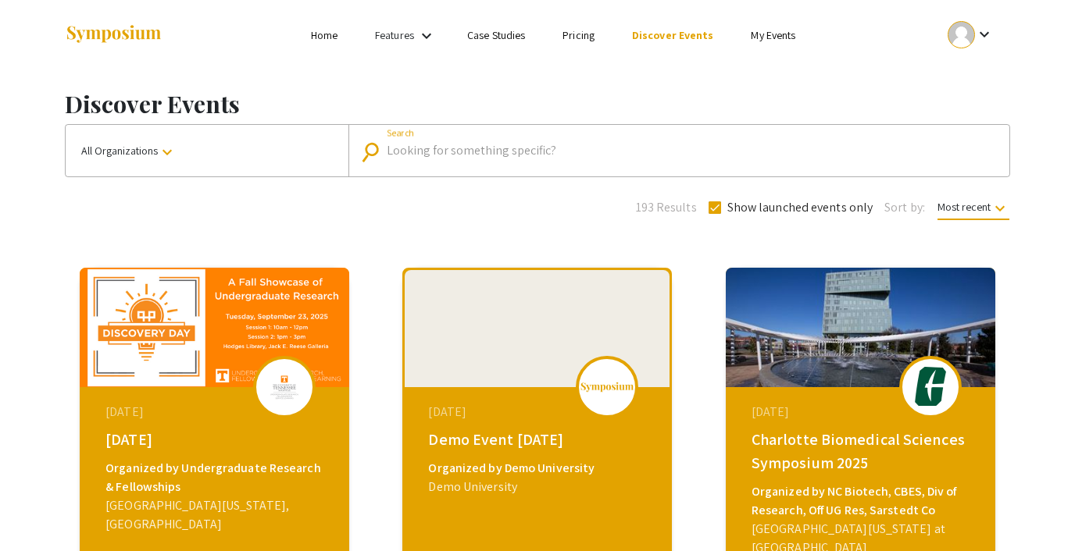
click at [408, 148] on input "Search" at bounding box center [687, 151] width 601 height 14
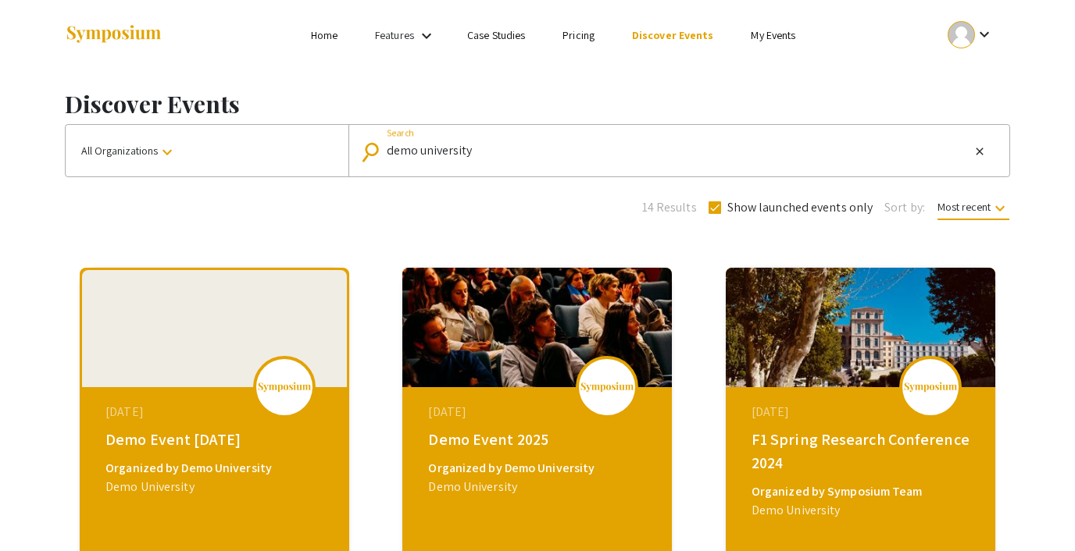
type input "demo university"
click at [152, 148] on span "All Organizations keyboard_arrow_down" at bounding box center [128, 151] width 95 height 14
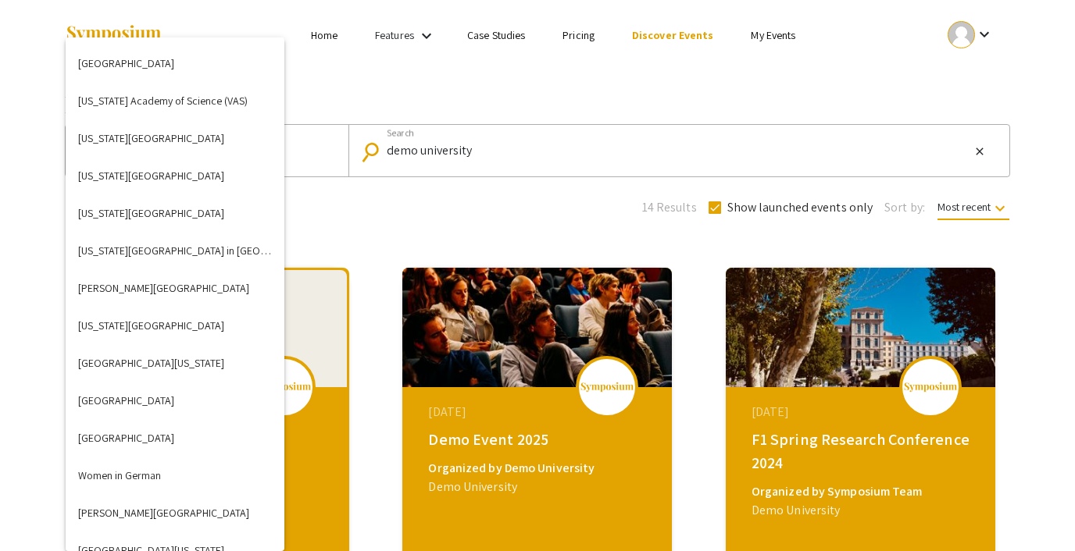
scroll to position [6097, 0]
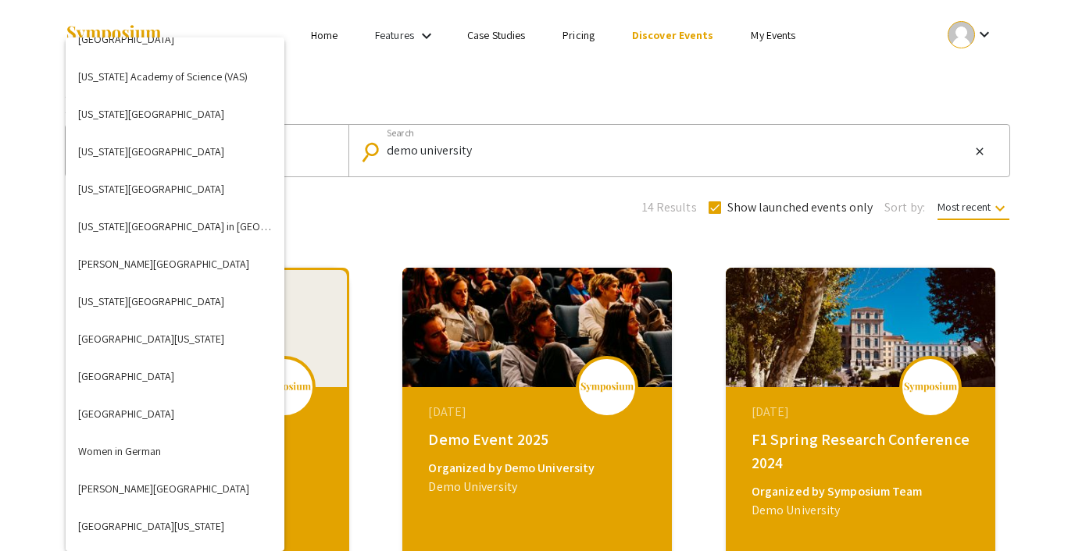
click at [334, 227] on div at bounding box center [537, 275] width 1075 height 551
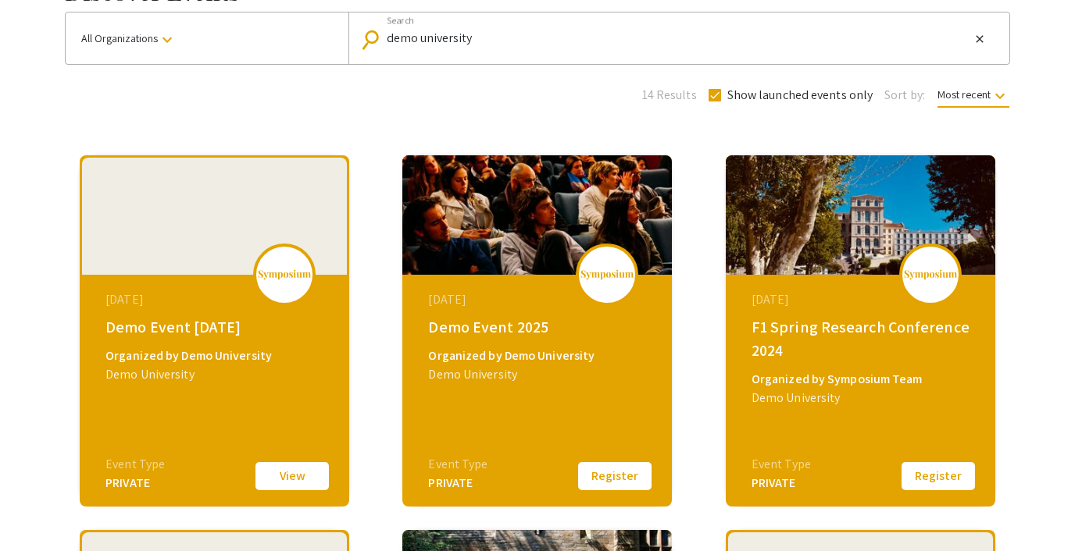
scroll to position [163, 0]
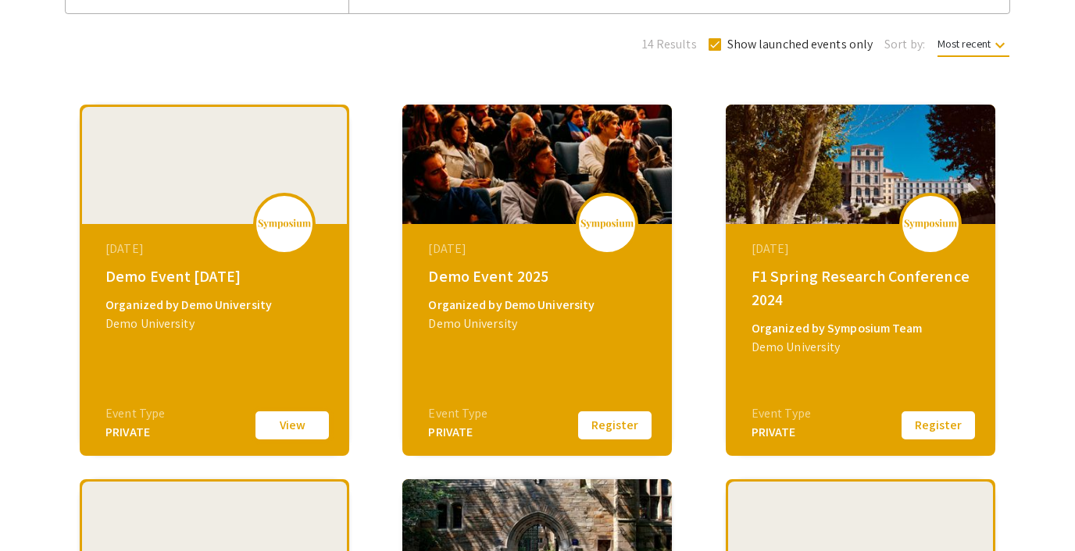
click at [288, 434] on button "View" at bounding box center [292, 425] width 78 height 33
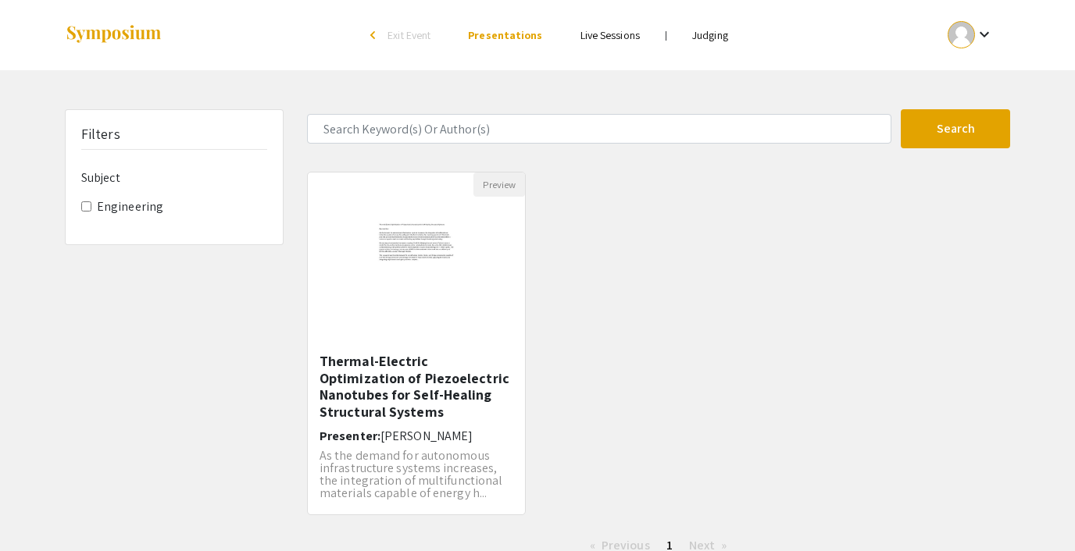
click at [712, 31] on link "Judging" at bounding box center [710, 35] width 36 height 14
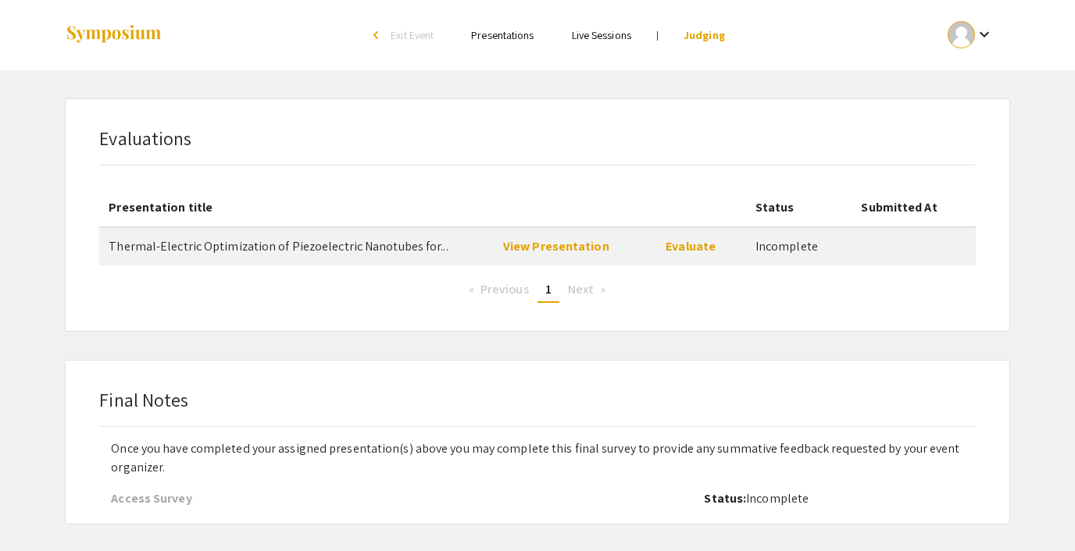
click at [394, 36] on span "Exit Event" at bounding box center [412, 35] width 43 height 14
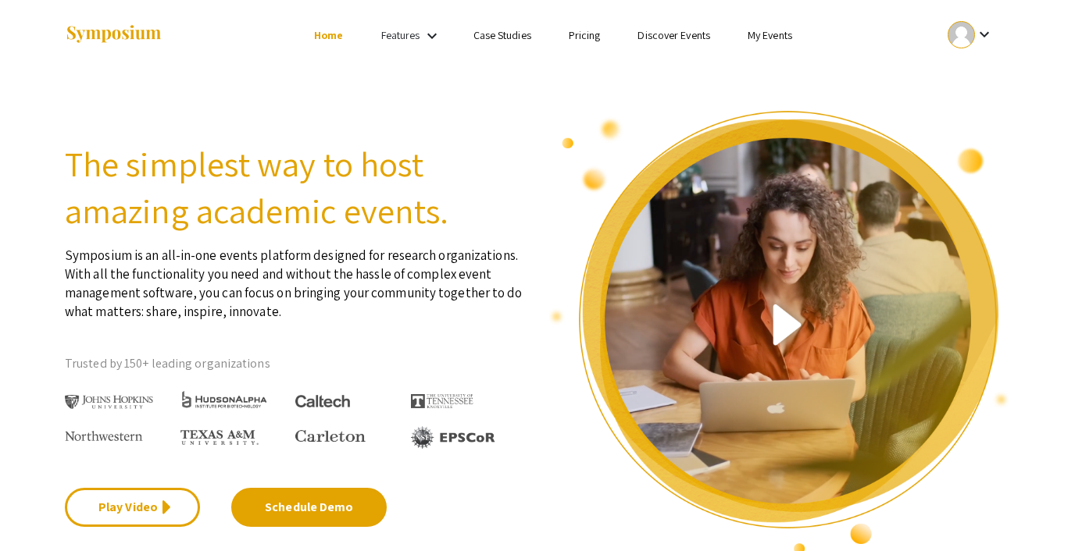
click at [757, 30] on link "My Events" at bounding box center [770, 35] width 45 height 14
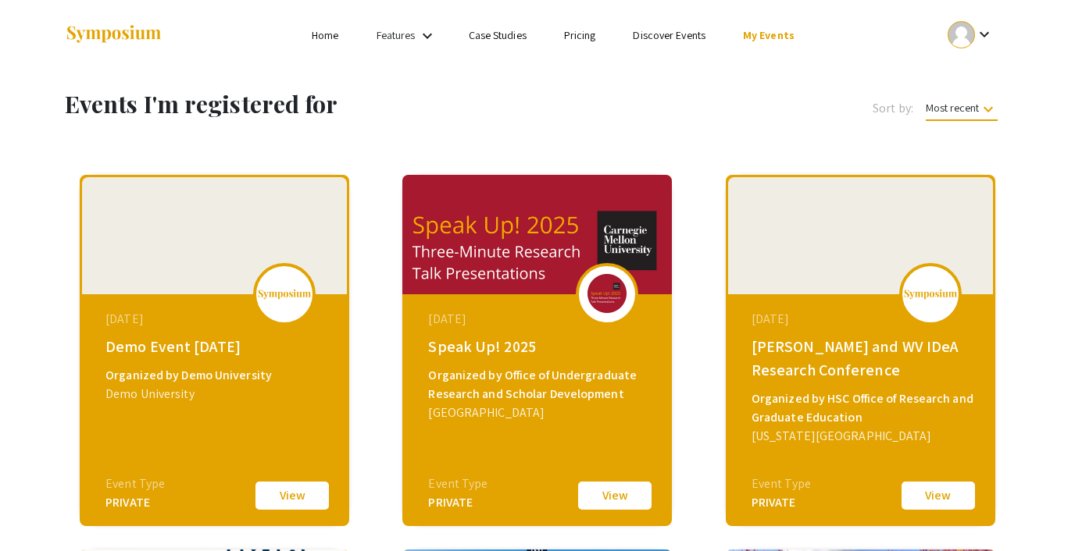
click at [330, 34] on link "Home" at bounding box center [325, 35] width 27 height 14
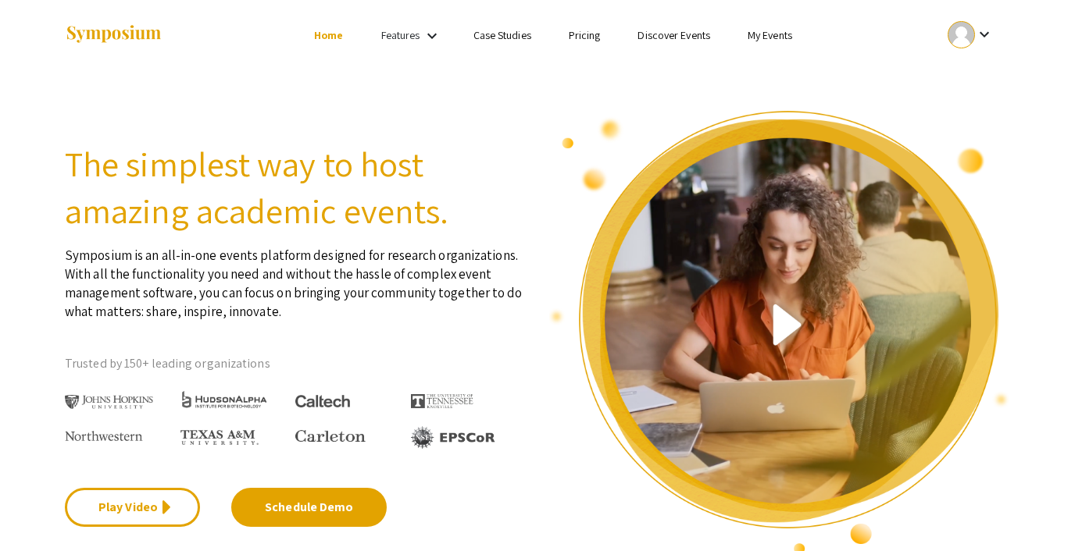
click at [758, 33] on link "My Events" at bounding box center [770, 35] width 45 height 14
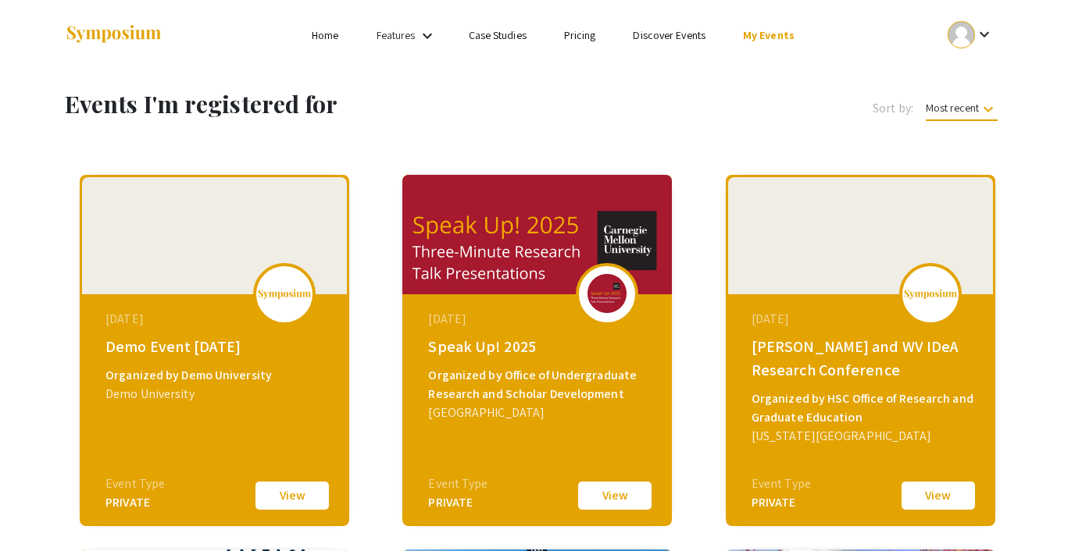
click at [277, 486] on button "View" at bounding box center [292, 496] width 78 height 33
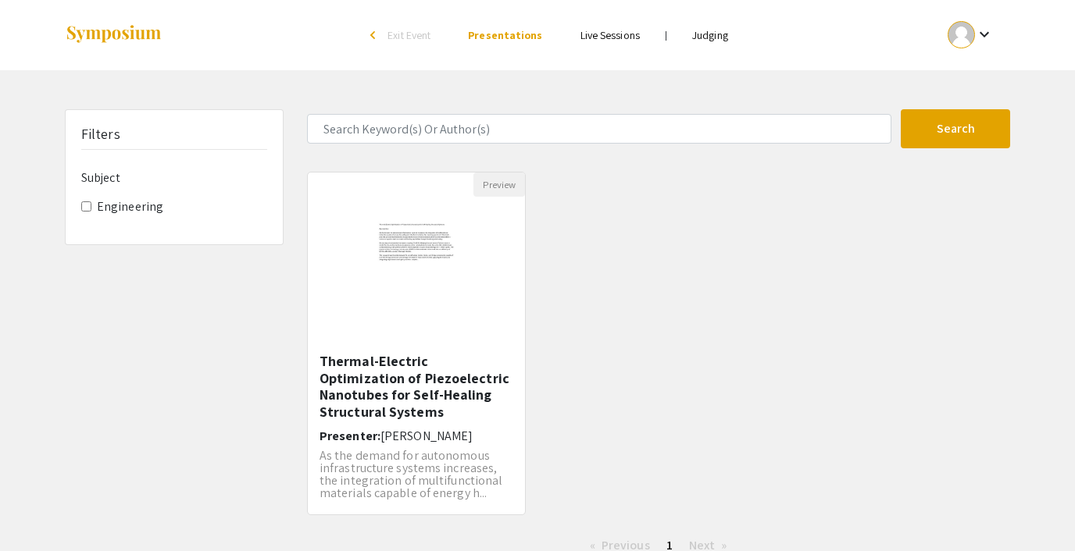
click at [709, 36] on link "Judging" at bounding box center [710, 35] width 36 height 14
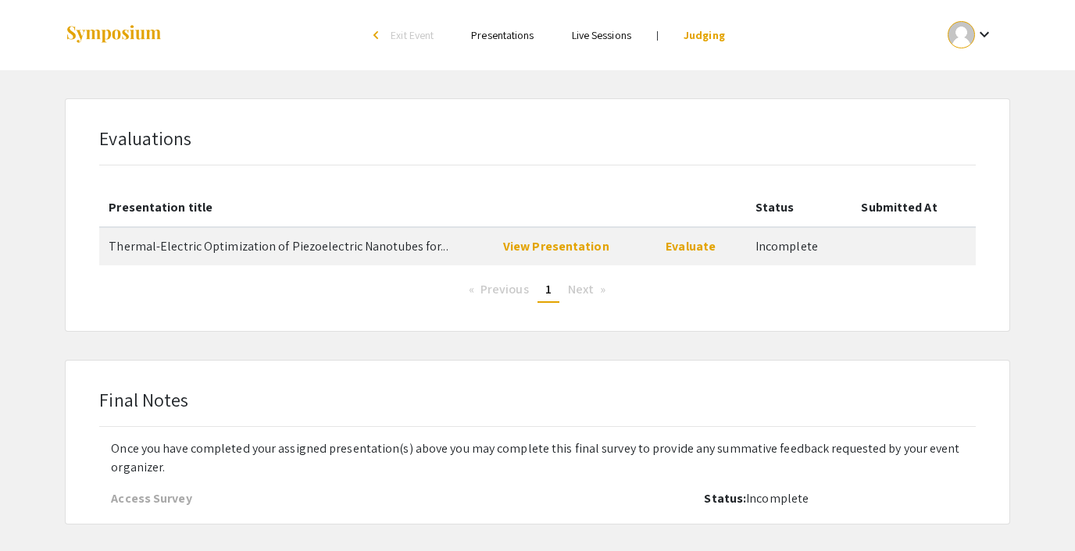
click at [385, 30] on li "arrow_back_ios Exit Event" at bounding box center [407, 35] width 90 height 19
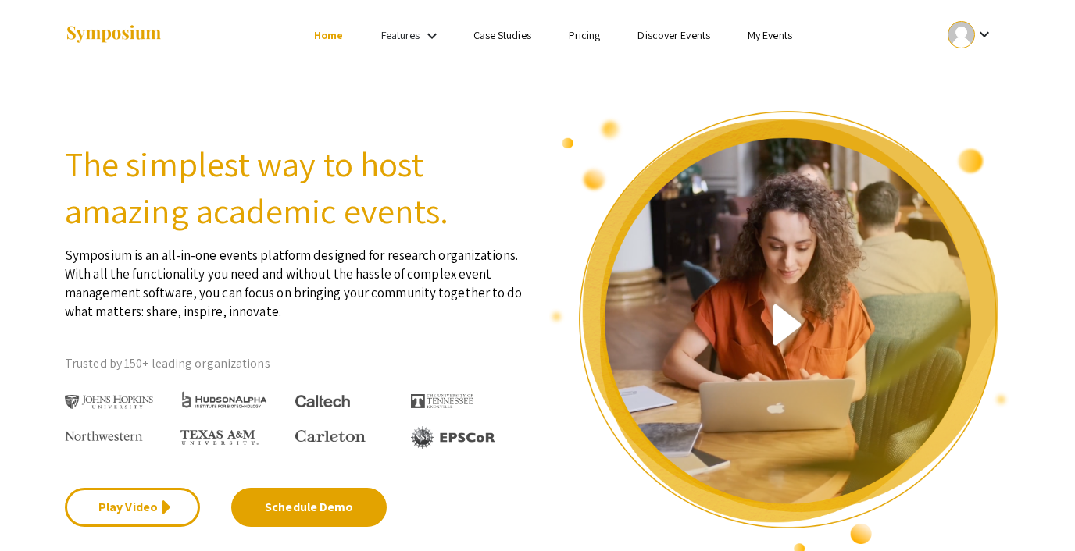
click at [648, 29] on link "Discover Events" at bounding box center [673, 35] width 73 height 14
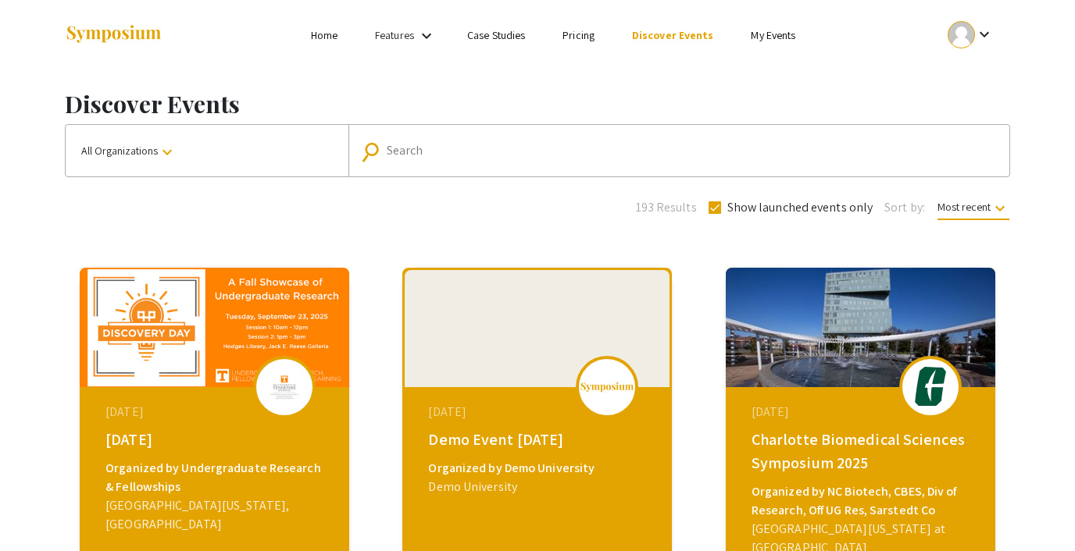
click at [434, 151] on input "Search" at bounding box center [687, 151] width 601 height 14
type input "demo"
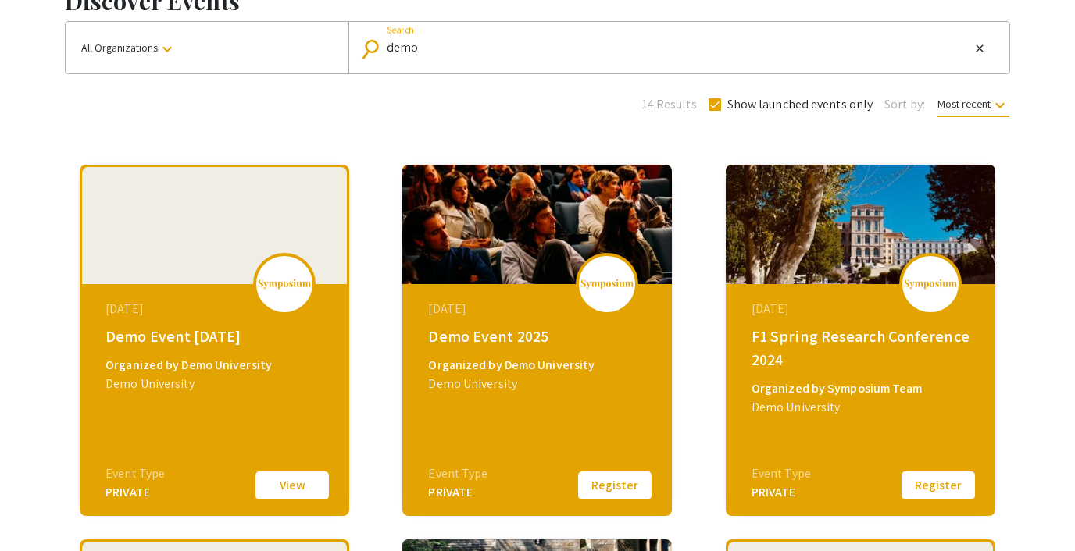
scroll to position [106, 0]
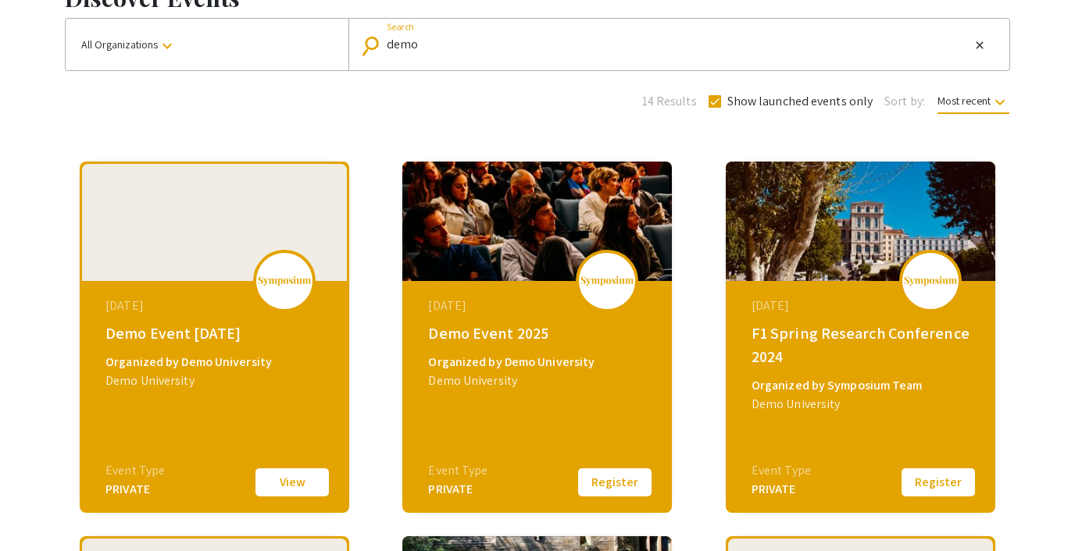
click at [283, 476] on button "View" at bounding box center [292, 482] width 78 height 33
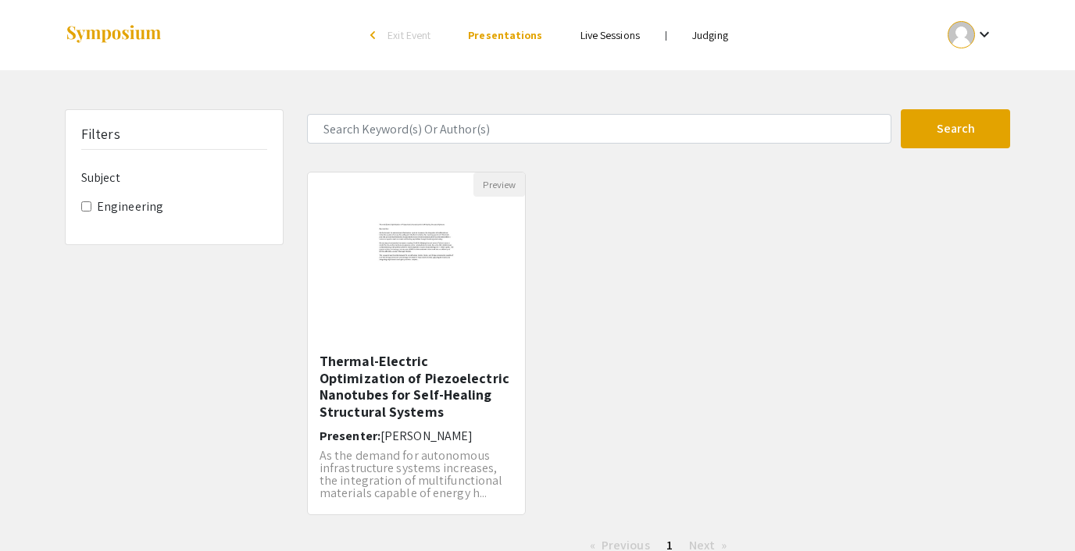
click at [705, 35] on link "Judging" at bounding box center [710, 35] width 36 height 14
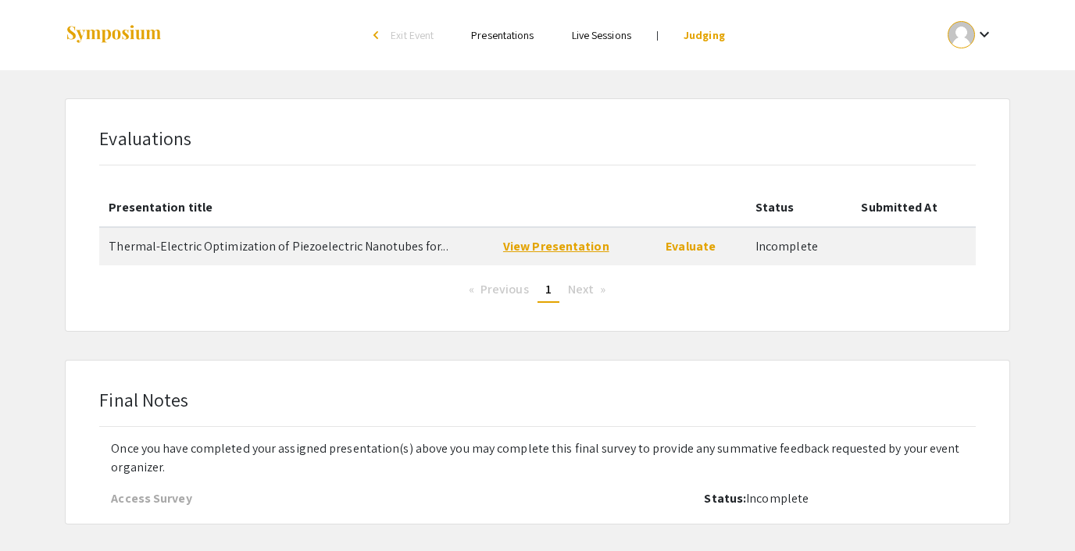
click at [553, 240] on link "View Presentation" at bounding box center [556, 246] width 106 height 16
click at [561, 245] on link "View Presentation" at bounding box center [556, 246] width 106 height 16
click at [677, 249] on link "Evaluate" at bounding box center [691, 246] width 50 height 16
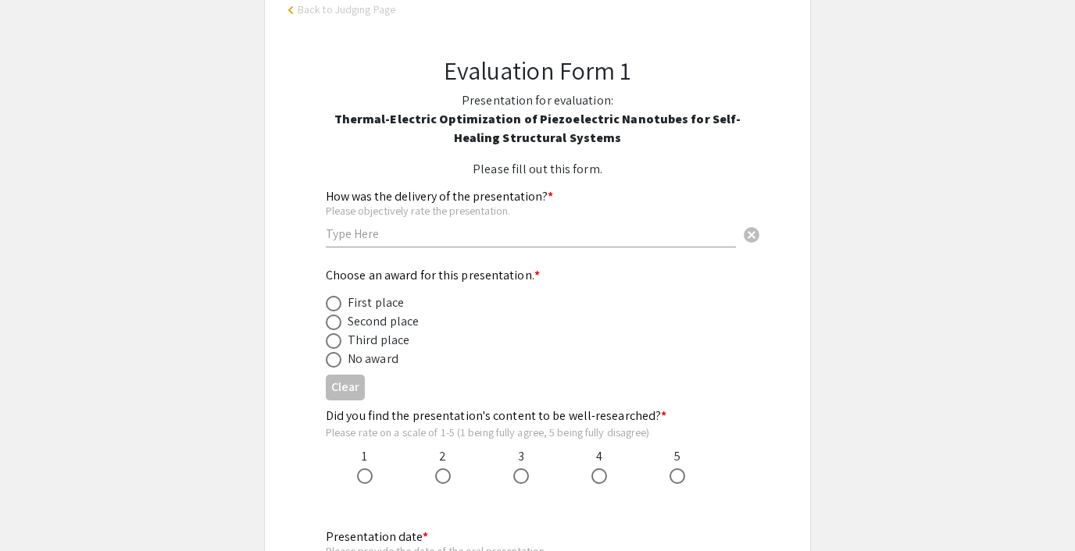
scroll to position [158, 0]
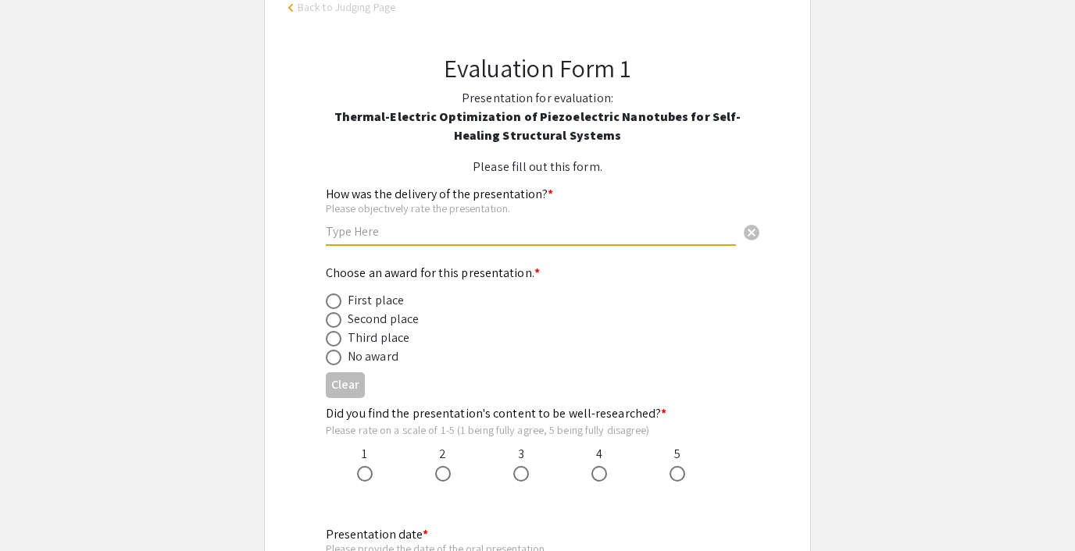
click at [413, 234] on input "text" at bounding box center [531, 231] width 410 height 16
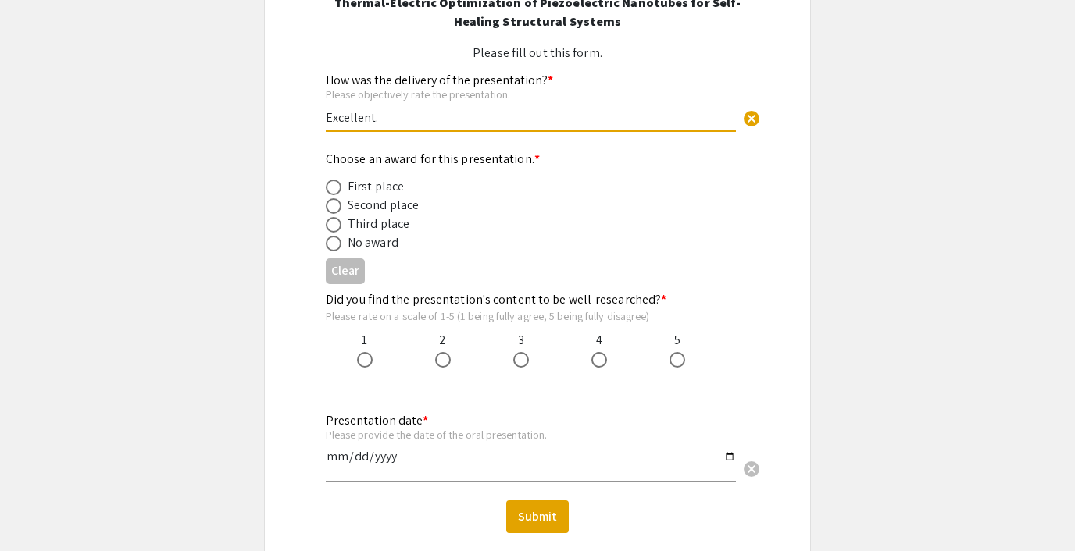
scroll to position [303, 0]
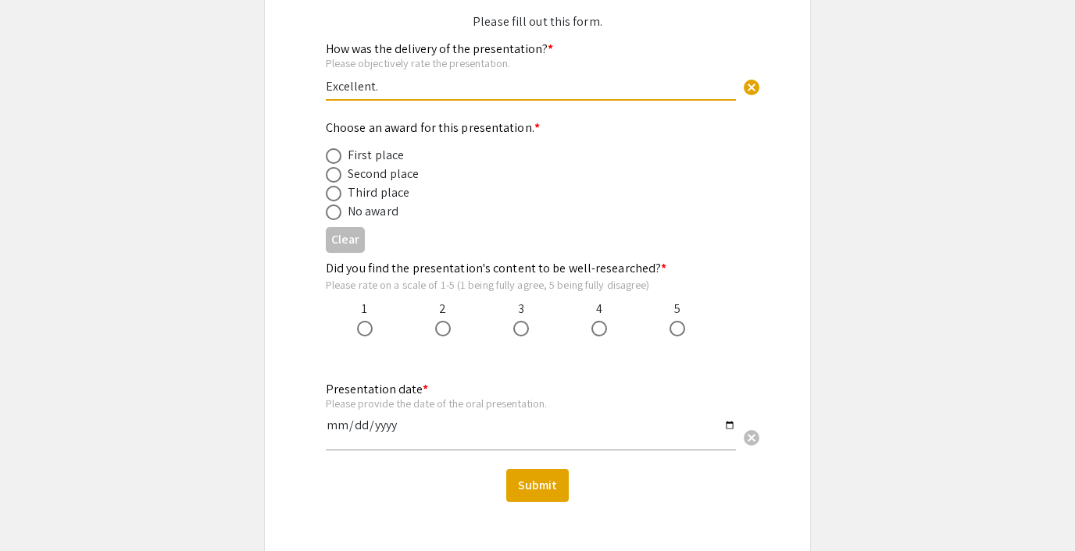
type input "Excellent."
click at [333, 150] on span at bounding box center [334, 156] width 16 height 16
click at [333, 150] on input "radio" at bounding box center [334, 156] width 16 height 16
radio input "true"
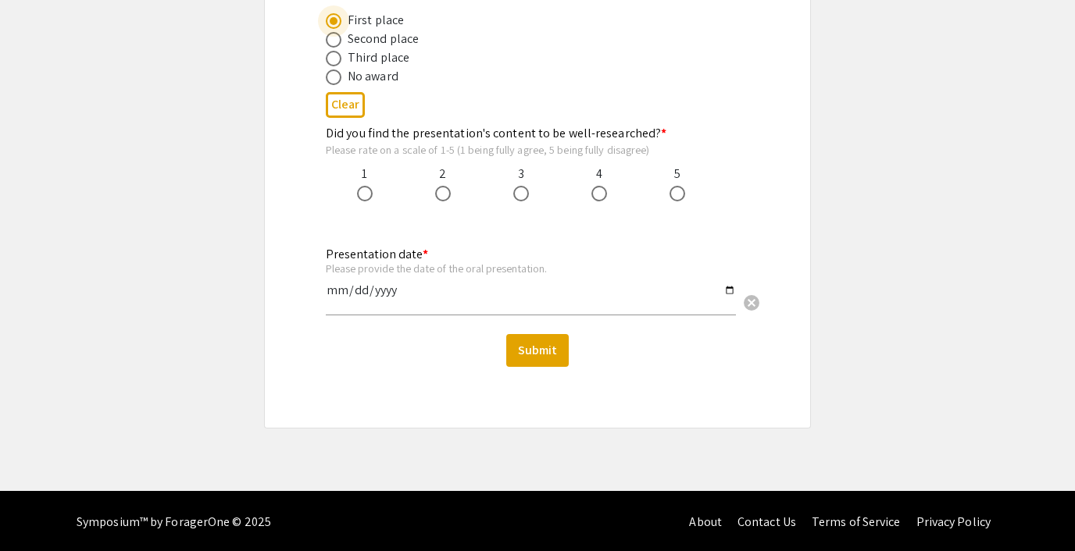
scroll to position [441, 0]
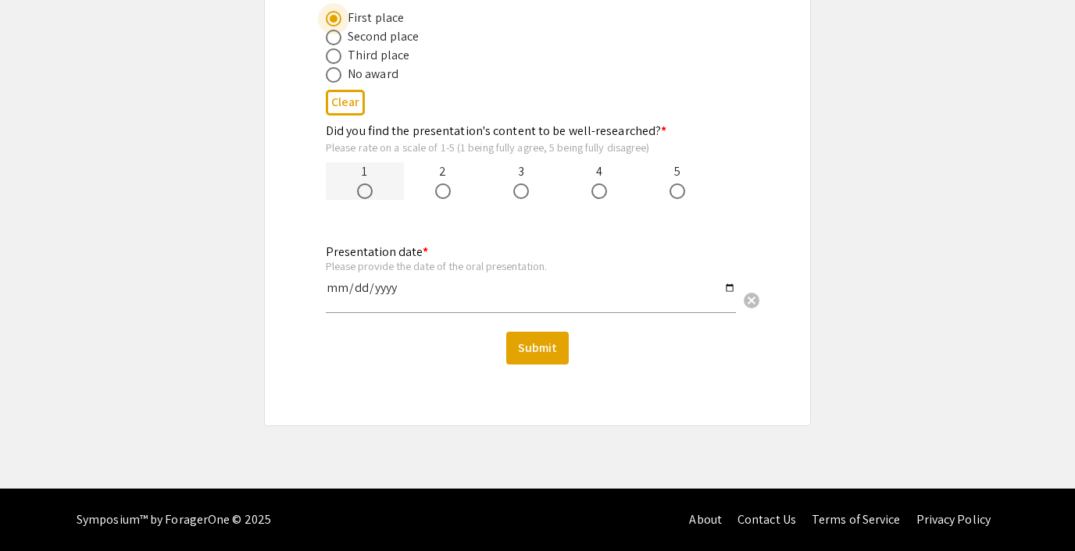
click at [366, 188] on span at bounding box center [365, 192] width 16 height 16
click at [366, 188] on input "radio" at bounding box center [365, 192] width 16 height 16
radio input "true"
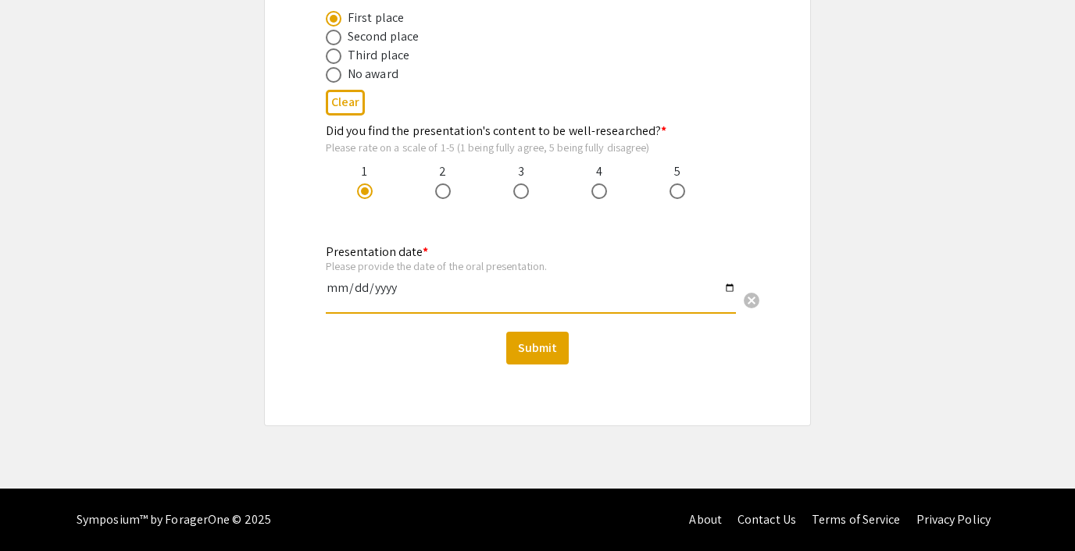
click at [337, 284] on input "date" at bounding box center [531, 294] width 410 height 27
type input "2025-09-25"
click at [548, 348] on button "Submit" at bounding box center [537, 348] width 62 height 33
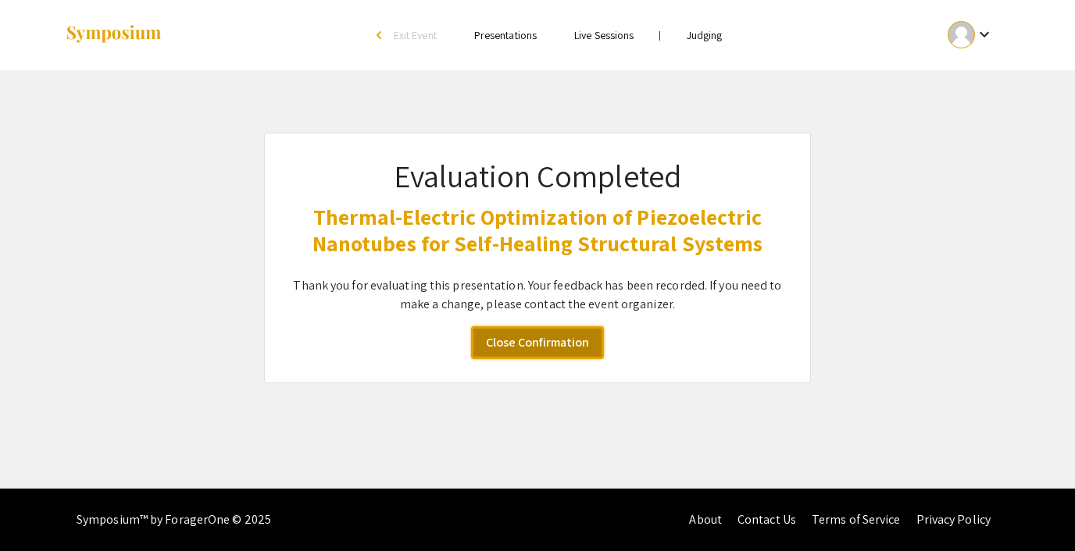
click at [548, 348] on link "Close Confirmation" at bounding box center [537, 343] width 133 height 33
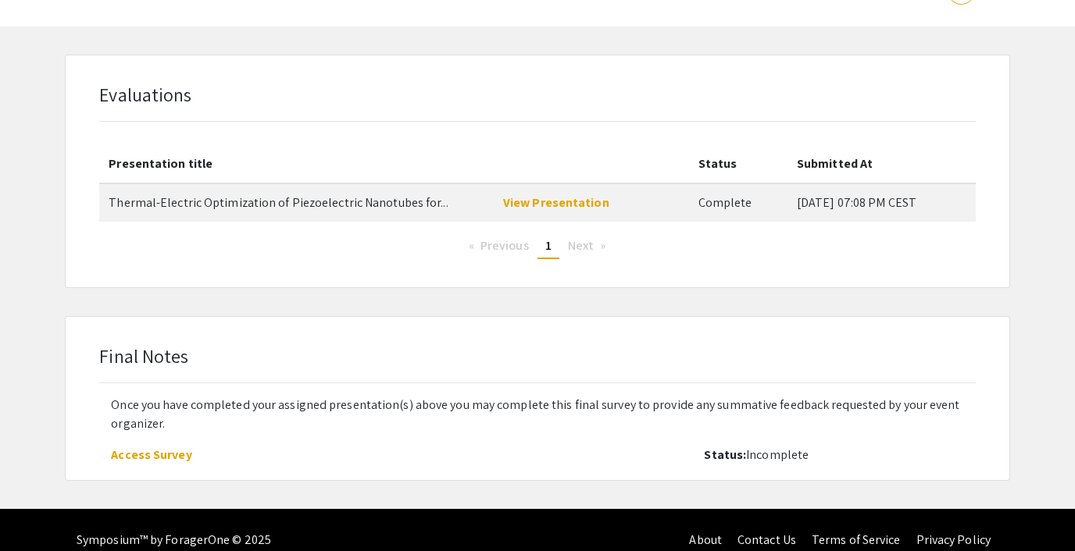
scroll to position [58, 0]
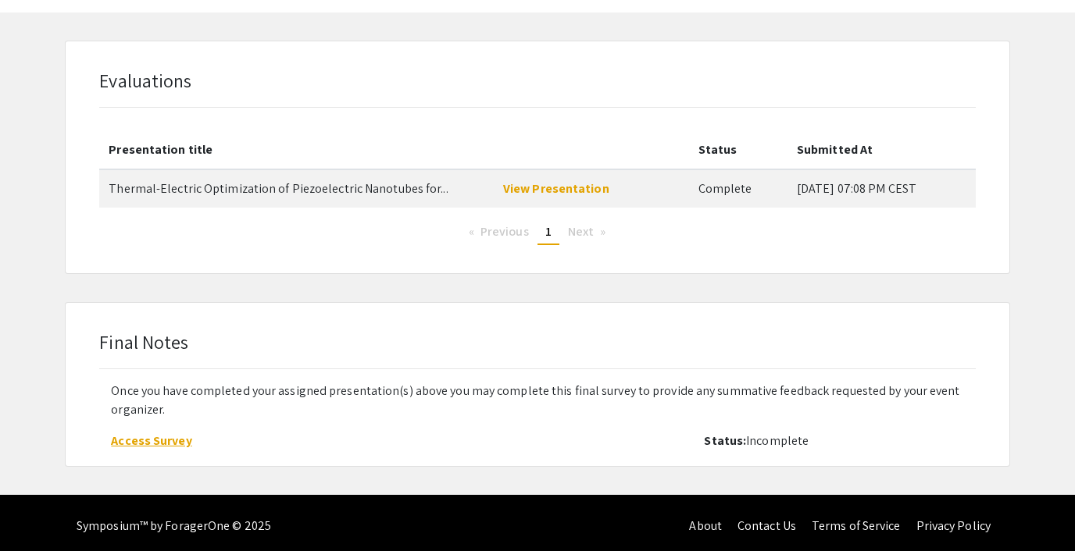
click at [162, 441] on link "Access Survey" at bounding box center [151, 441] width 80 height 16
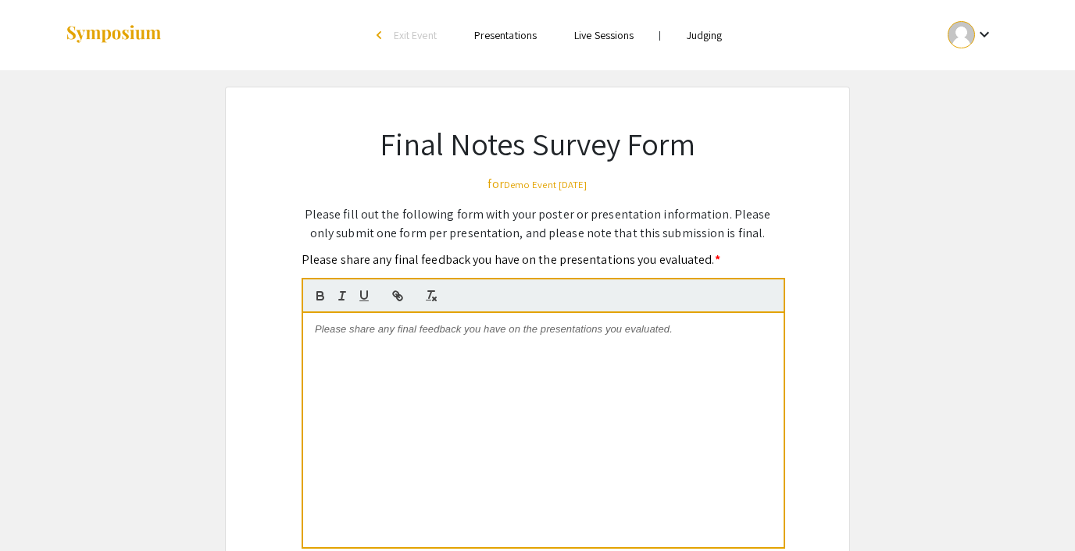
click at [326, 337] on p at bounding box center [543, 330] width 457 height 14
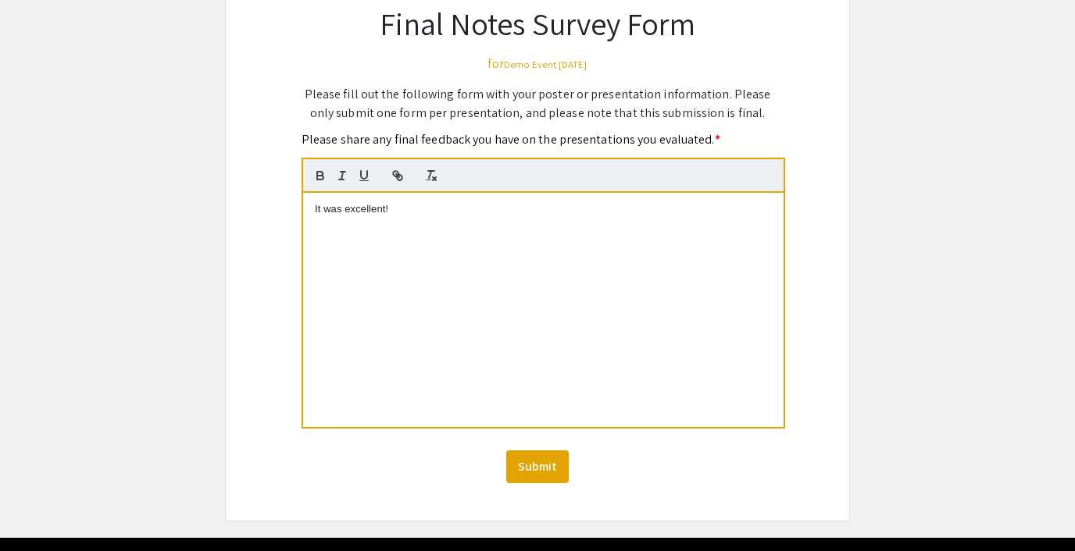
scroll to position [143, 0]
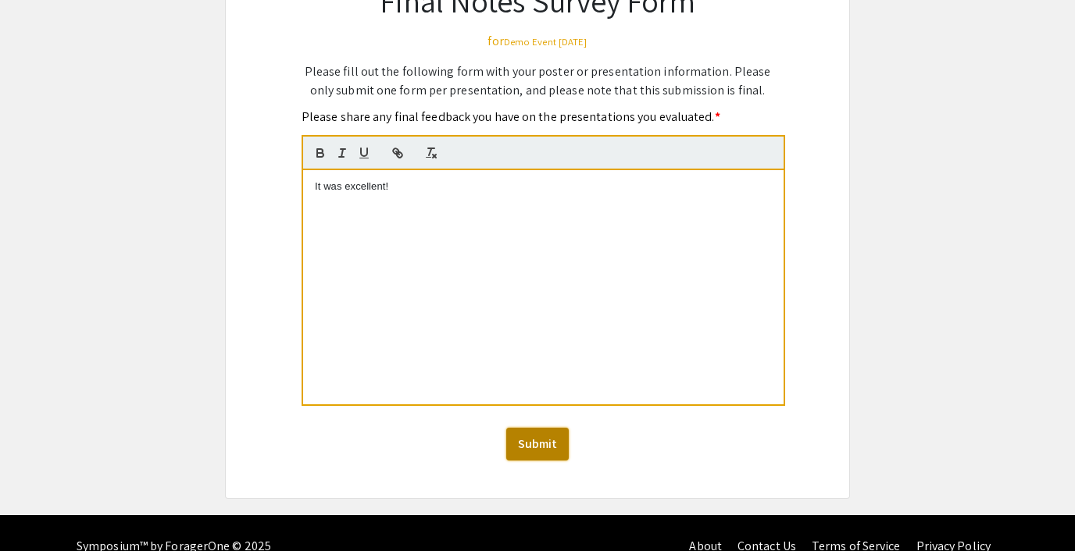
click at [526, 442] on button "Submit" at bounding box center [537, 444] width 62 height 33
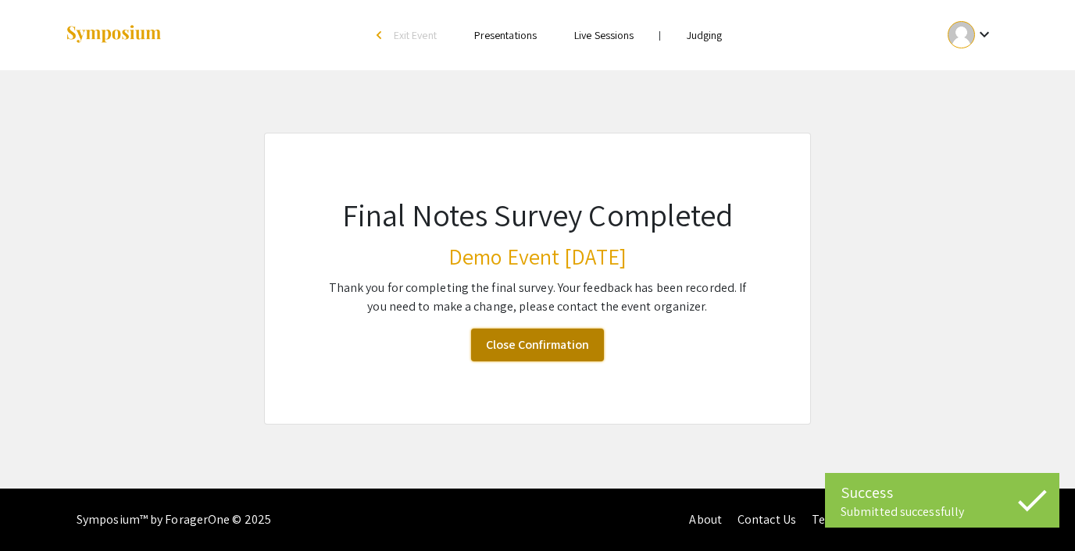
click at [551, 344] on link "Close Confirmation" at bounding box center [537, 345] width 133 height 33
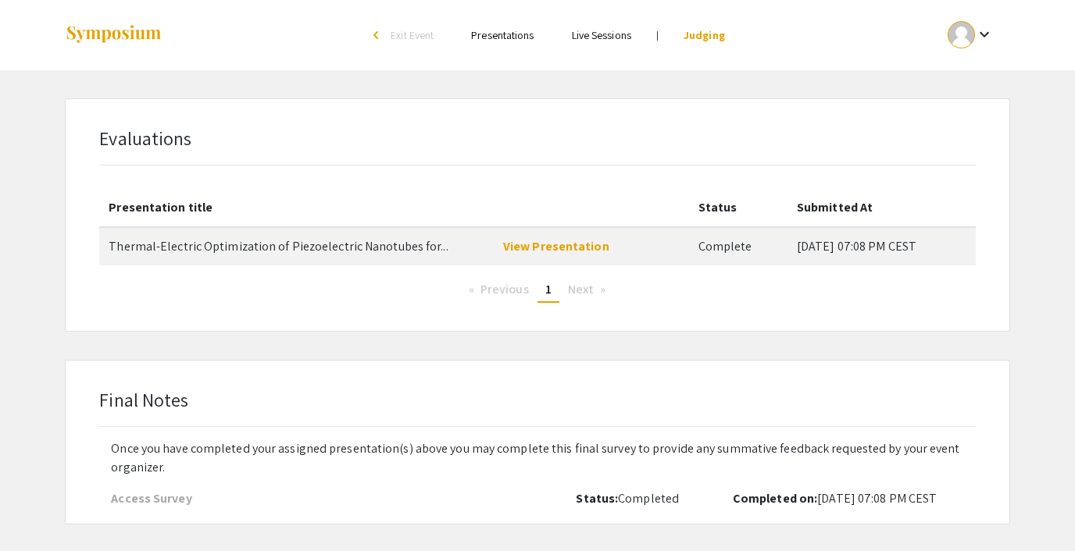
click at [112, 28] on img at bounding box center [114, 34] width 98 height 21
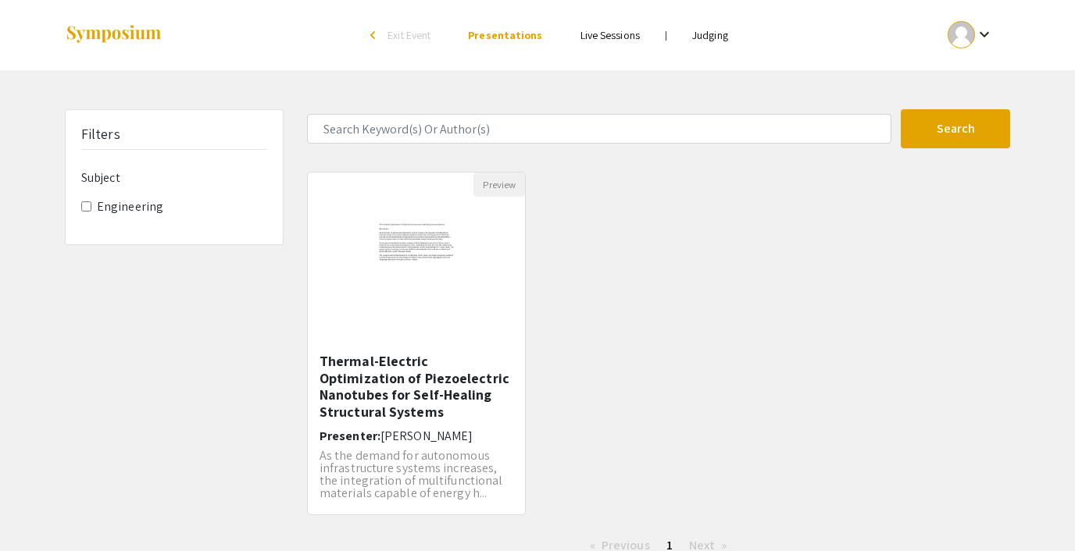
click at [97, 36] on img at bounding box center [114, 34] width 98 height 21
click at [127, 27] on img at bounding box center [114, 34] width 98 height 21
click at [423, 29] on span "Exit Event" at bounding box center [408, 35] width 43 height 14
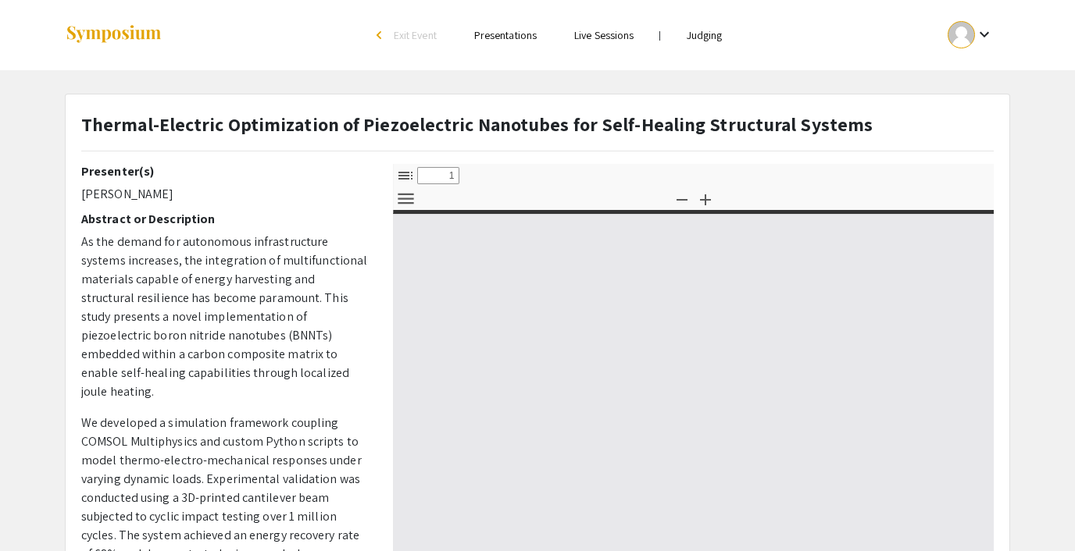
select select "custom"
type input "0"
select select "custom"
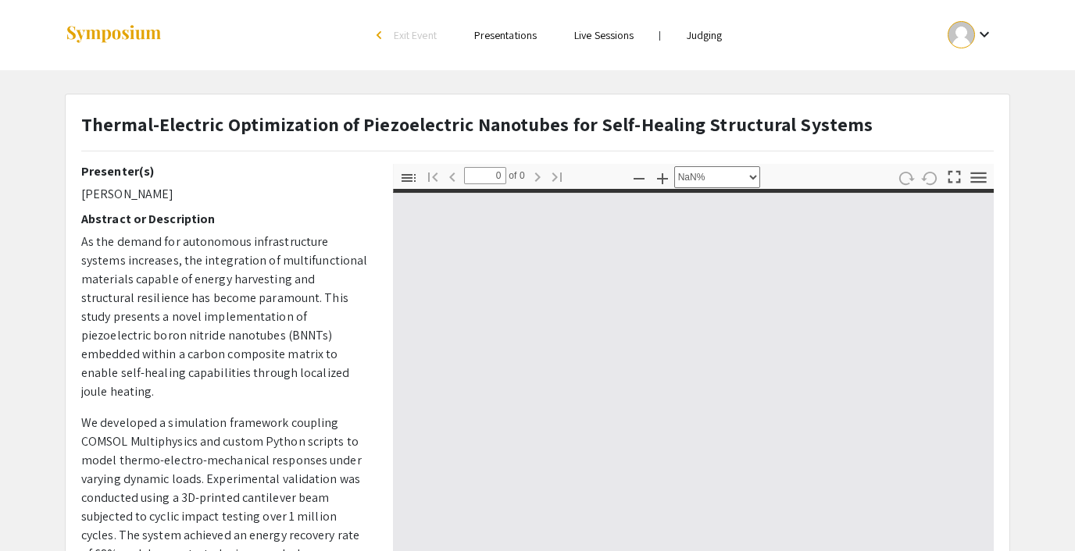
type input "1"
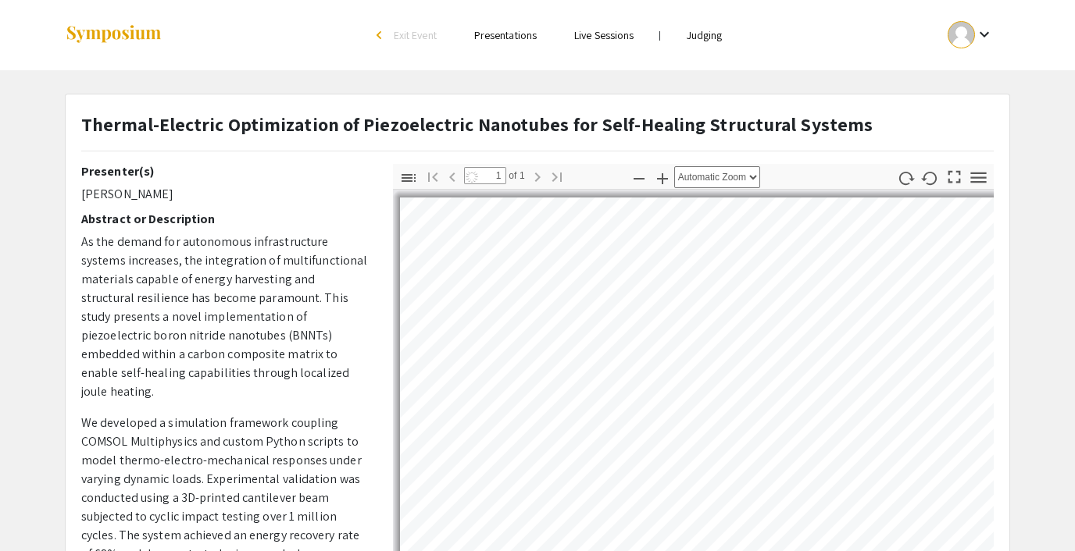
select select "auto"
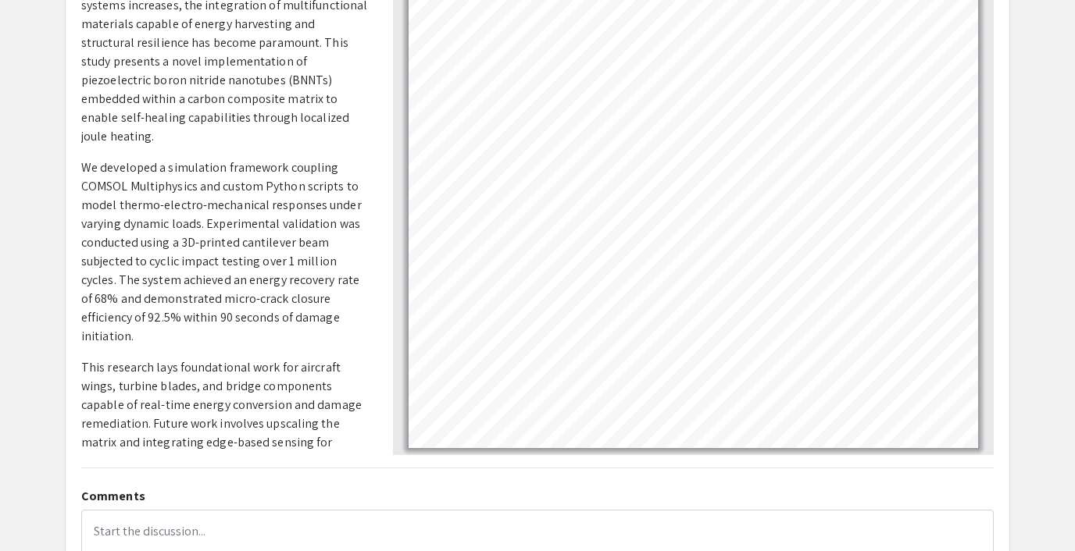
scroll to position [418, 0]
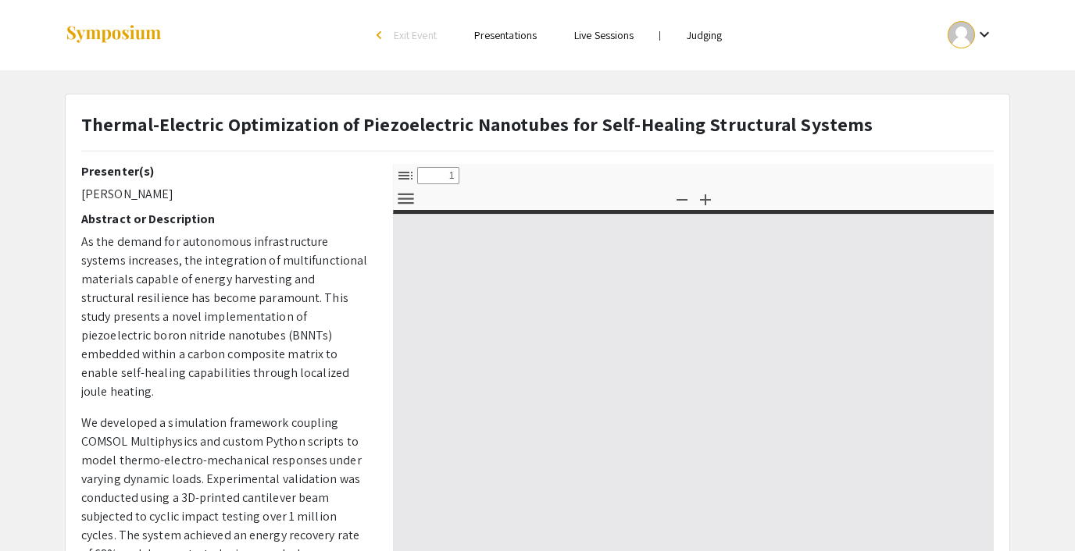
select select "custom"
type input "0"
select select "custom"
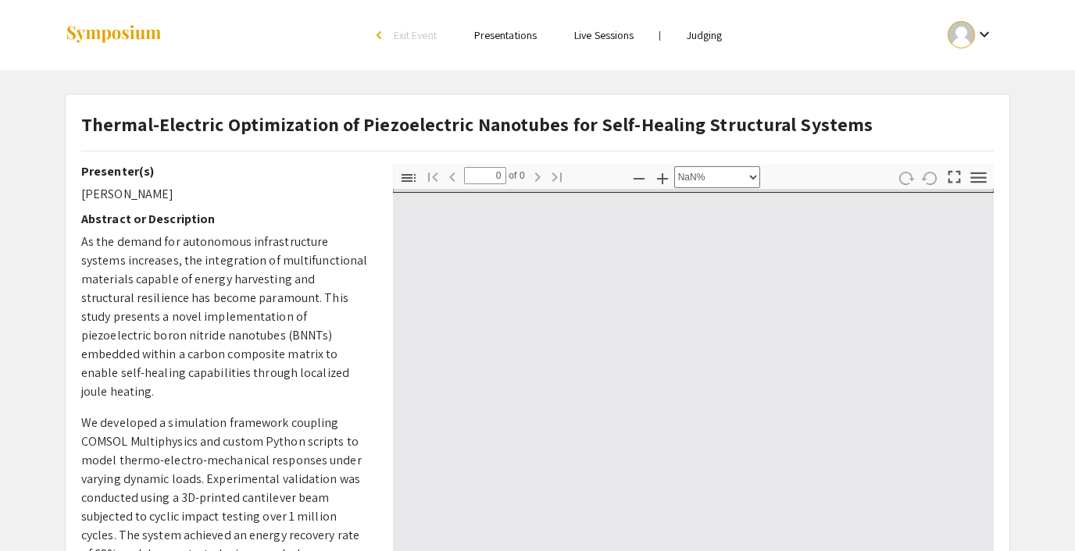
type input "1"
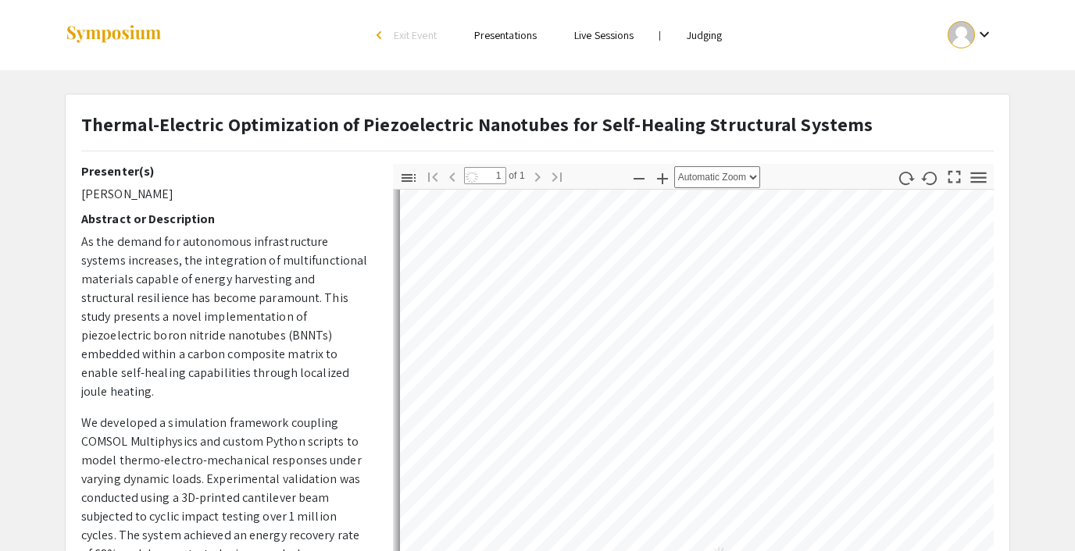
select select "auto"
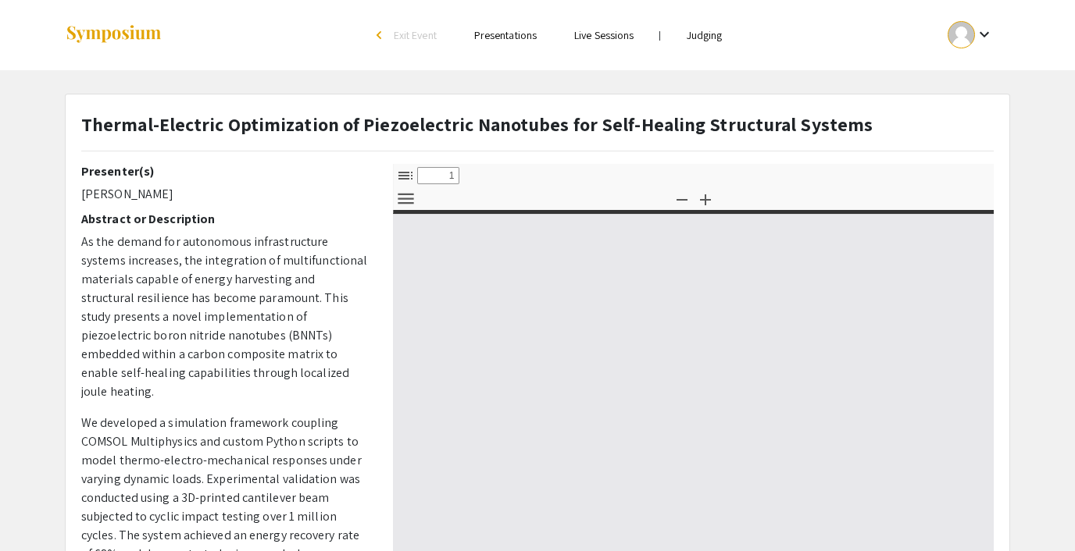
select select "custom"
type input "0"
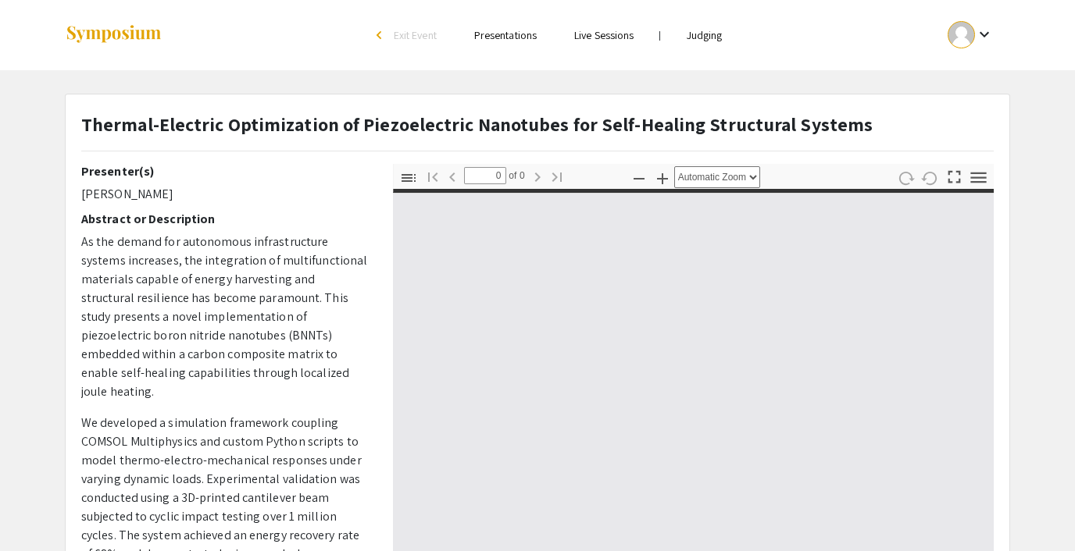
select select "custom"
type input "1"
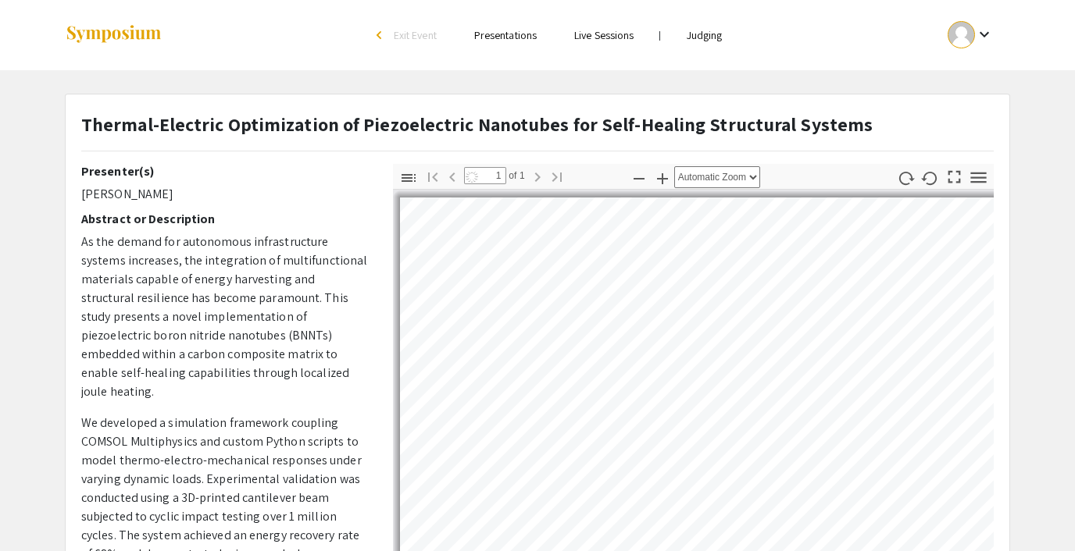
select select "auto"
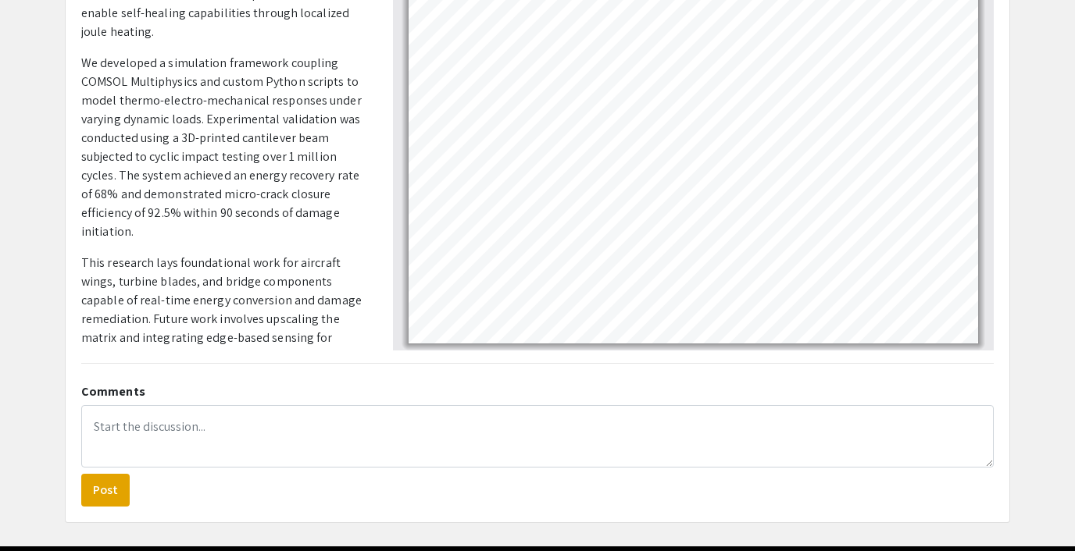
scroll to position [388, 0]
